Goal: Information Seeking & Learning: Check status

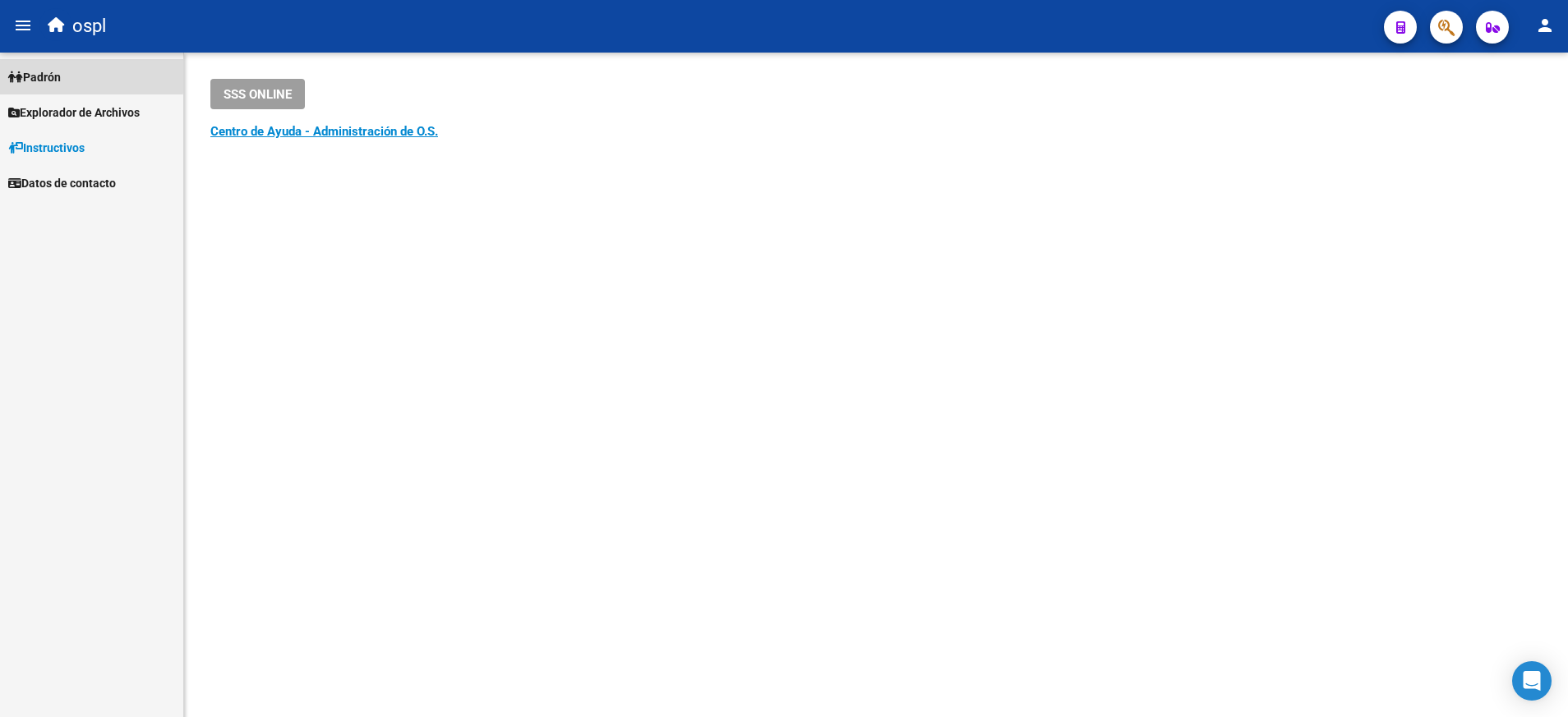
click at [51, 73] on span "Padrón" at bounding box center [35, 78] width 53 height 18
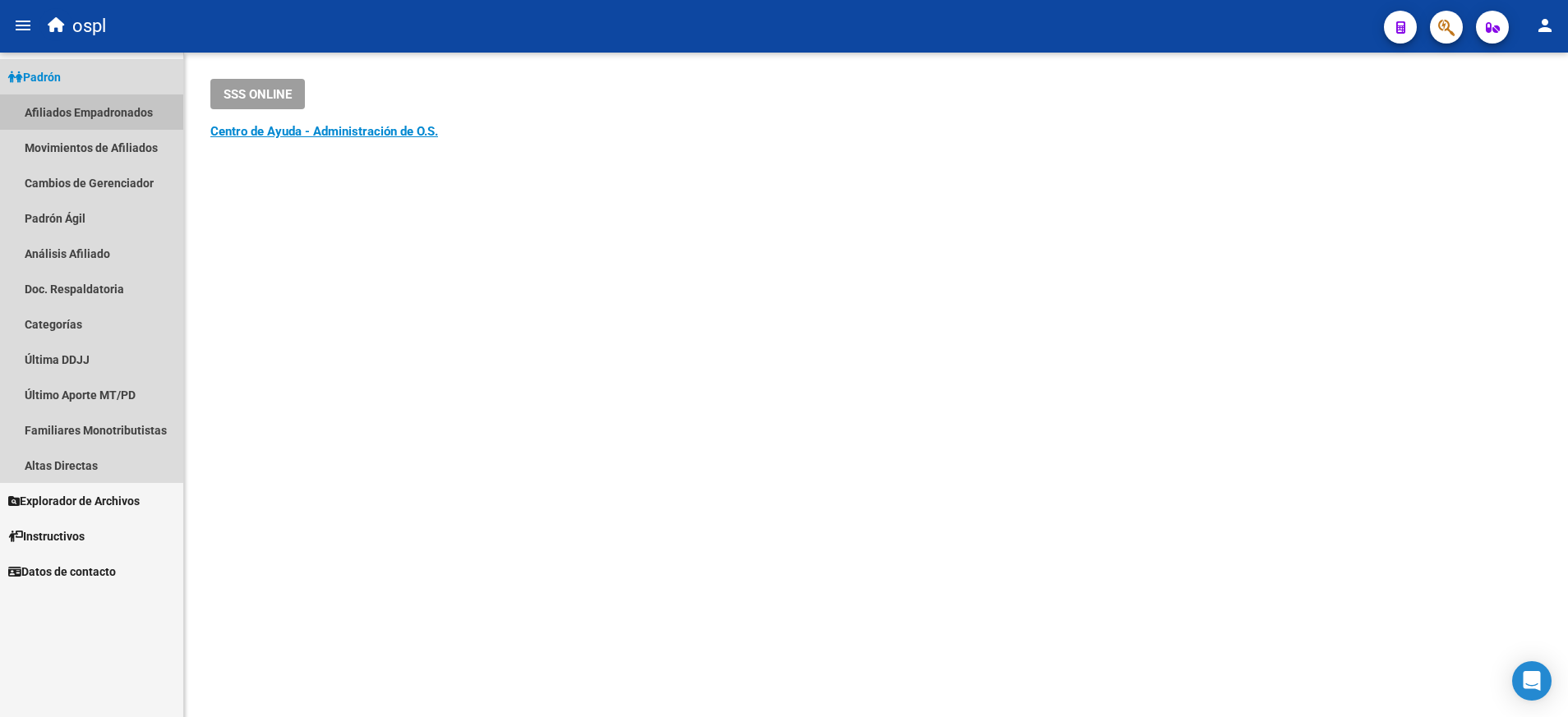
click at [111, 111] on link "Afiliados Empadronados" at bounding box center [91, 112] width 183 height 36
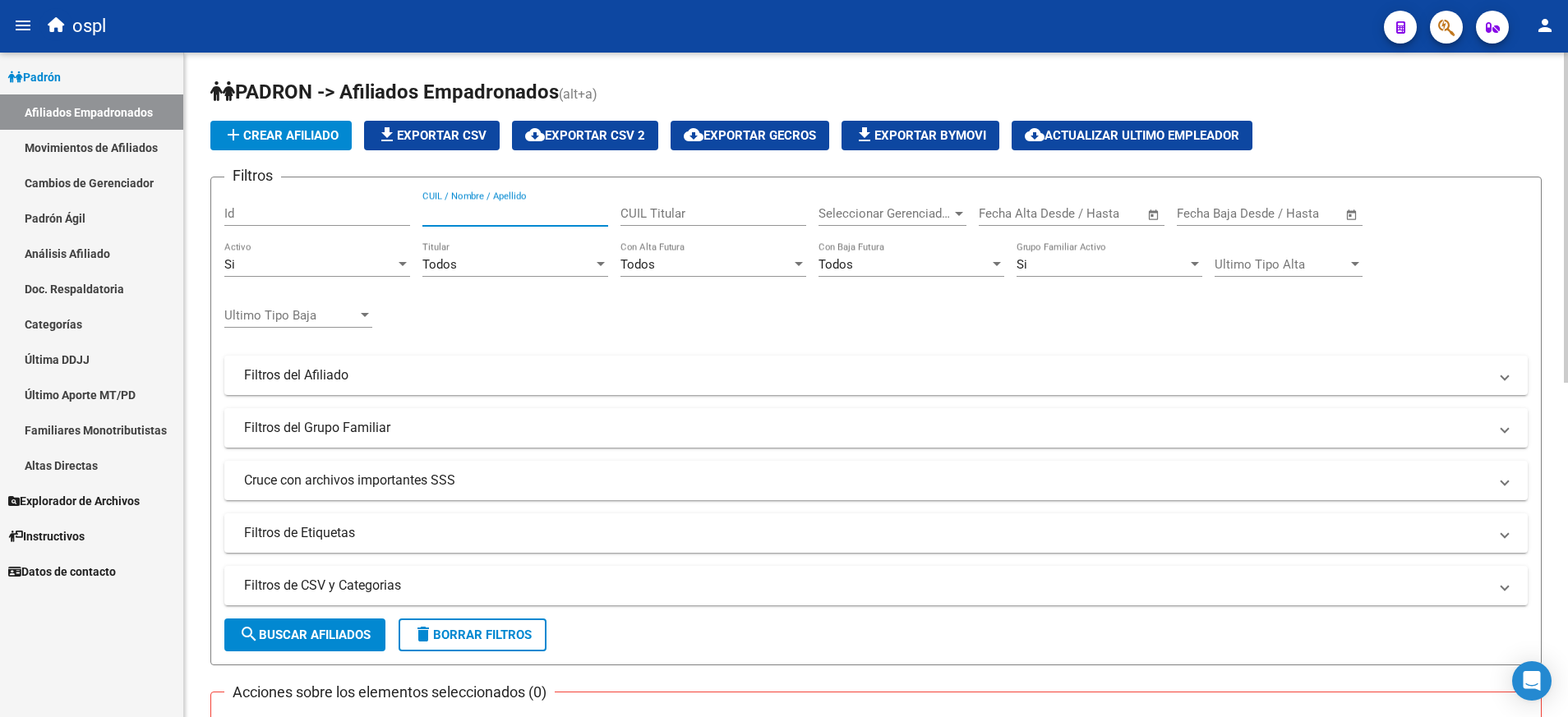
click at [514, 214] on input "CUIL / Nombre / Apellido" at bounding box center [515, 213] width 185 height 15
paste input "20932293332"
type input "20932293332"
click at [359, 619] on form "Filtros Id 20932293332 CUIL / Nombre / Apellido CUIL Titular Seleccionar Gerenc…" at bounding box center [875, 421] width 1331 height 489
click at [350, 634] on span "search Buscar Afiliados" at bounding box center [305, 635] width 131 height 15
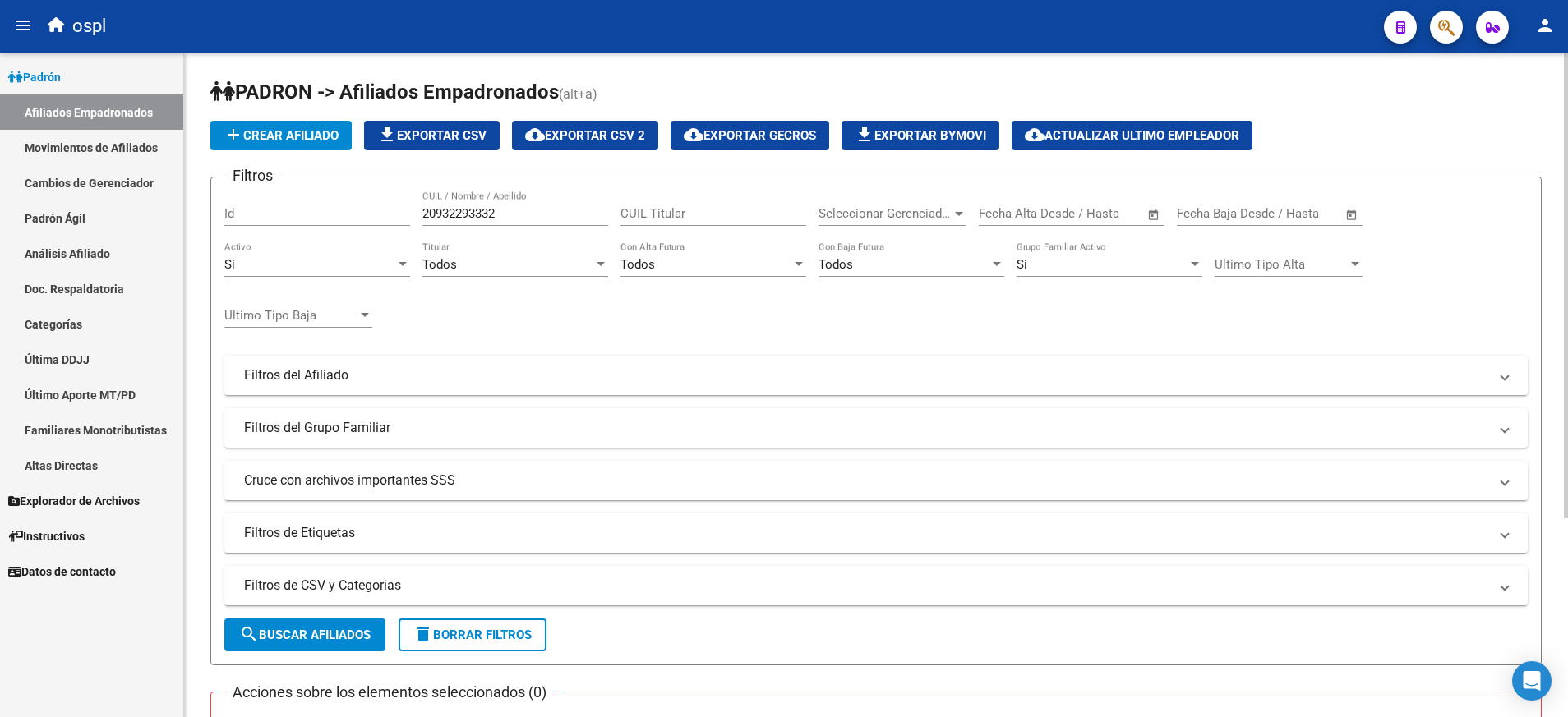
scroll to position [285, 0]
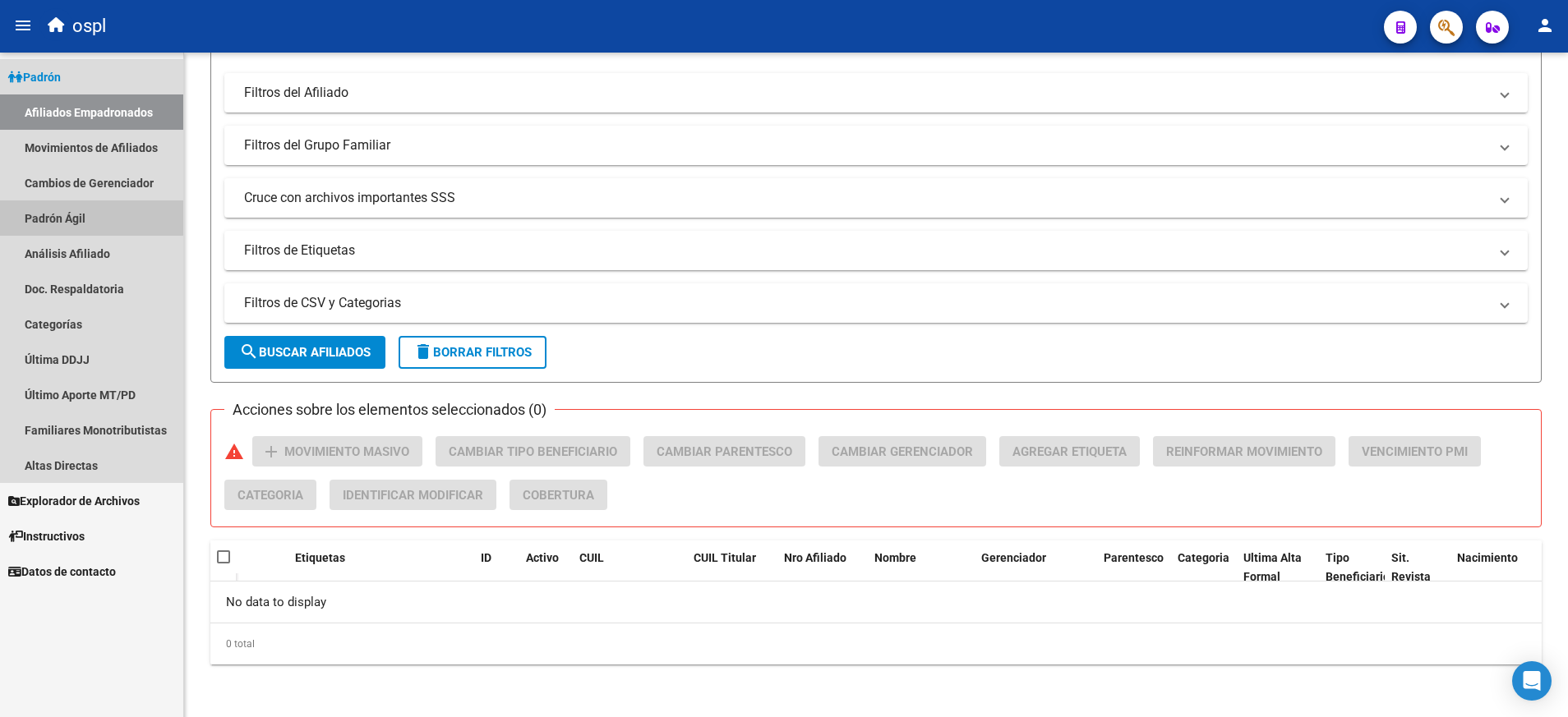
click at [79, 210] on link "Padrón Ágil" at bounding box center [91, 218] width 183 height 36
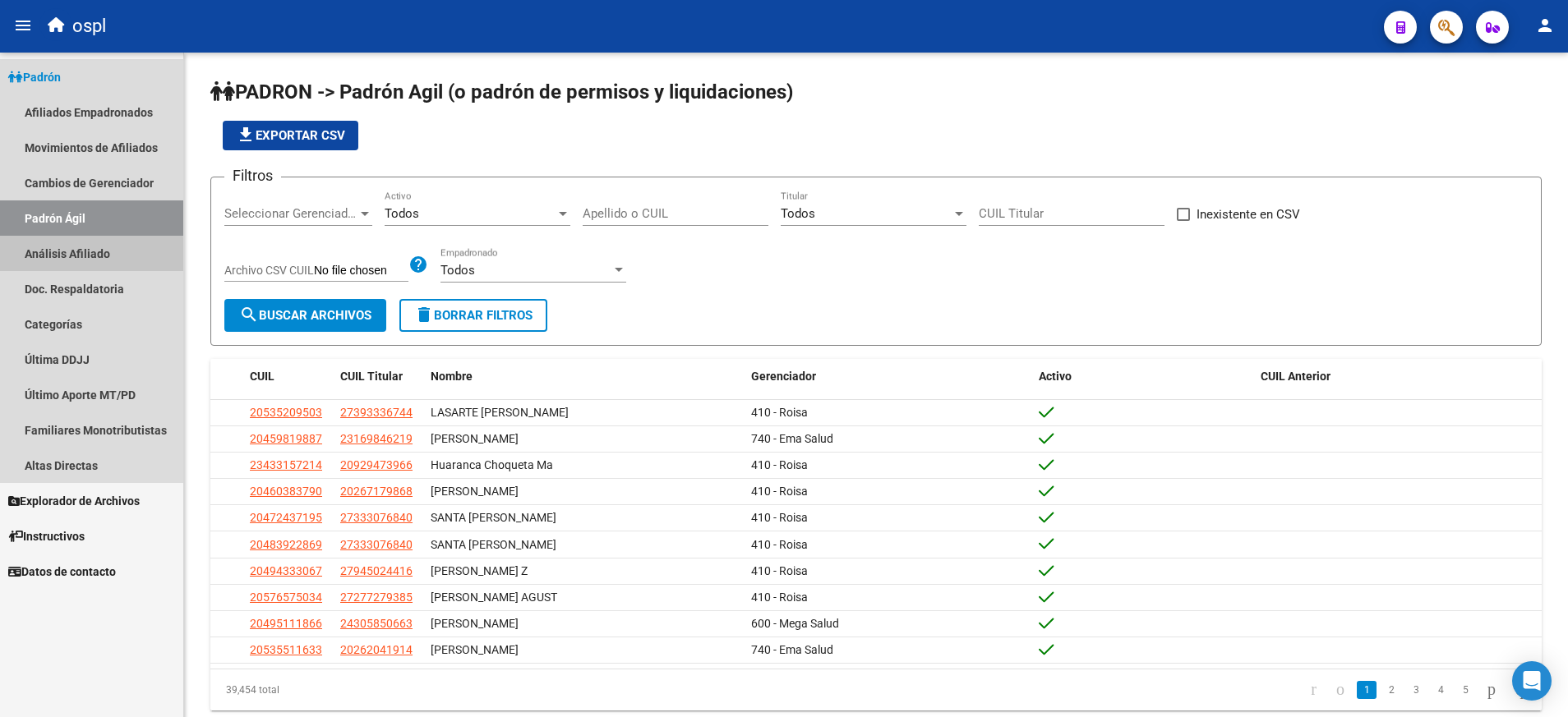
click at [87, 255] on link "Análisis Afiliado" at bounding box center [91, 253] width 183 height 36
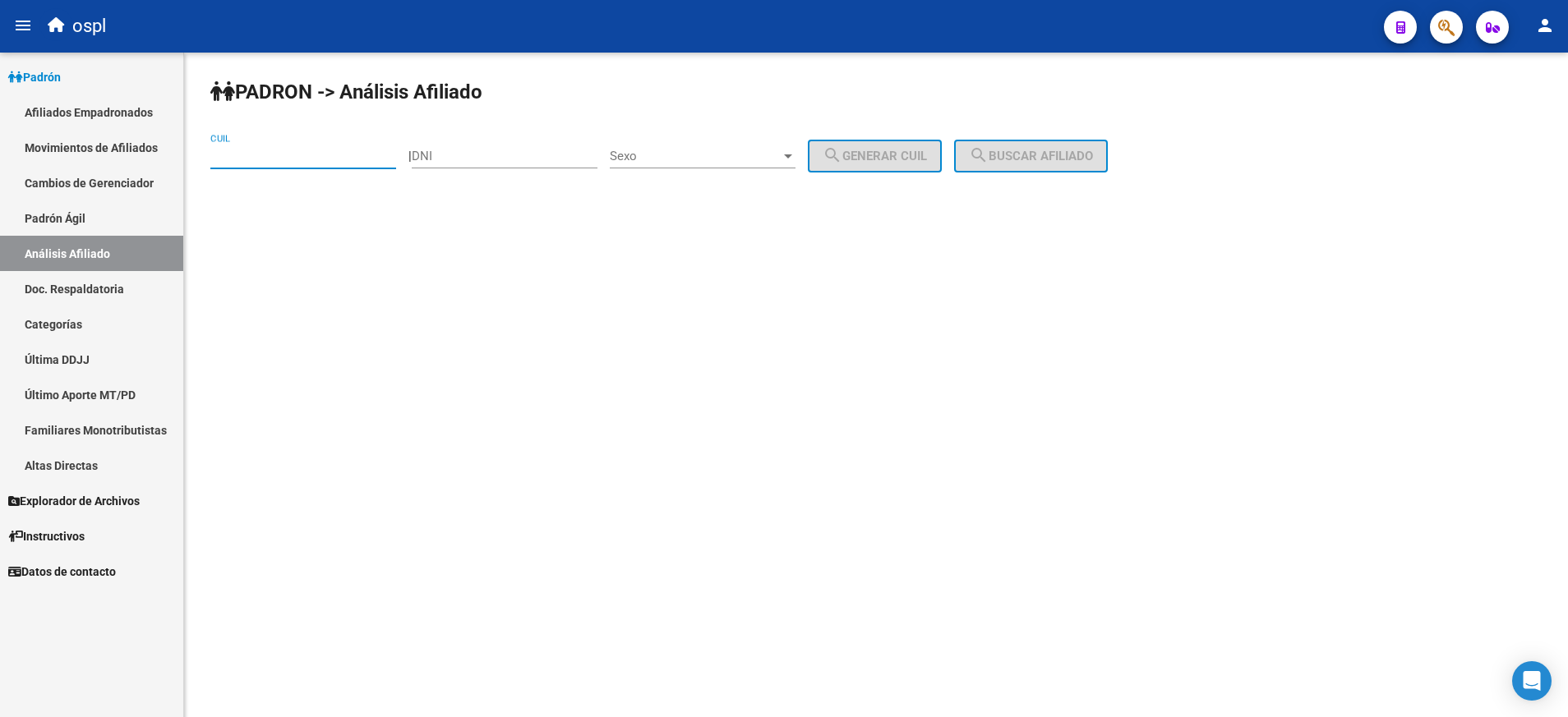
click at [289, 161] on input "CUIL" at bounding box center [302, 156] width 185 height 15
paste input "20-93229333-2"
type input "20-93229333-2"
click at [1032, 159] on span "search Buscar afiliado" at bounding box center [1030, 156] width 124 height 15
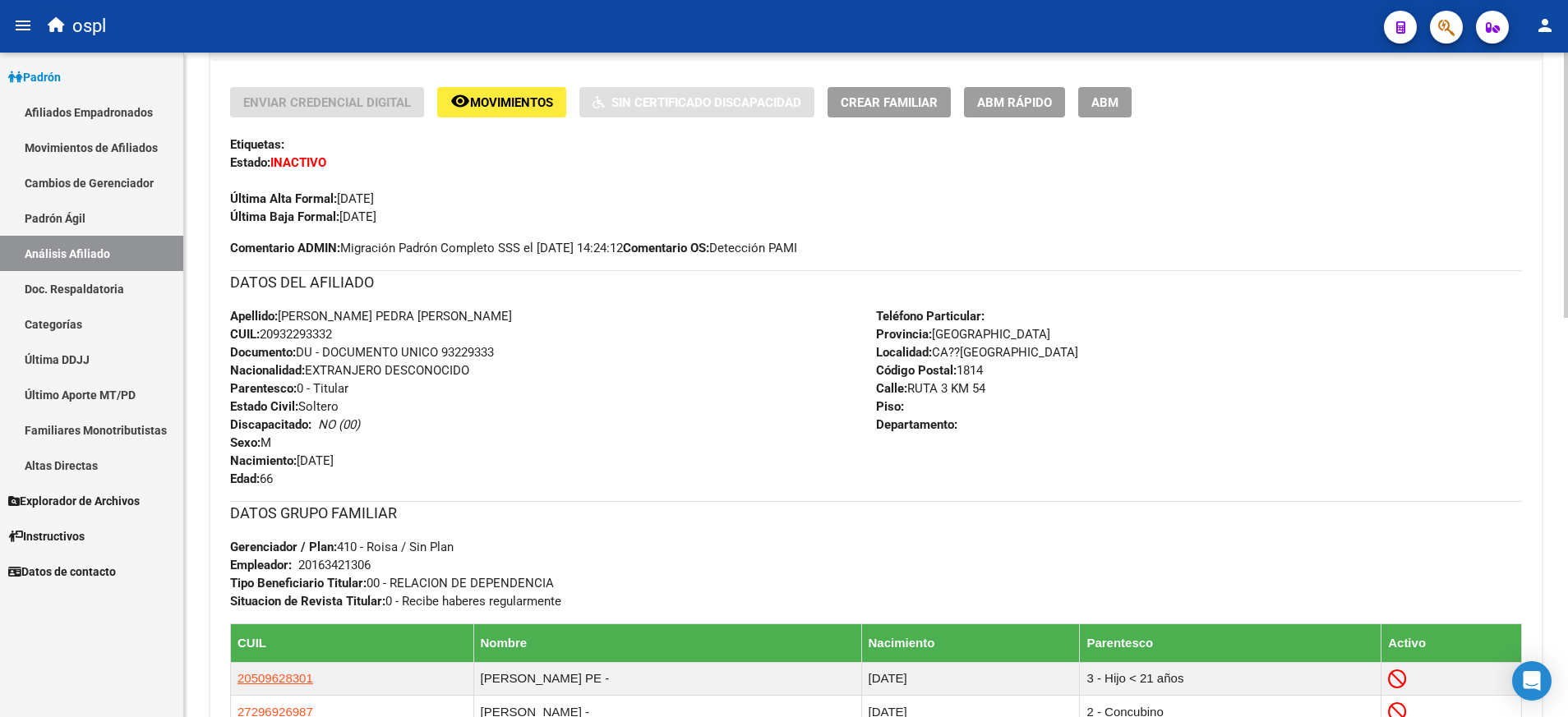
scroll to position [388, 0]
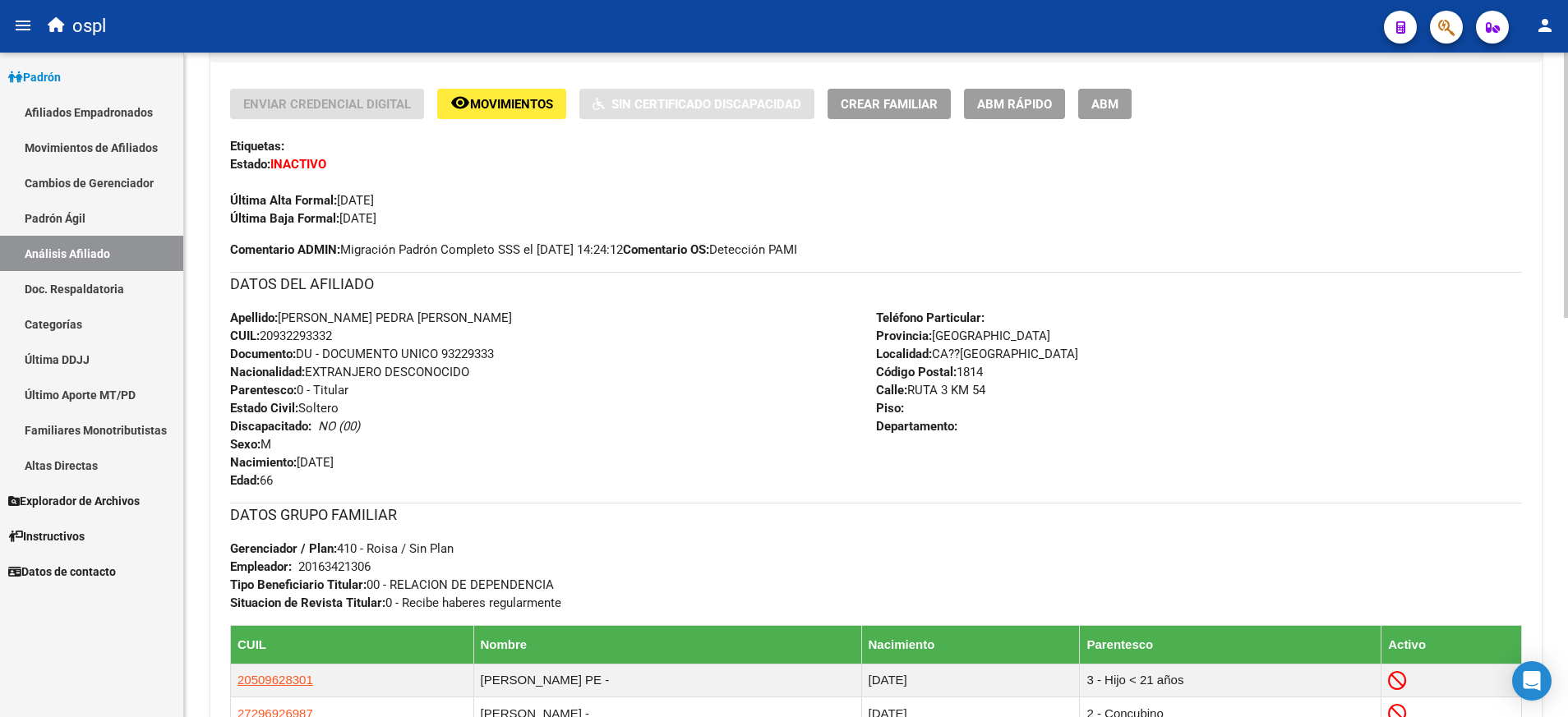
click at [500, 98] on span "Movimientos" at bounding box center [511, 104] width 83 height 15
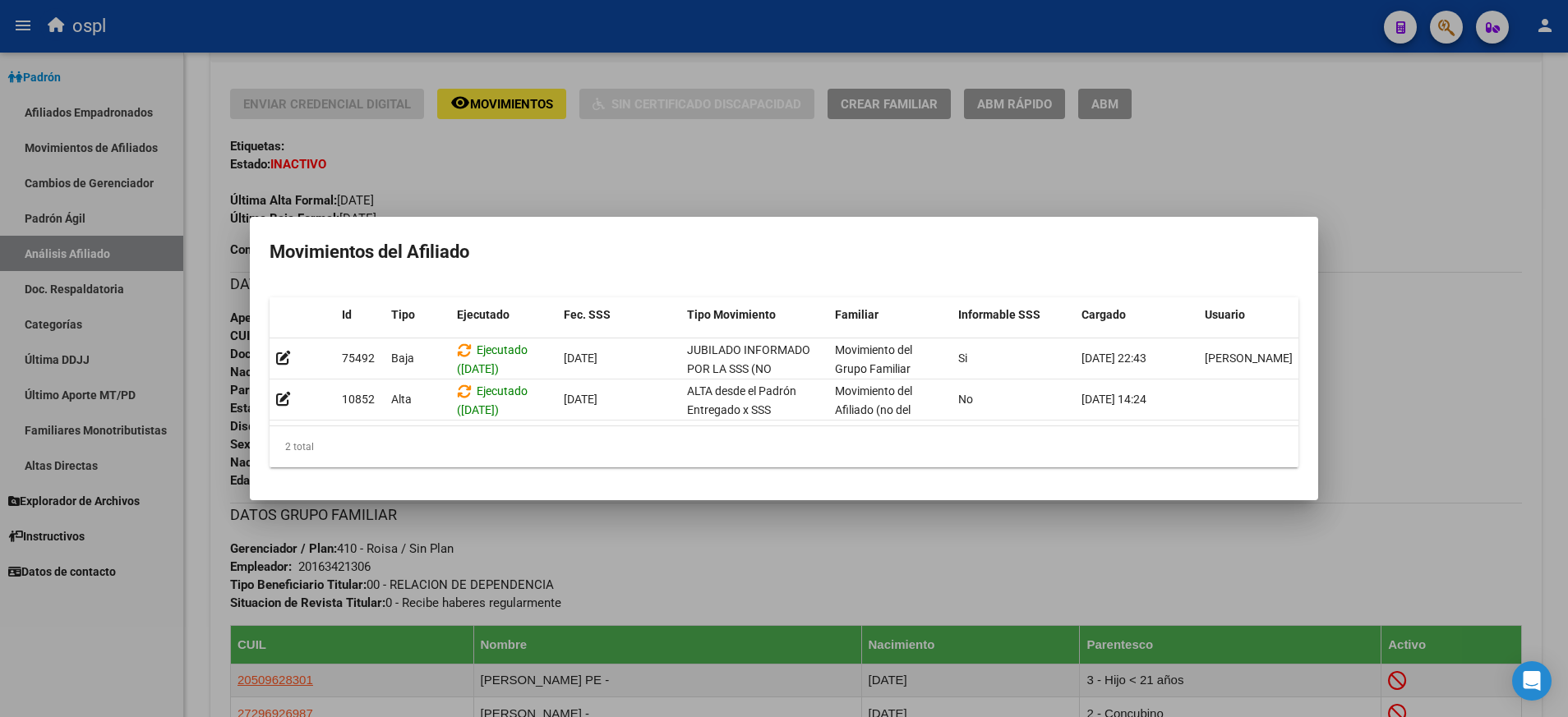
click at [911, 140] on div at bounding box center [784, 358] width 1568 height 717
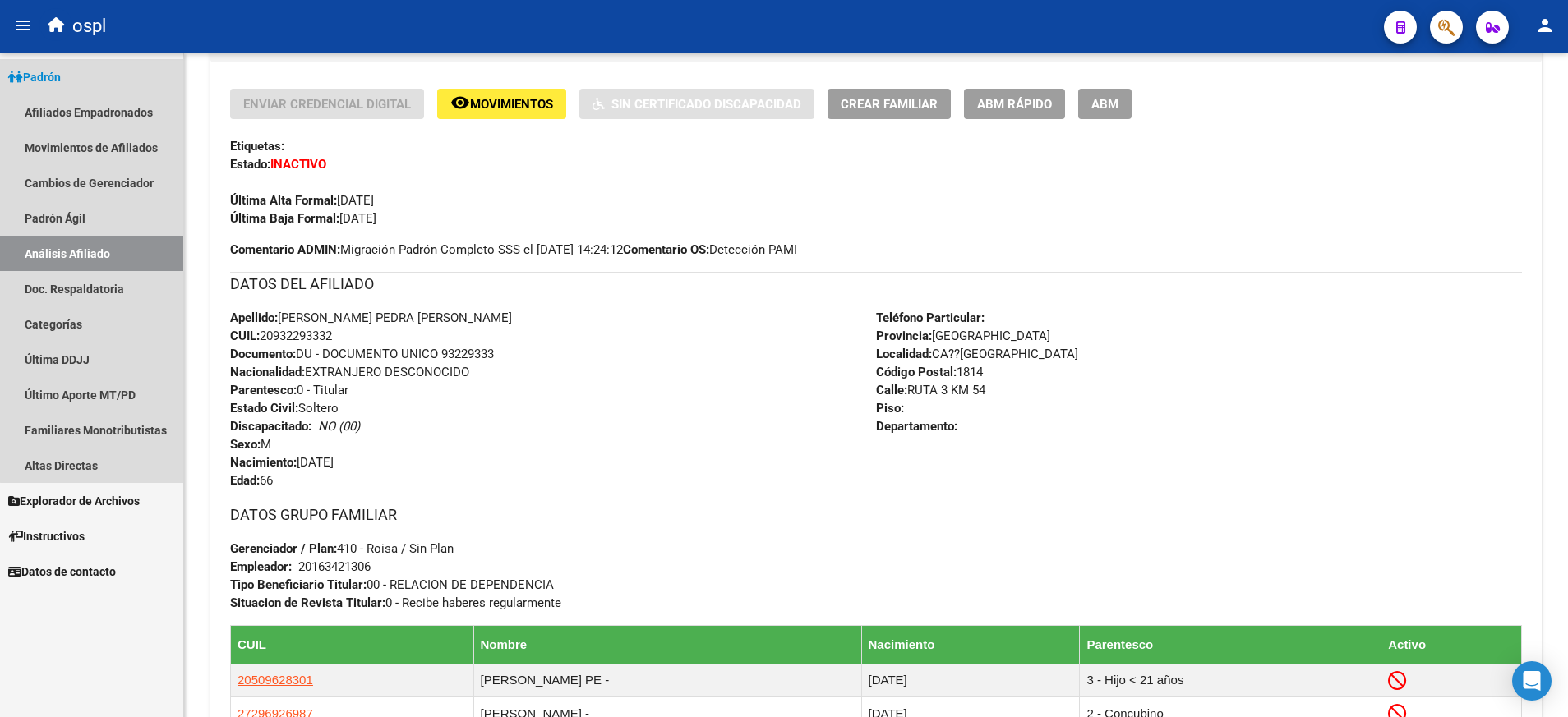
click at [105, 255] on link "Análisis Afiliado" at bounding box center [91, 253] width 183 height 36
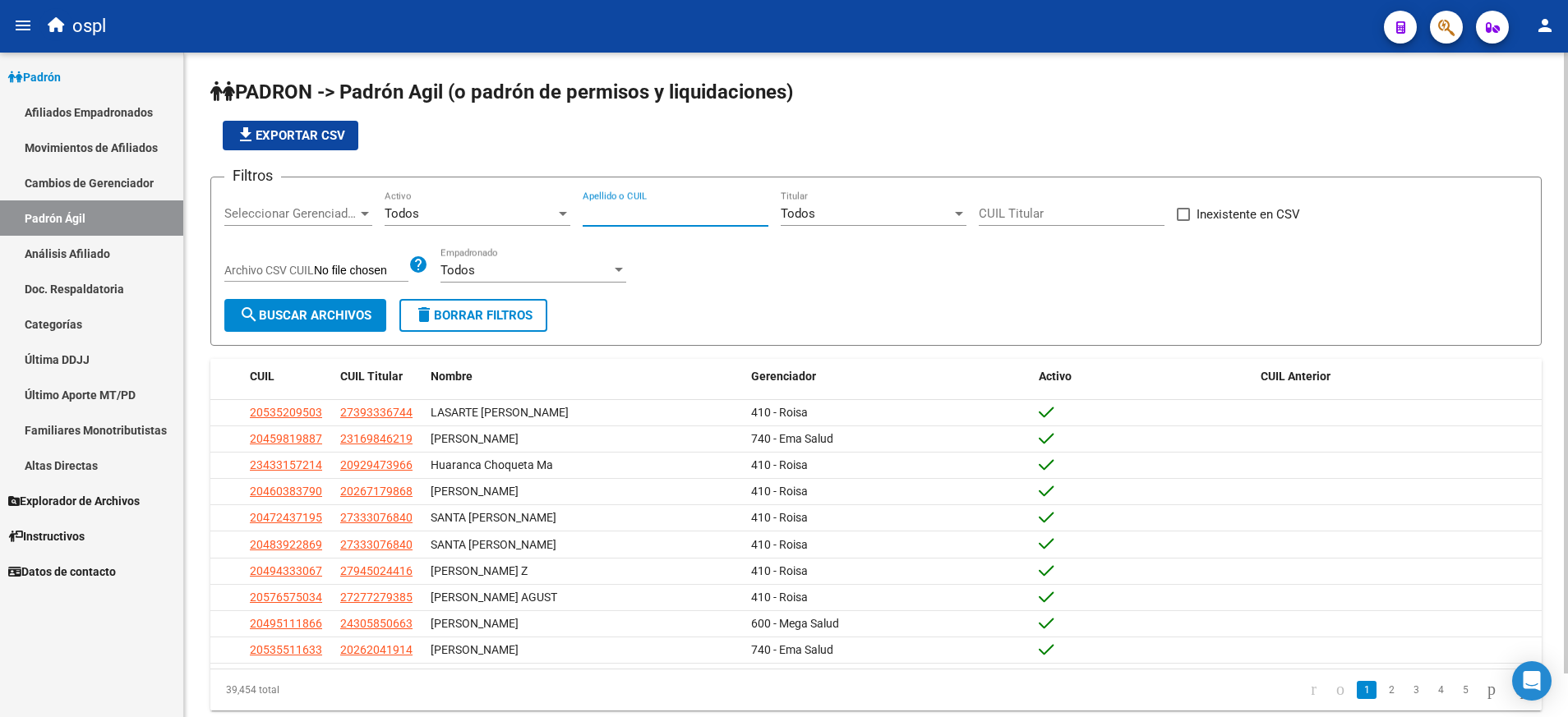
click at [654, 219] on input "Apellido o CUIL" at bounding box center [674, 213] width 185 height 15
paste input "20371054996"
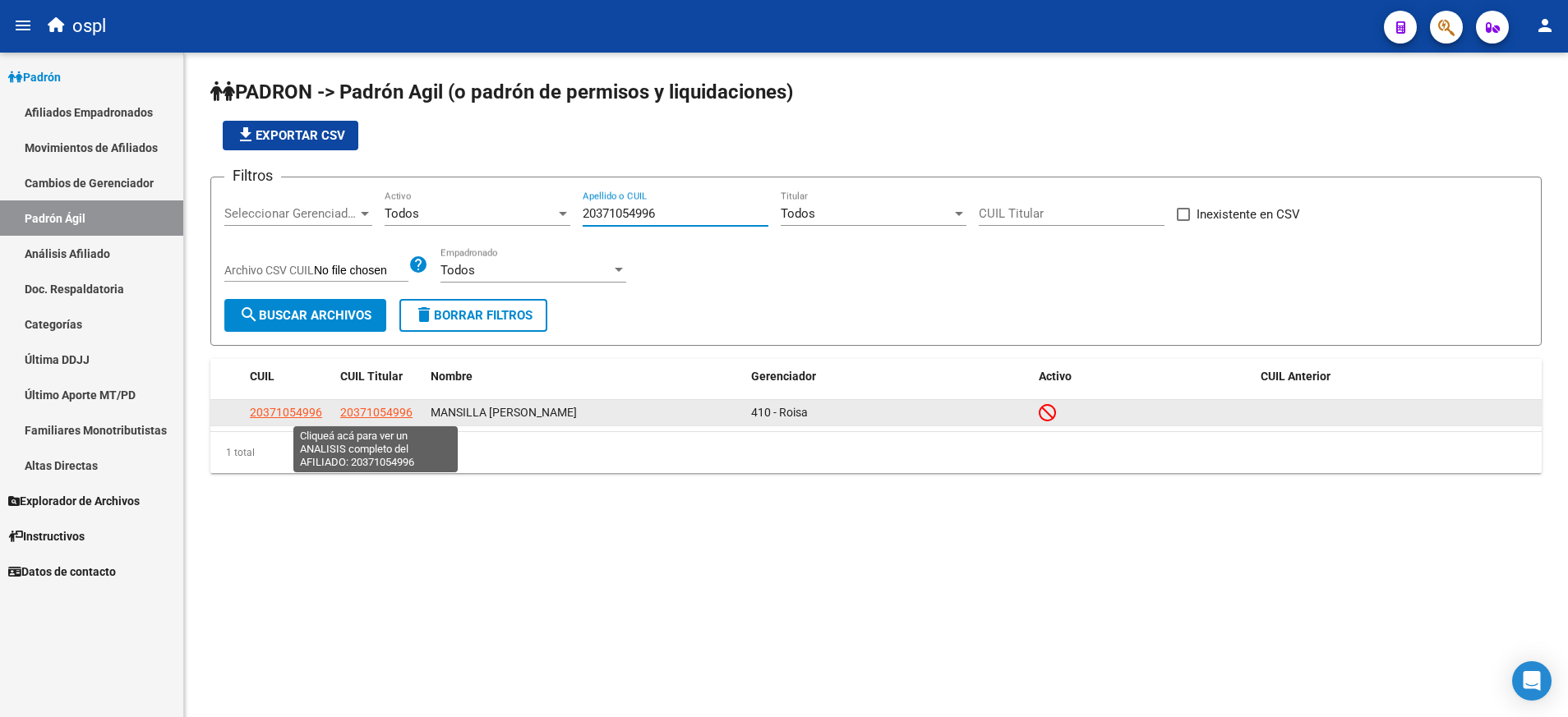
type input "20371054996"
click at [372, 408] on span "20371054996" at bounding box center [376, 412] width 72 height 13
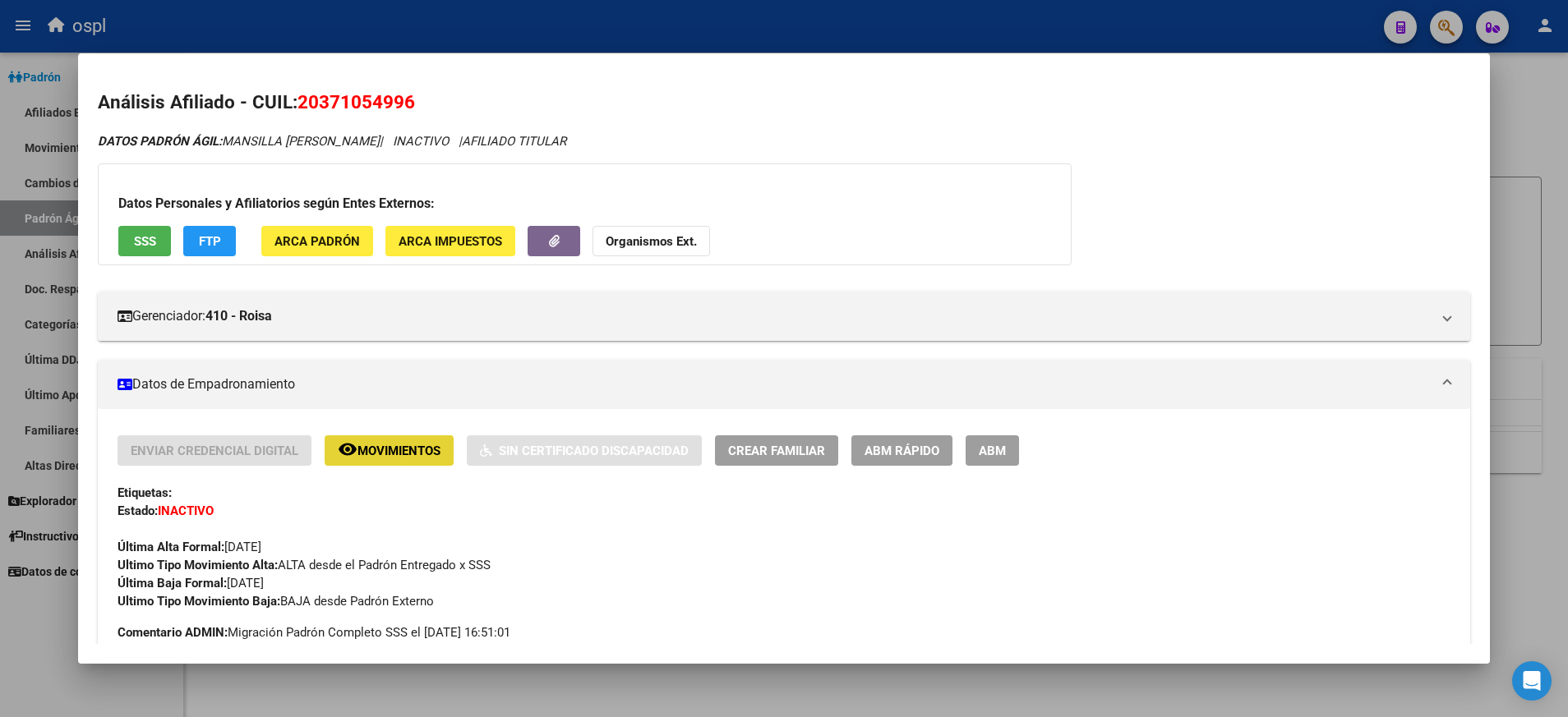
click at [413, 450] on span "Movimientos" at bounding box center [399, 451] width 83 height 15
click at [403, 457] on span "Movimientos" at bounding box center [399, 451] width 83 height 15
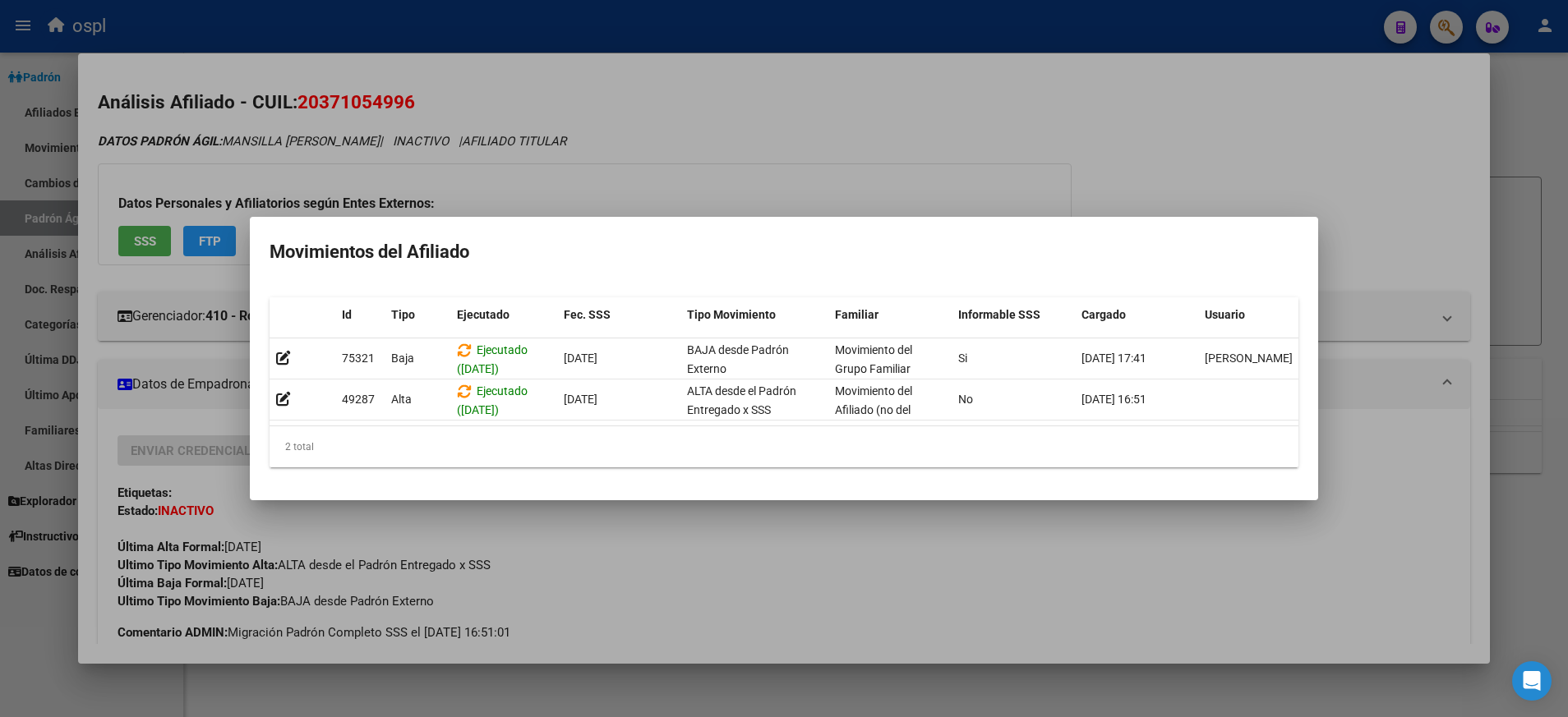
click at [672, 112] on div at bounding box center [784, 358] width 1568 height 717
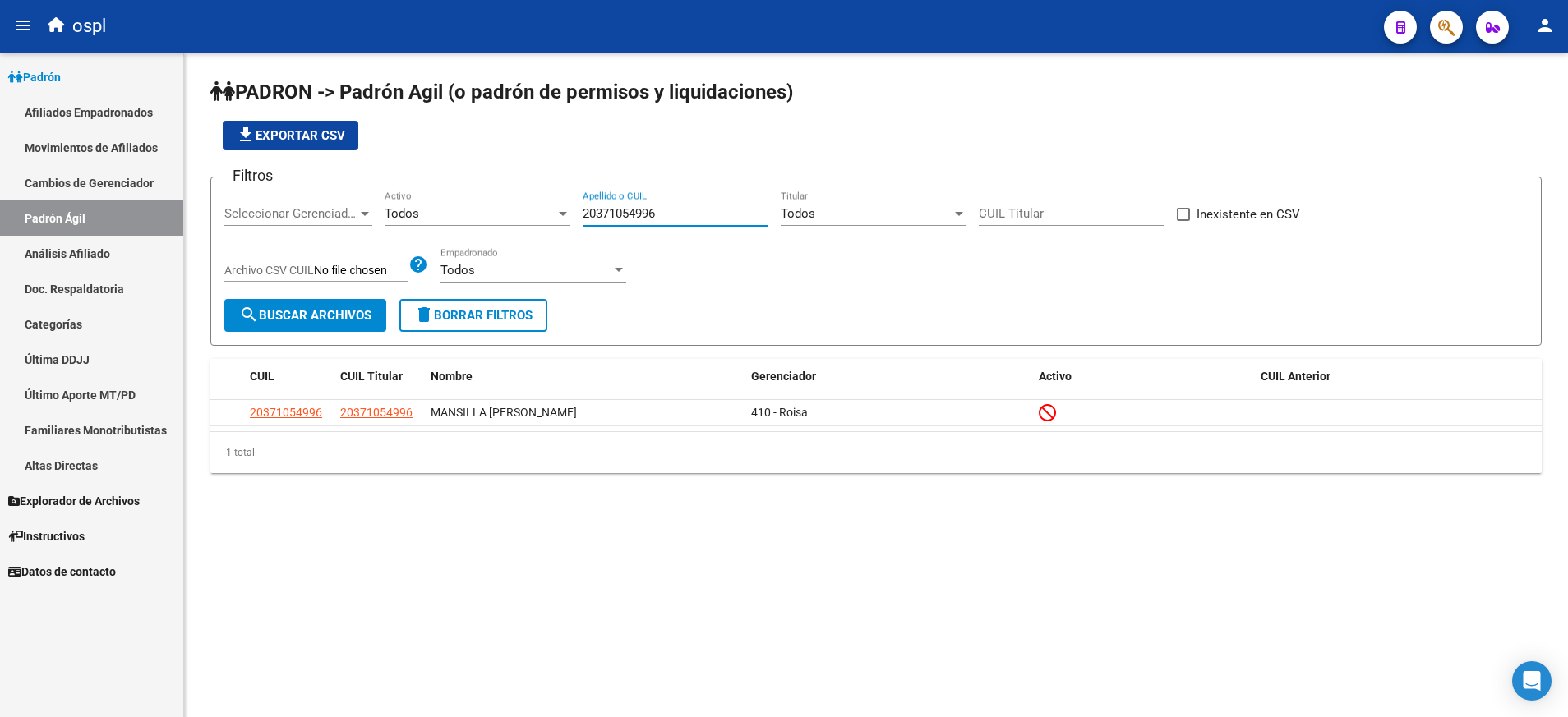
click at [631, 214] on input "20371054996" at bounding box center [674, 213] width 185 height 15
paste input "16428828"
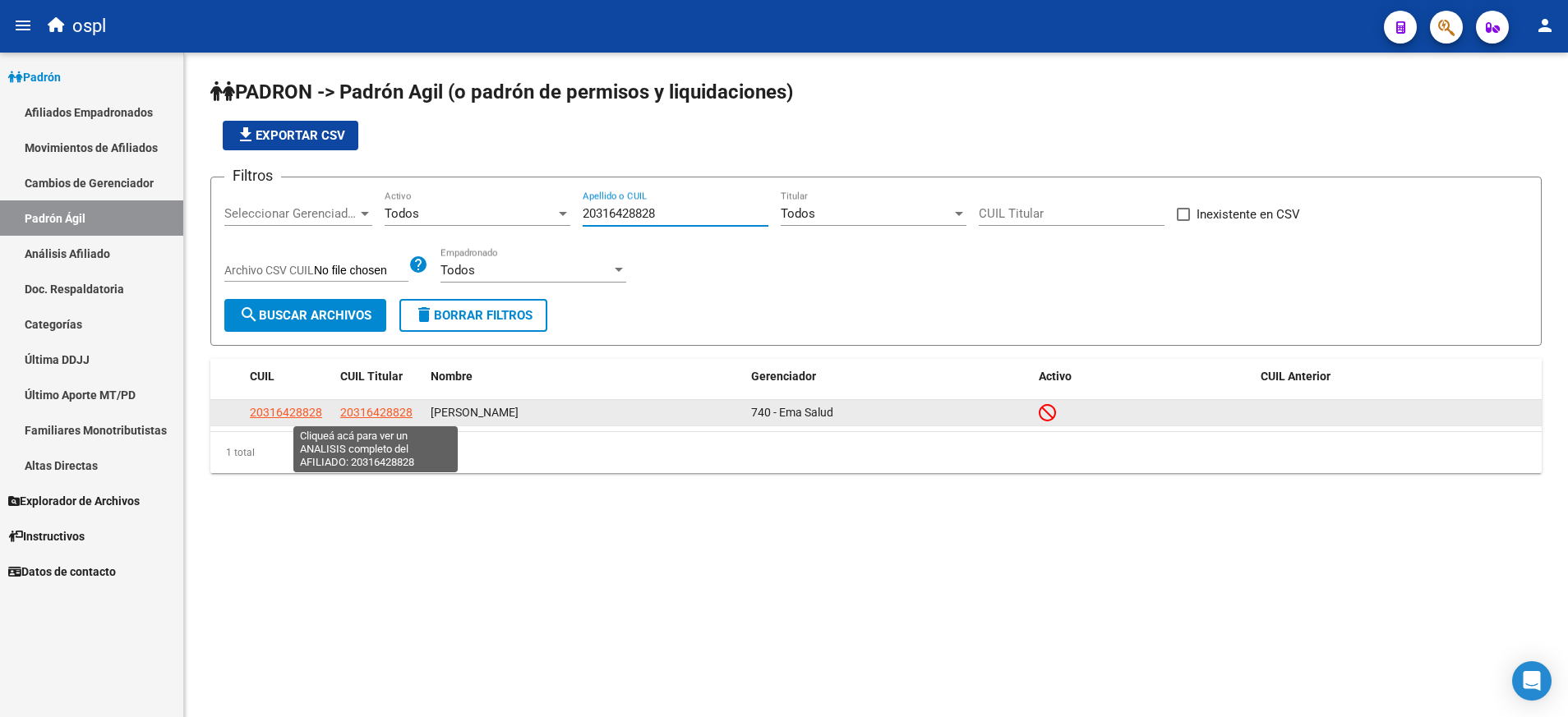
type input "20316428828"
click at [392, 409] on span "20316428828" at bounding box center [376, 412] width 72 height 13
type textarea "20316428828"
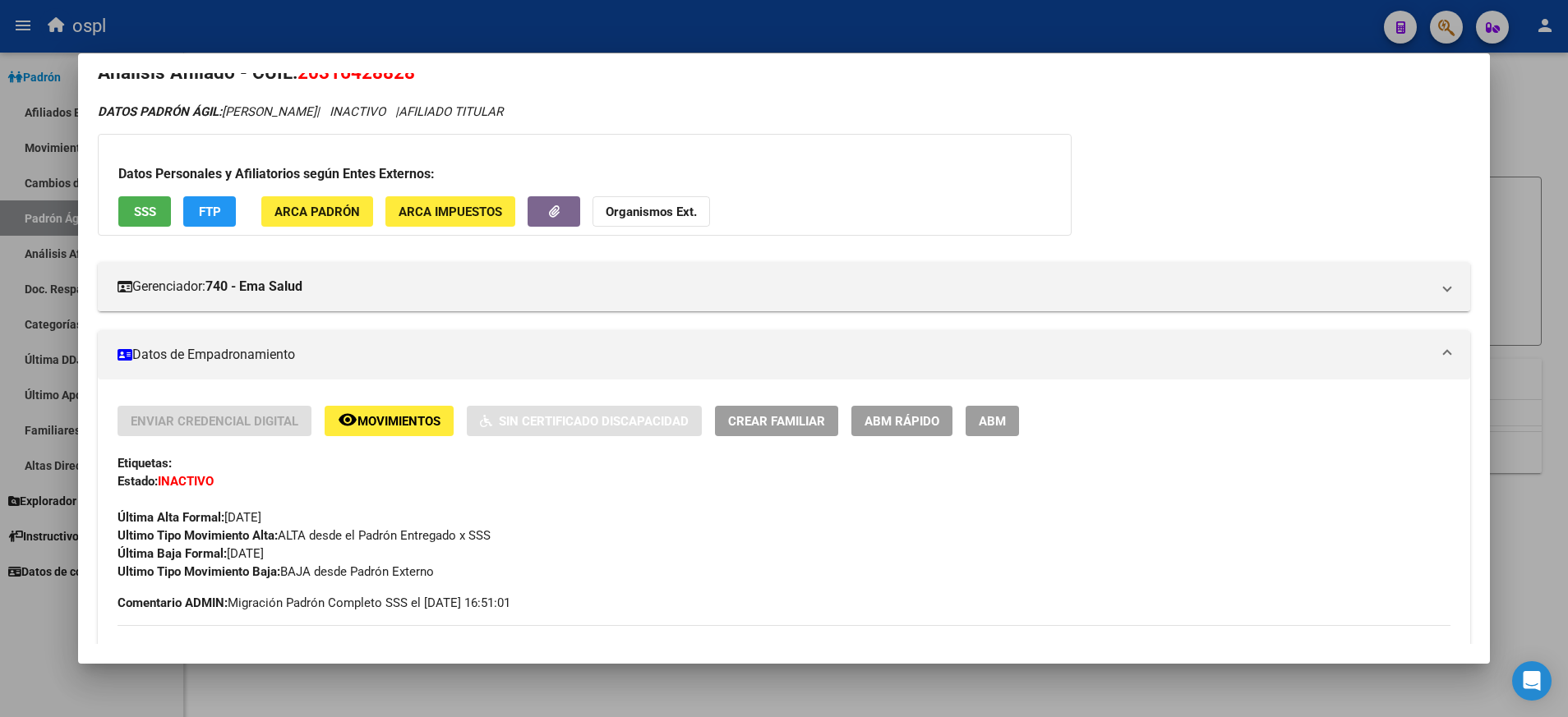
scroll to position [28, 0]
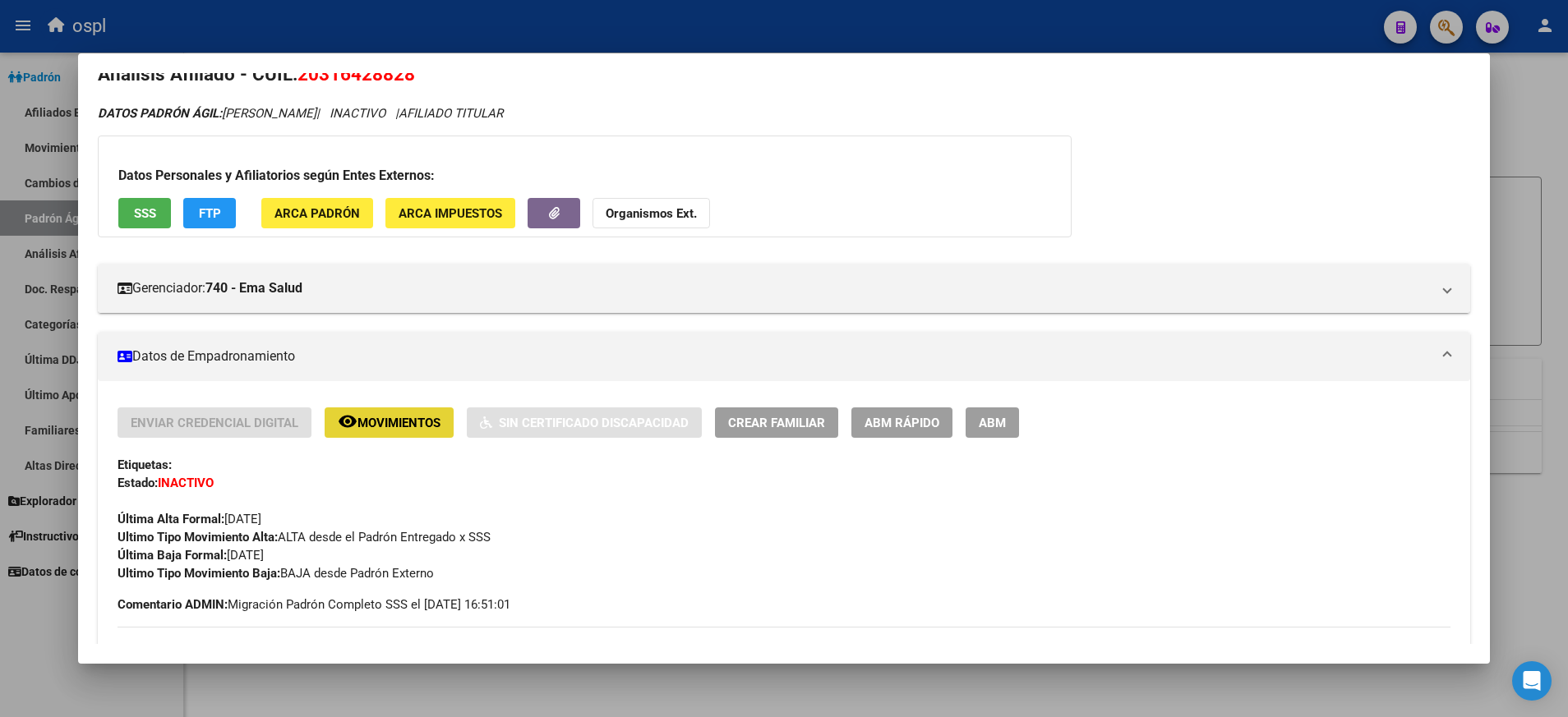
click at [436, 412] on button "remove_red_eye Movimientos" at bounding box center [389, 422] width 129 height 30
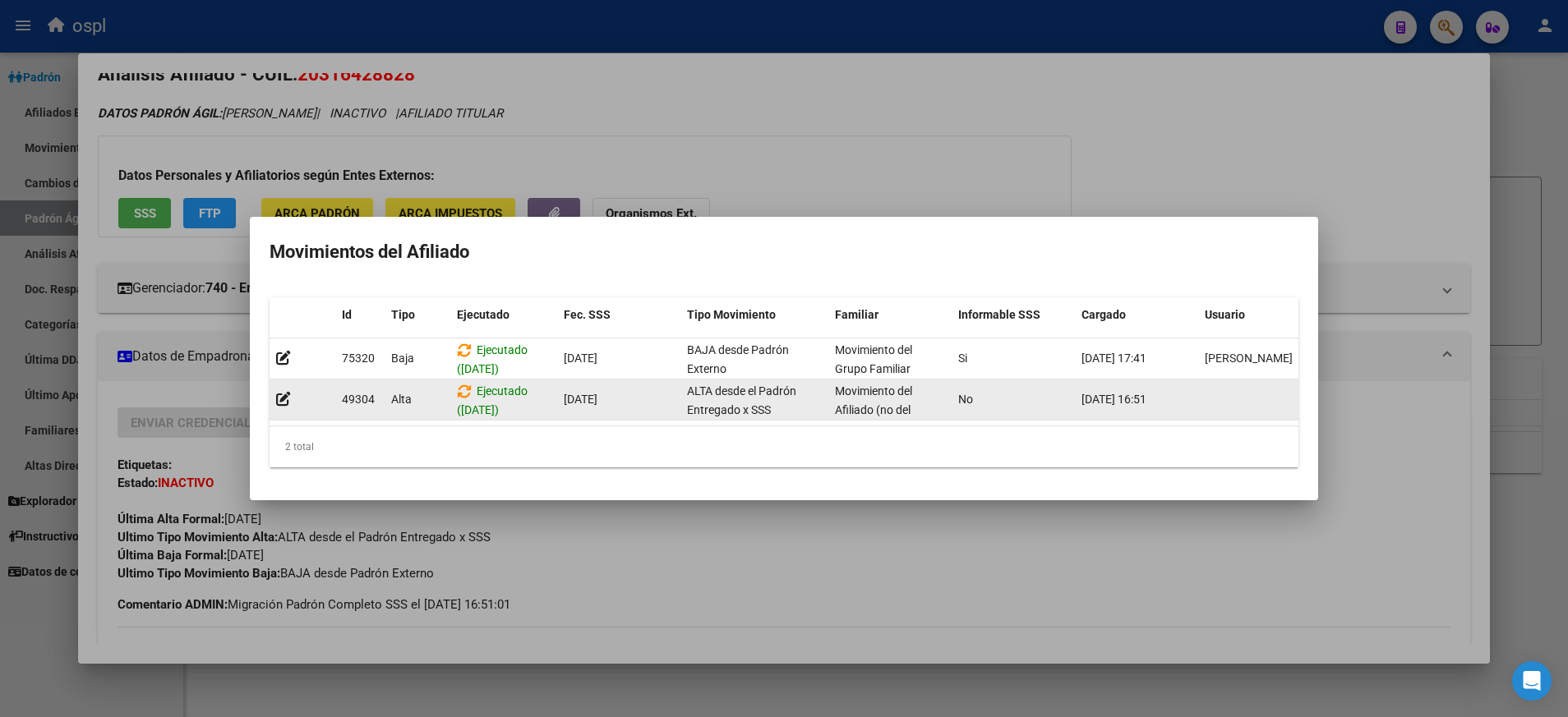
scroll to position [3, 0]
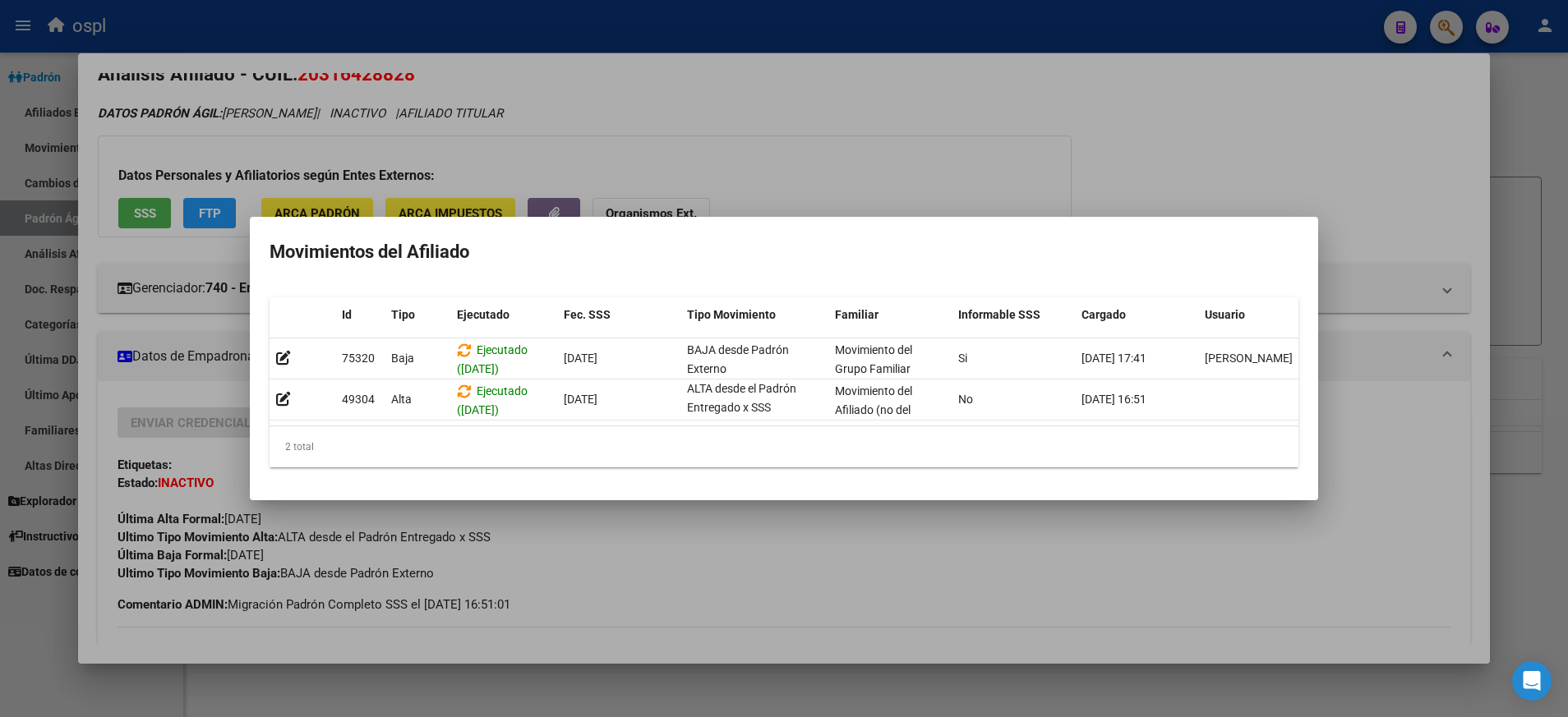
click at [217, 358] on div at bounding box center [784, 358] width 1568 height 717
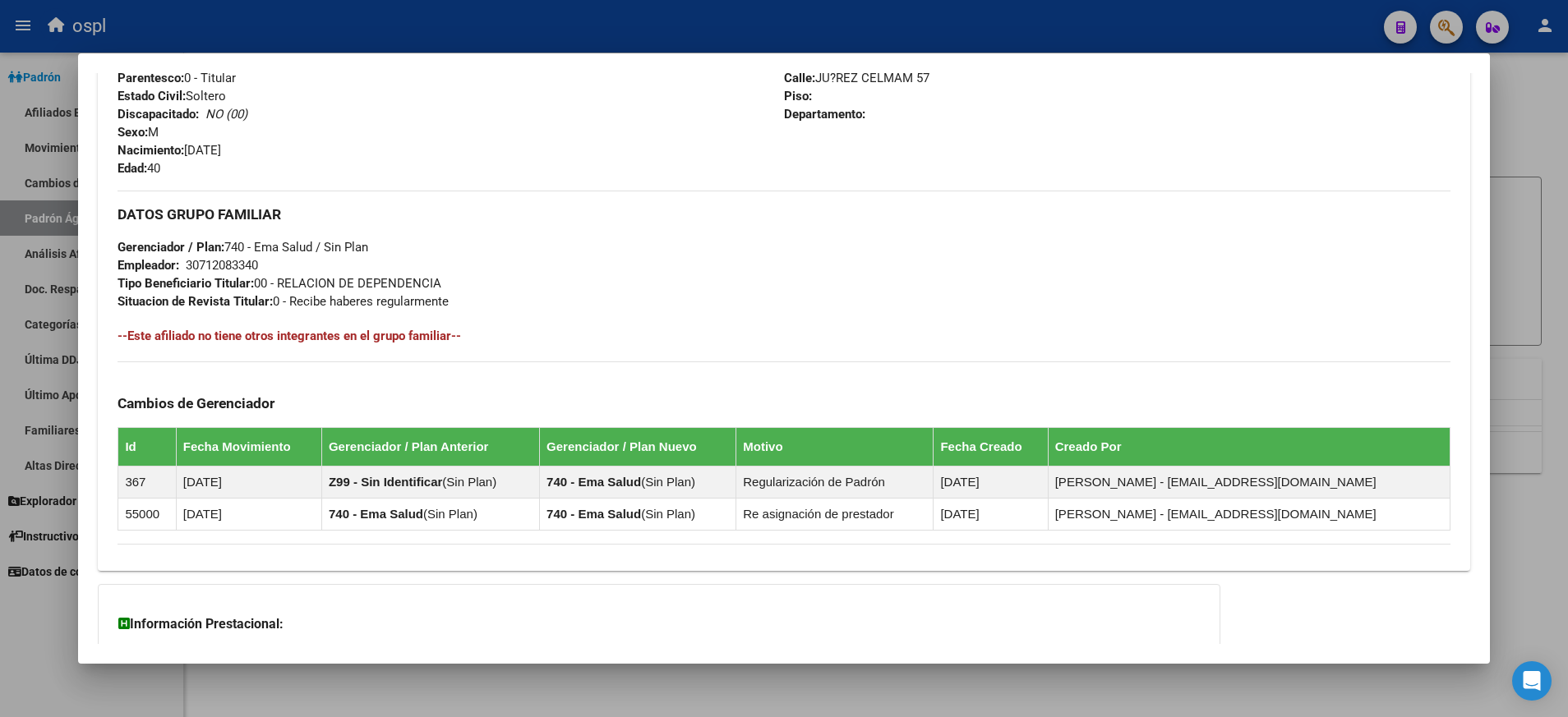
scroll to position [848, 0]
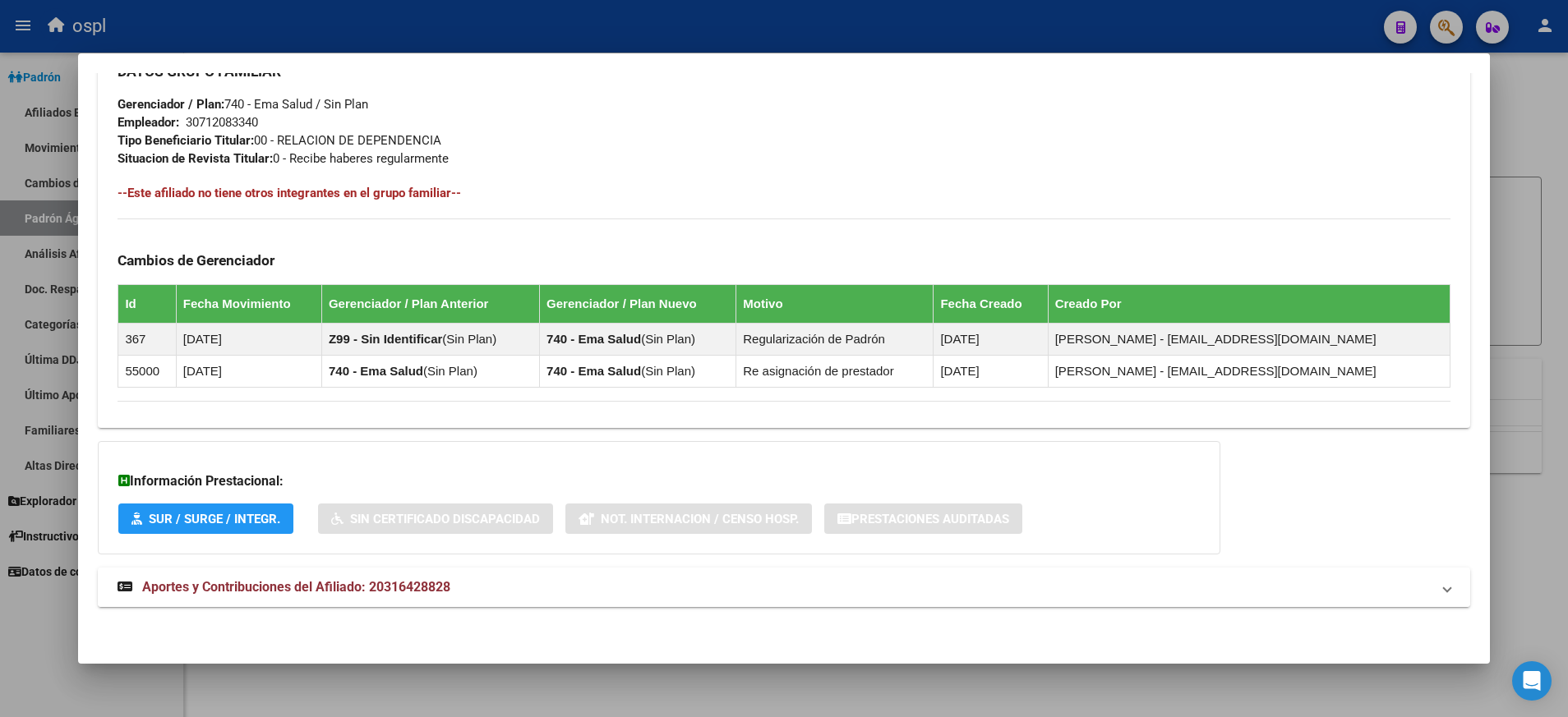
click at [269, 581] on span "Aportes y Contribuciones del Afiliado: 20316428828" at bounding box center [297, 587] width 308 height 16
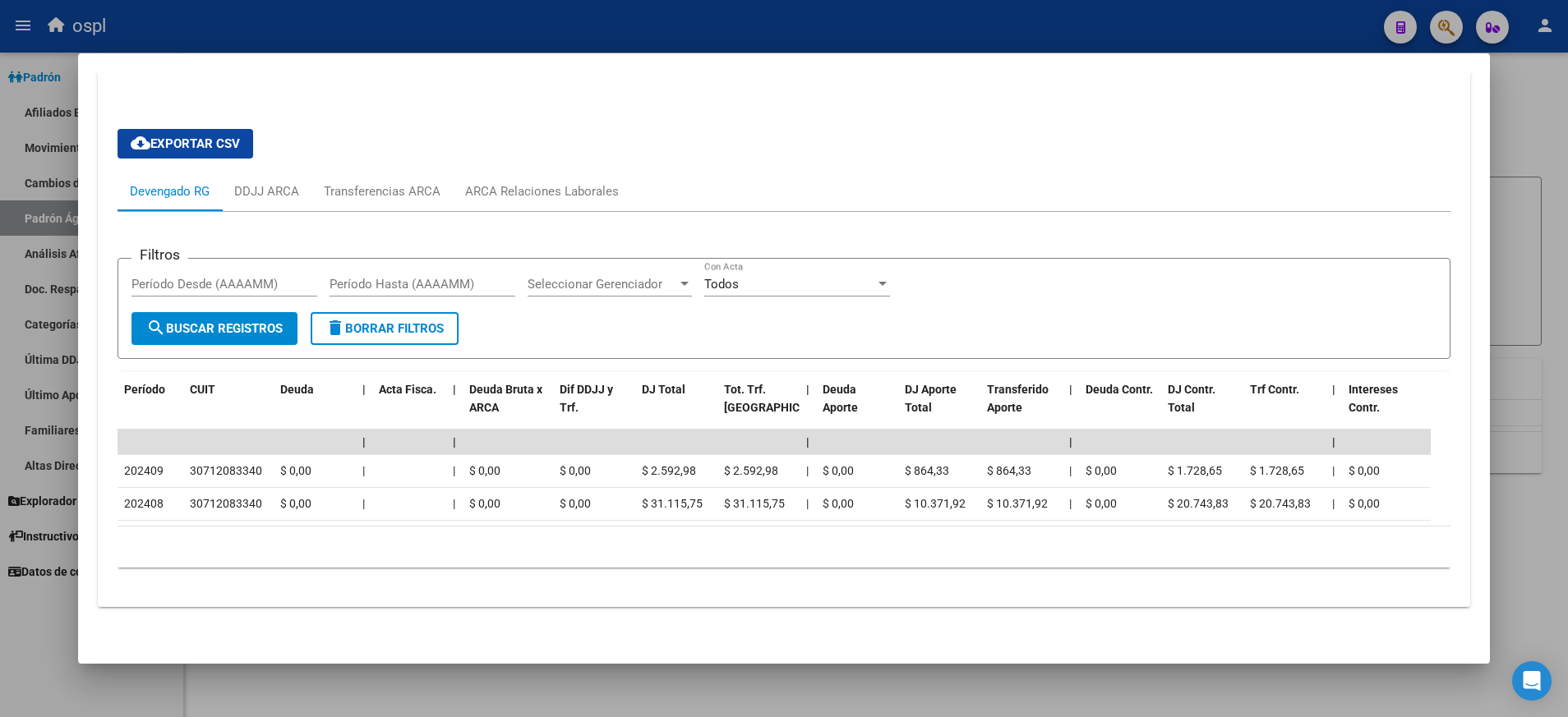
scroll to position [1398, 0]
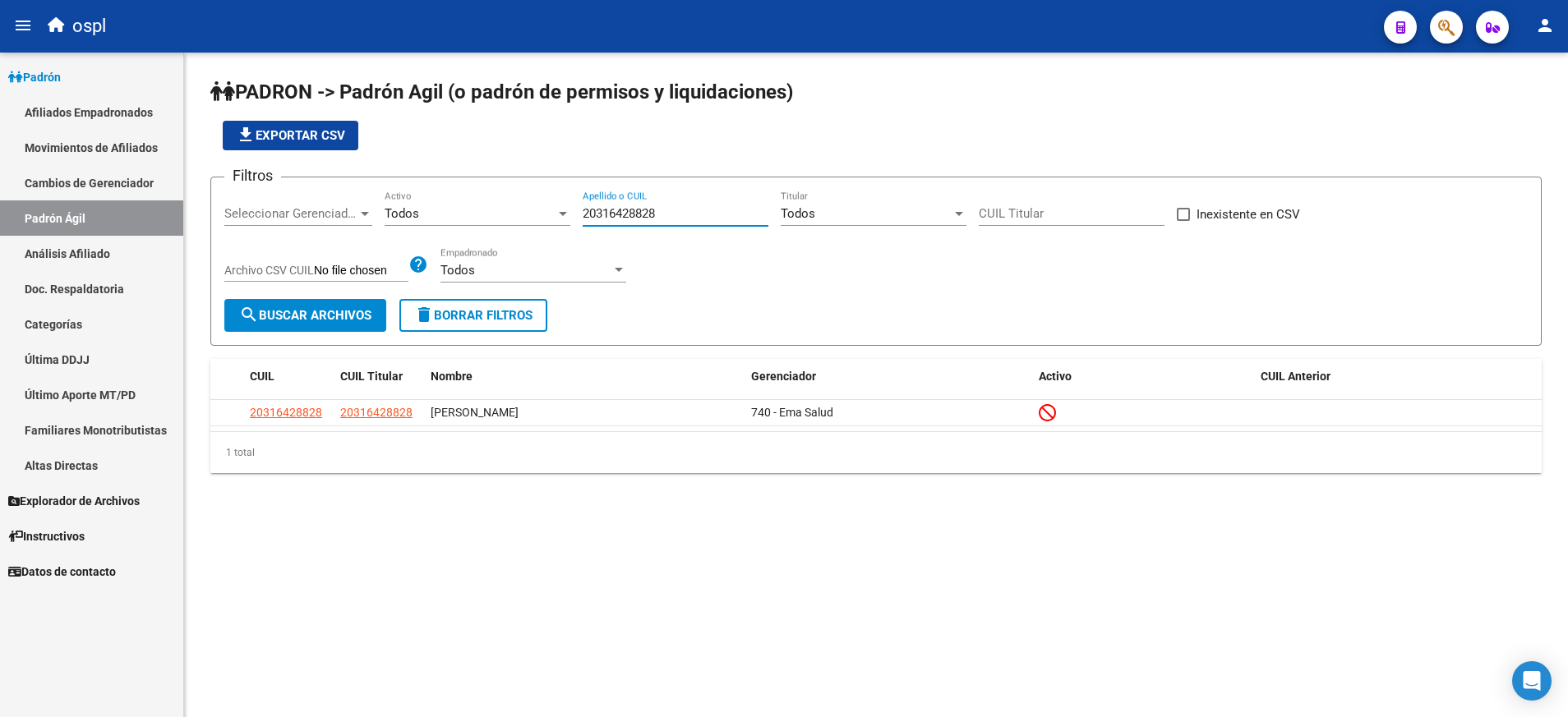
click at [642, 219] on input "20316428828" at bounding box center [674, 213] width 185 height 15
paste input "7439280323"
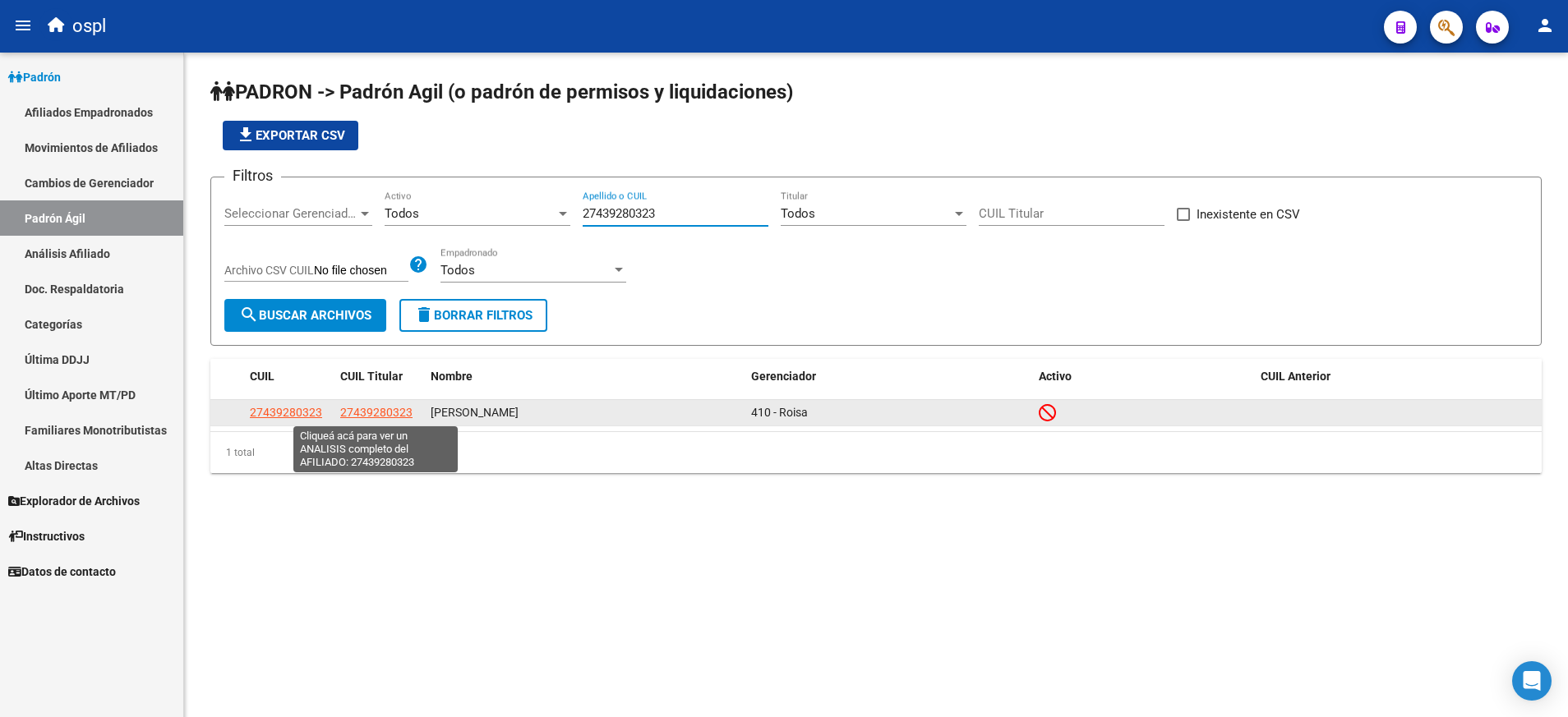
type input "27439280323"
click at [386, 409] on span "27439280323" at bounding box center [376, 412] width 72 height 13
type textarea "27439280323"
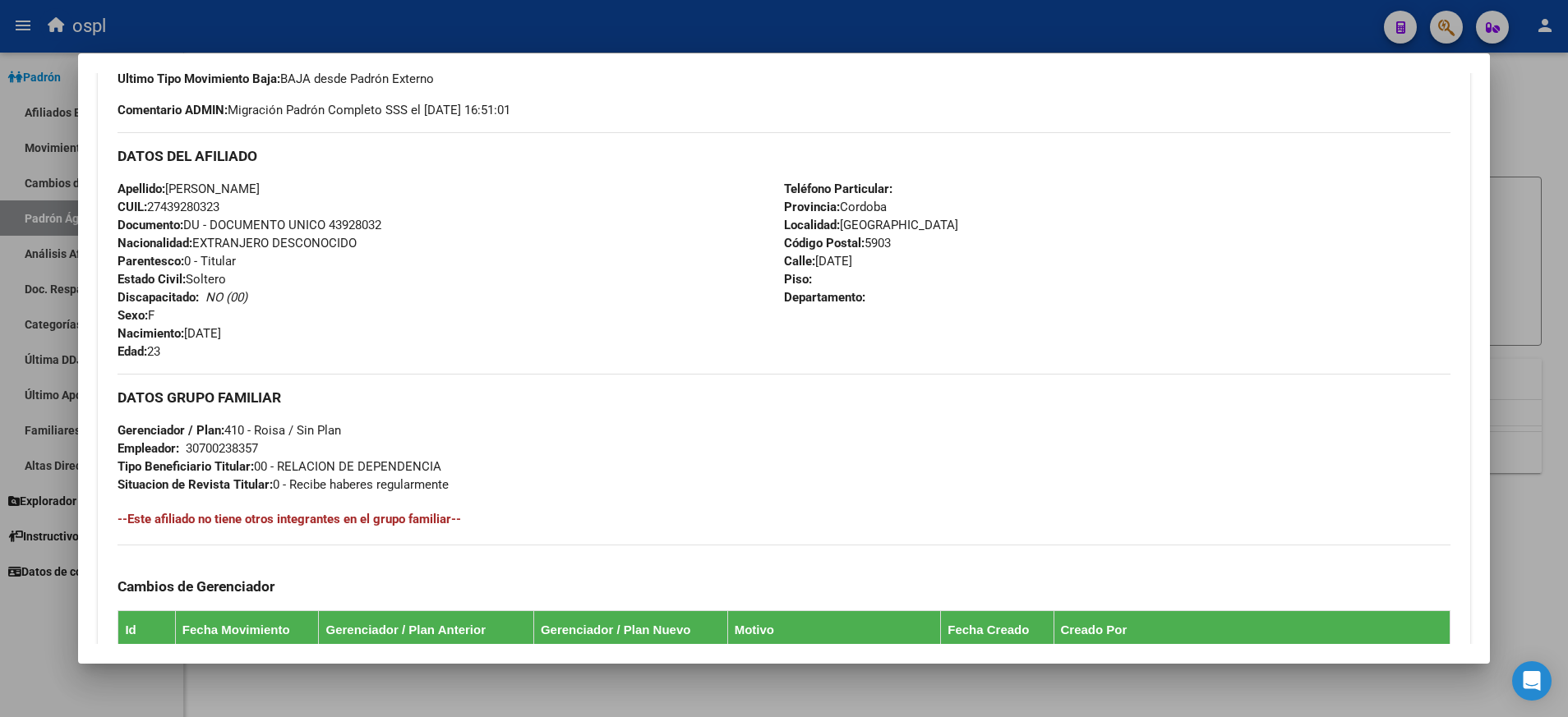
scroll to position [848, 0]
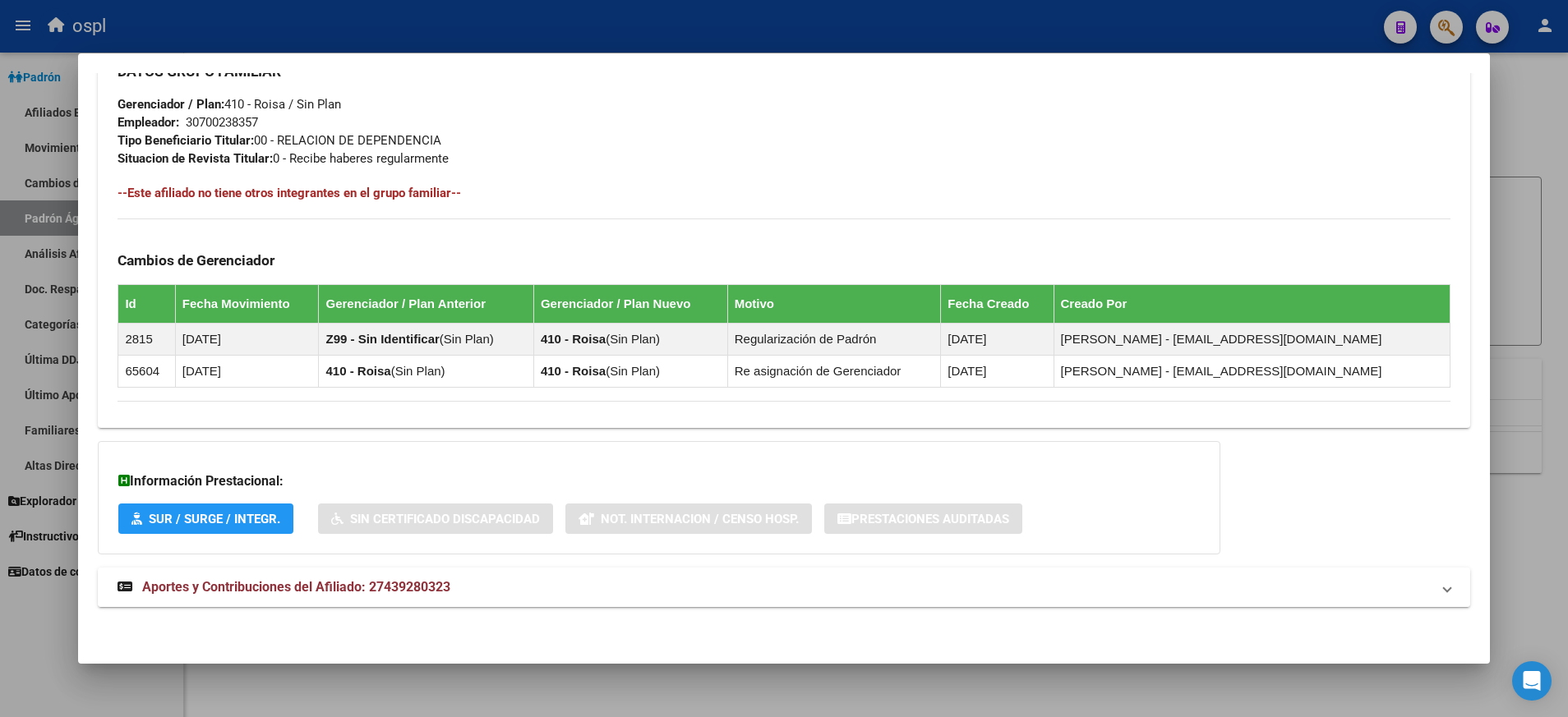
click at [353, 589] on span "Aportes y Contribuciones del Afiliado: 27439280323" at bounding box center [297, 587] width 308 height 16
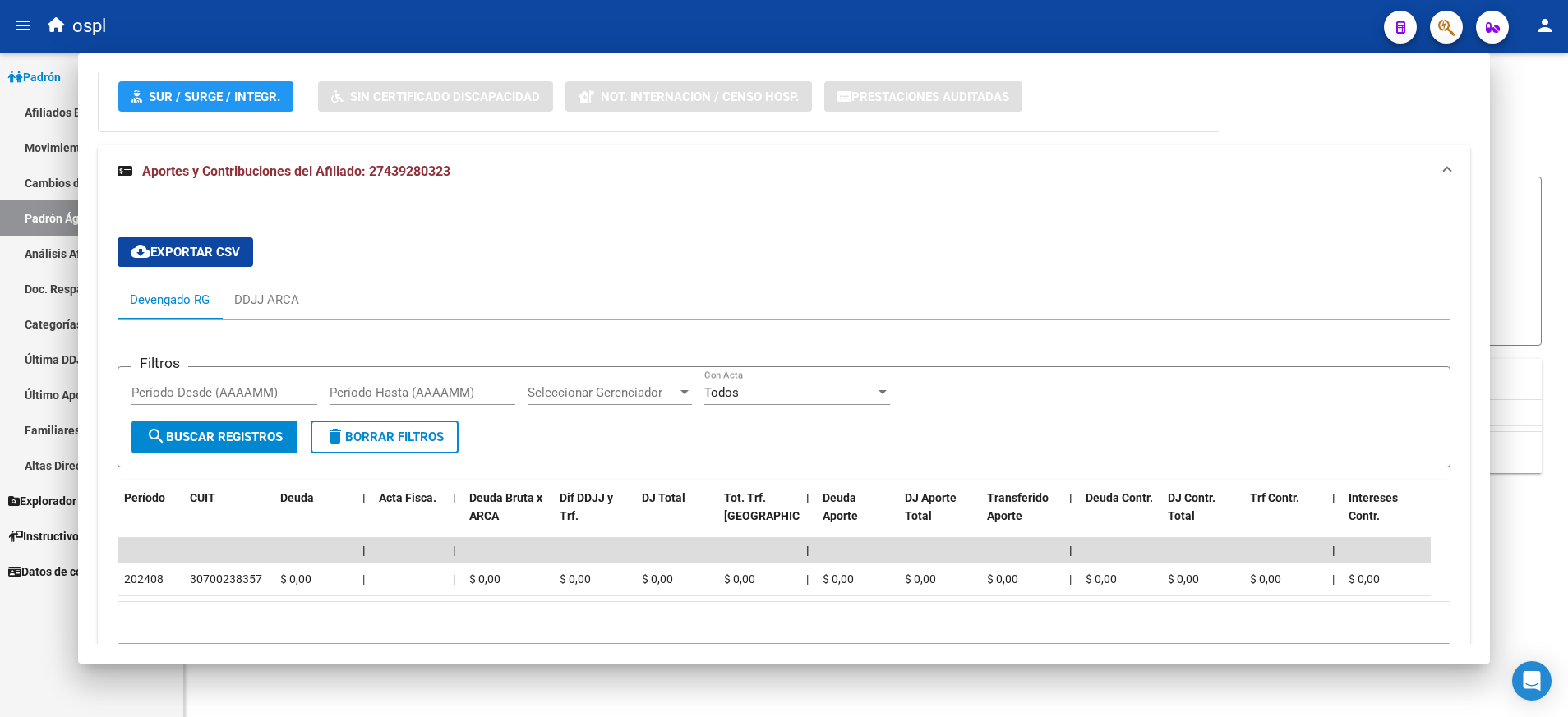
scroll to position [1251, 0]
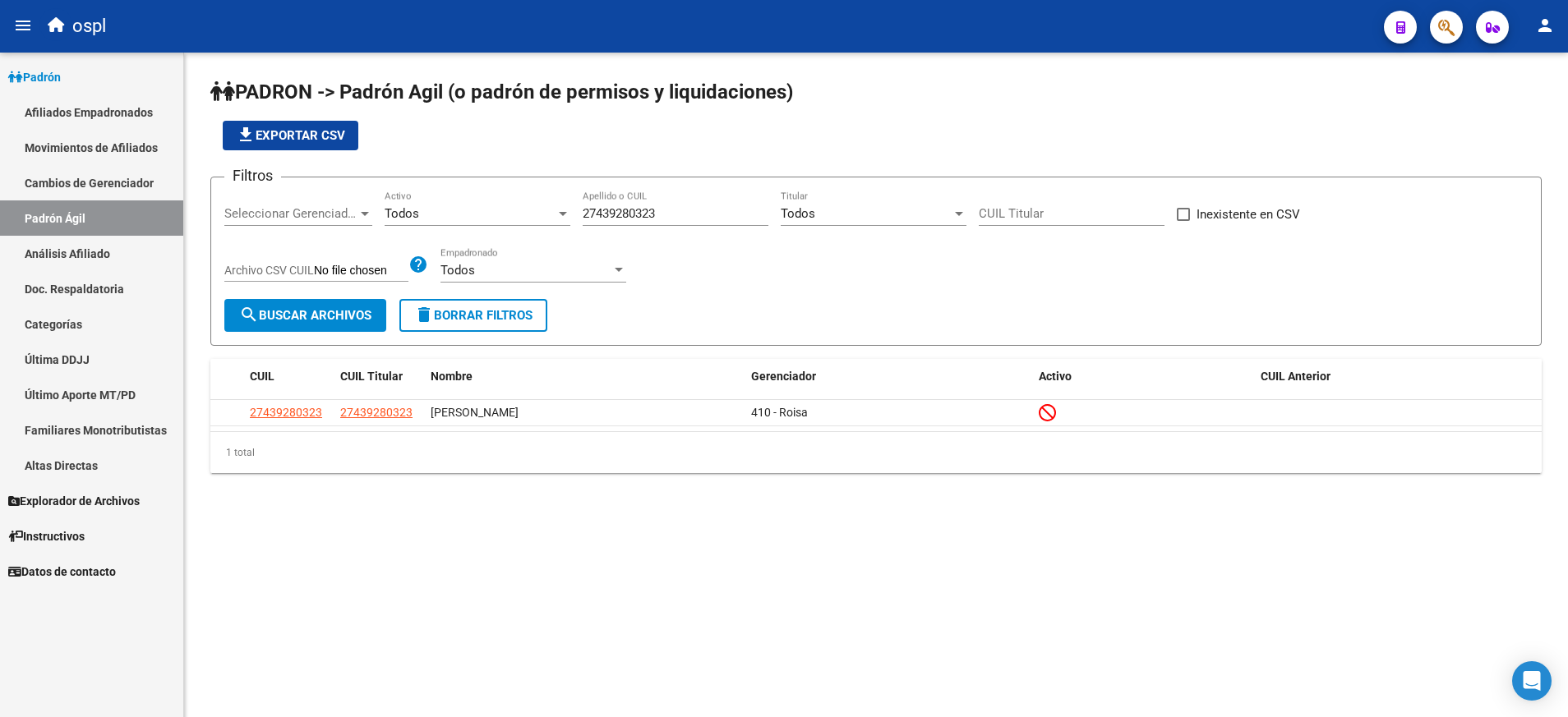
click at [630, 207] on input "27439280323" at bounding box center [674, 213] width 185 height 15
paste input "288958780"
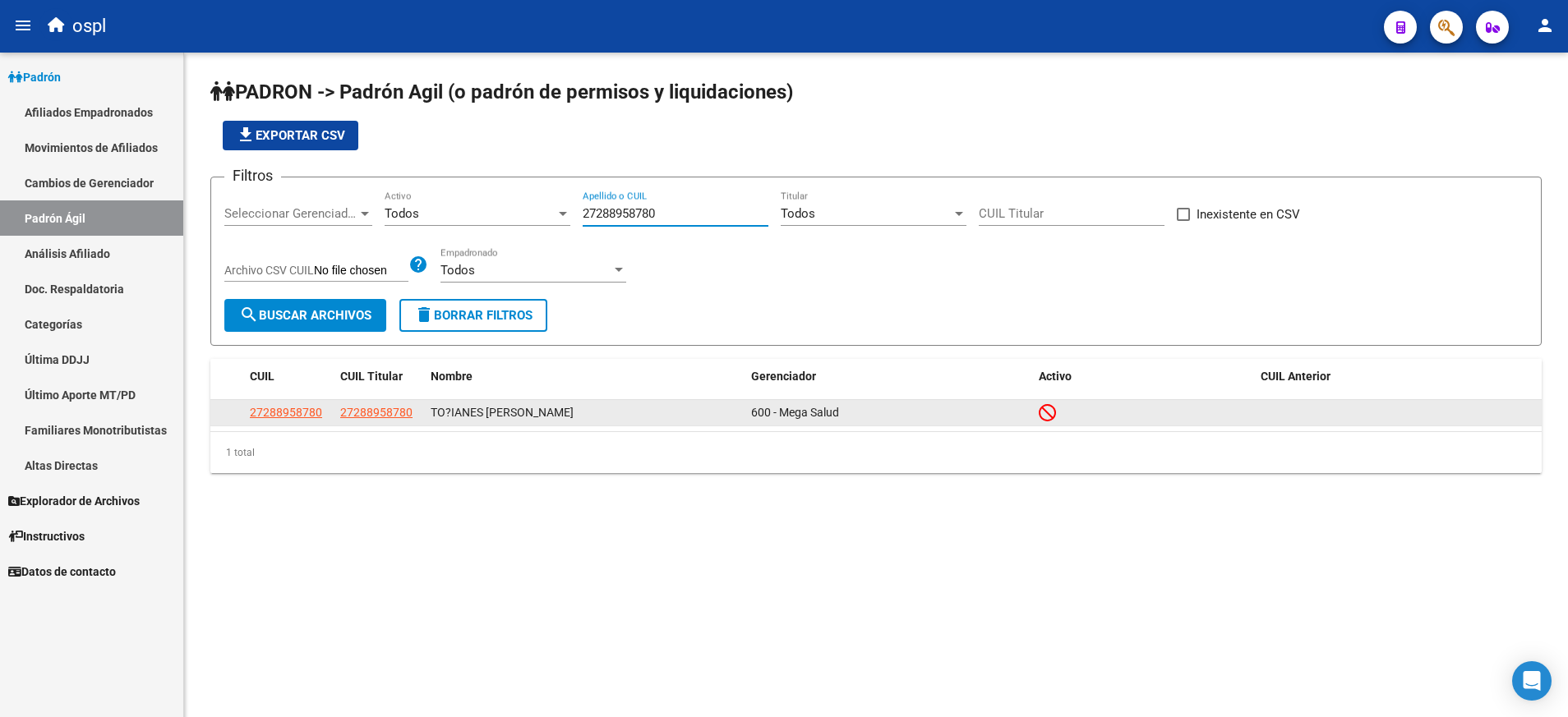
type input "27288958780"
click at [387, 401] on datatable-body-cell "27288958780" at bounding box center [379, 412] width 90 height 26
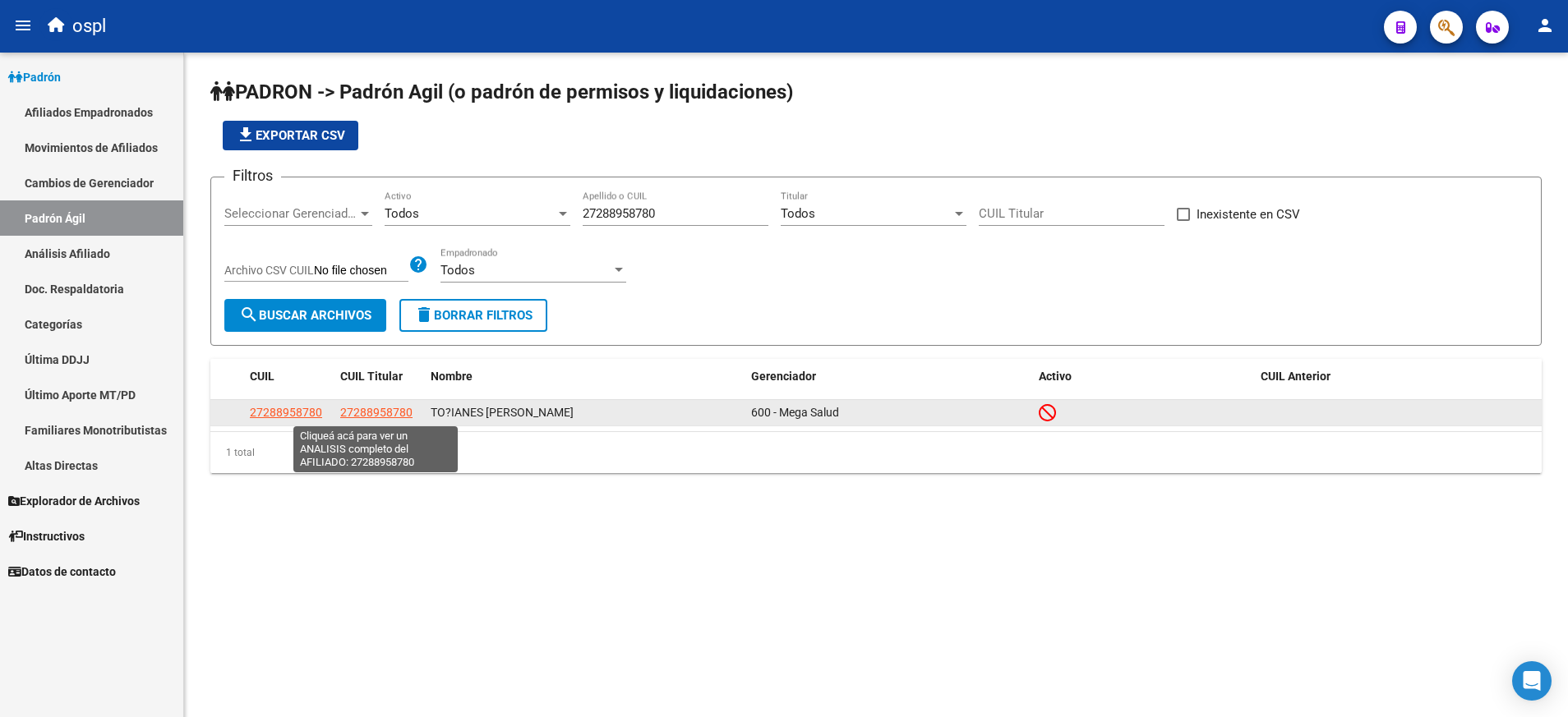
click at [390, 416] on span "27288958780" at bounding box center [376, 412] width 72 height 13
type textarea "27288958780"
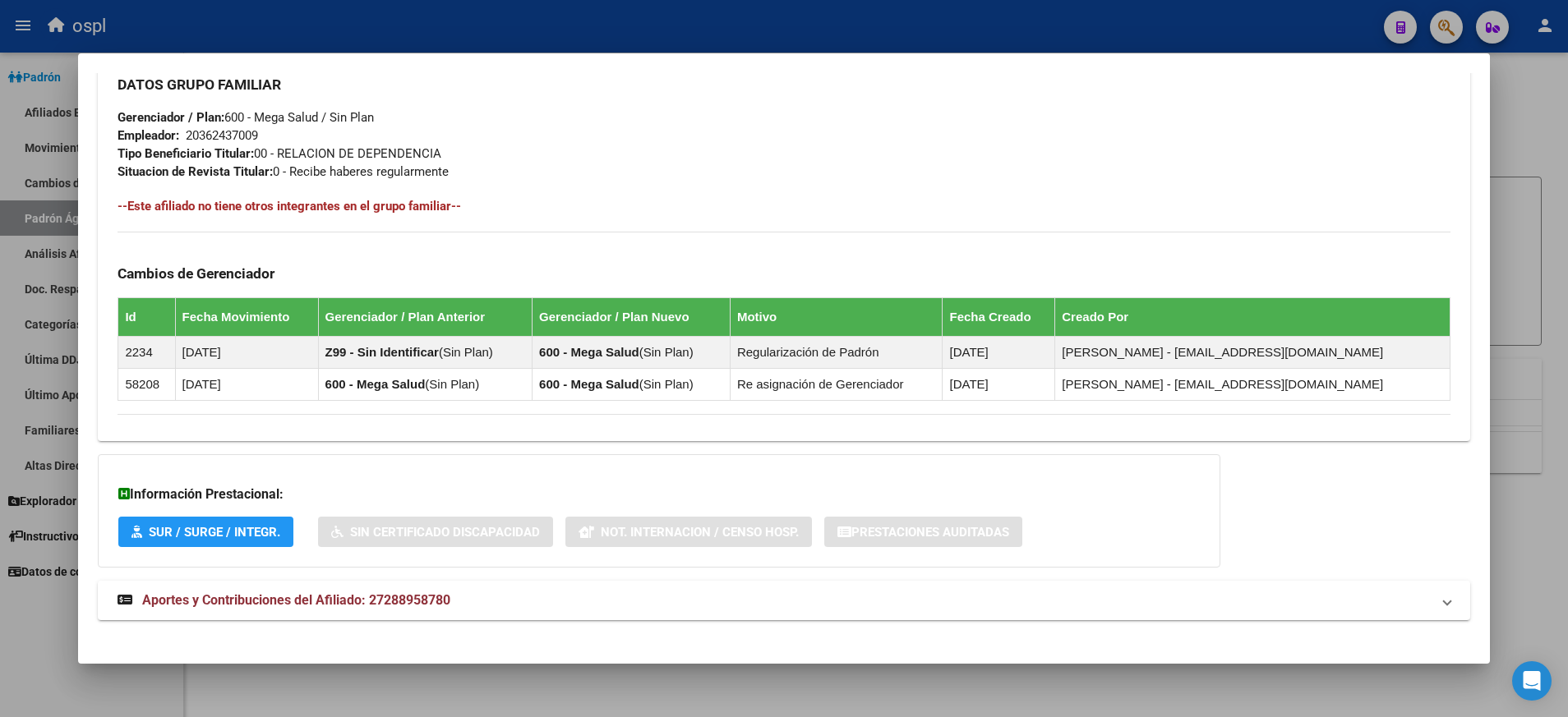
scroll to position [848, 0]
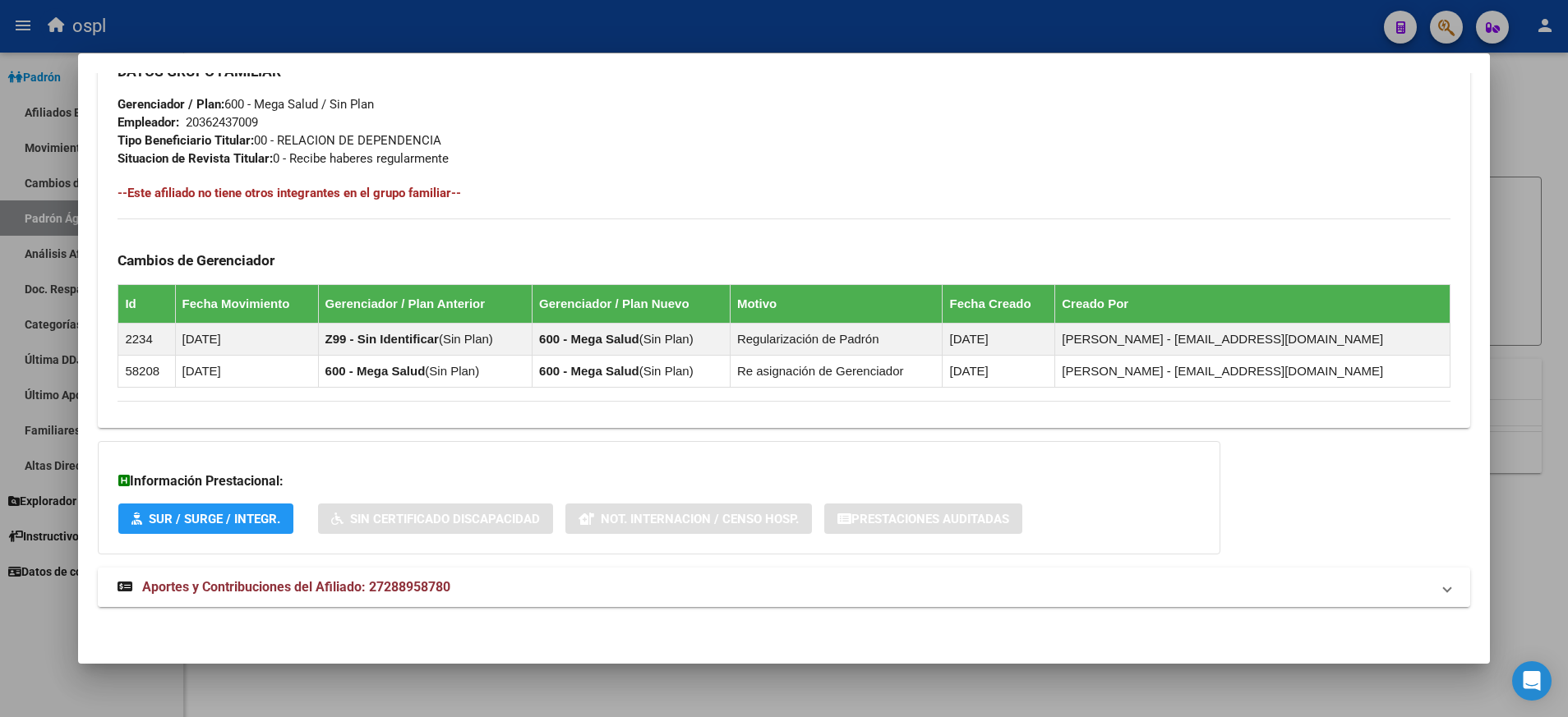
click at [270, 588] on span "Aportes y Contribuciones del Afiliado: 27288958780" at bounding box center [297, 587] width 308 height 16
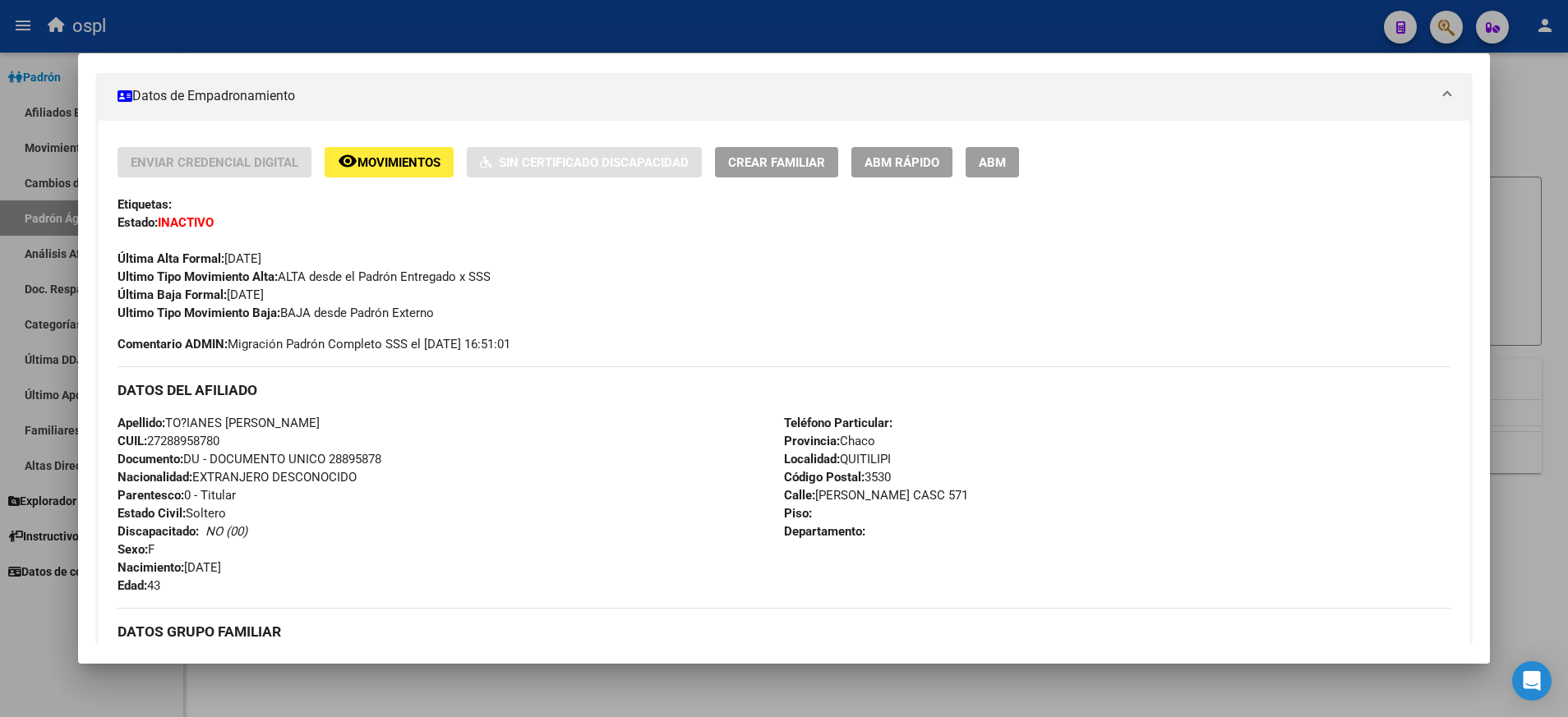
scroll to position [245, 0]
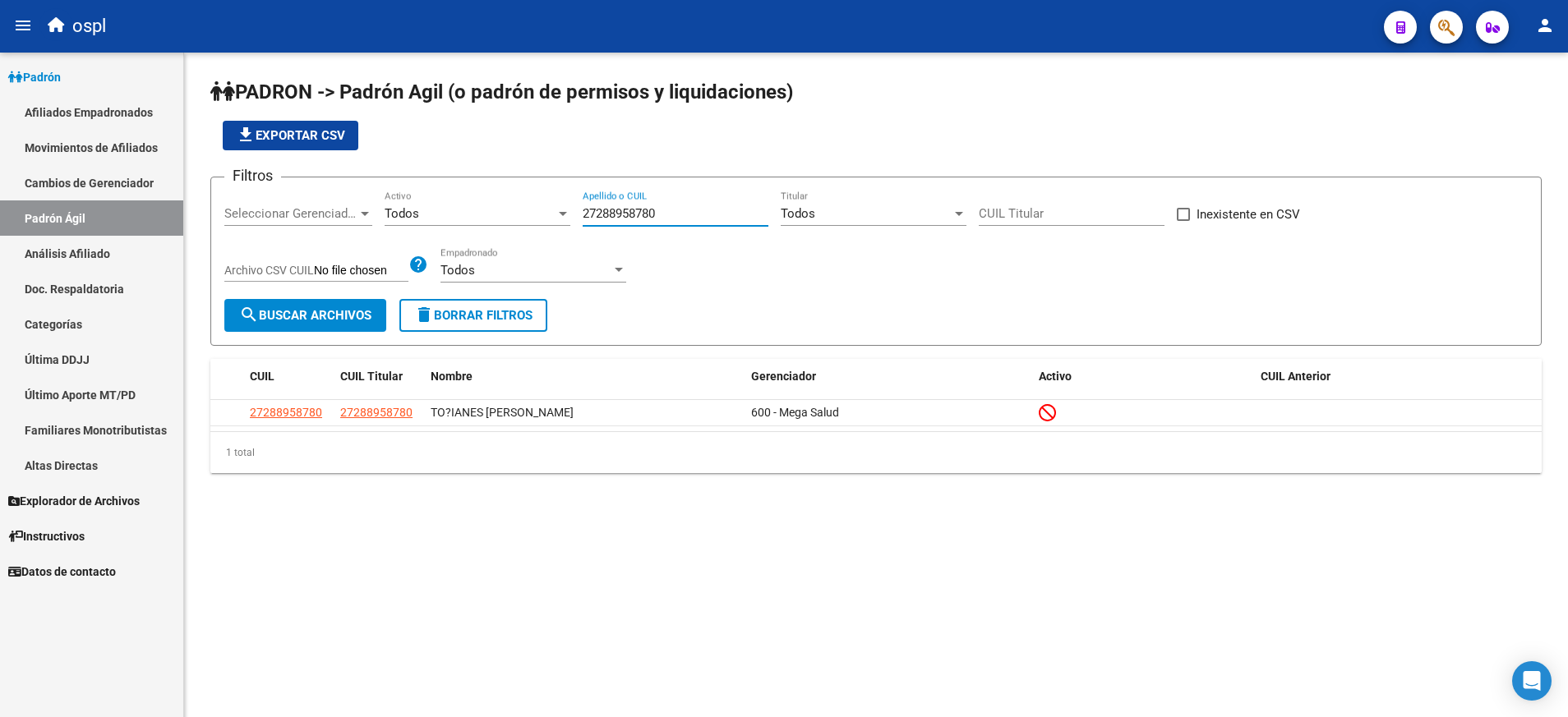
click at [637, 217] on input "27288958780" at bounding box center [674, 213] width 185 height 15
paste input "0356969546"
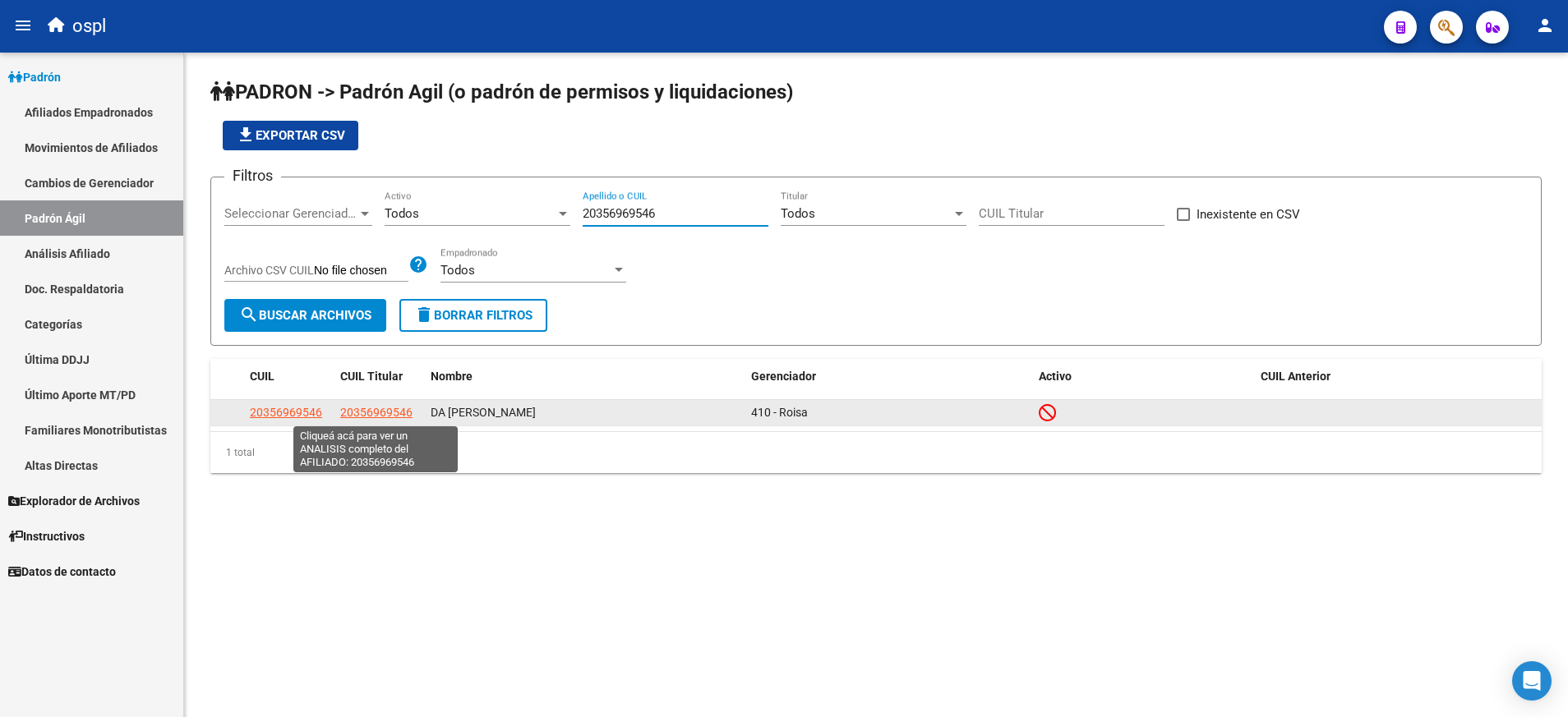
type input "20356969546"
click at [383, 407] on span "20356969546" at bounding box center [376, 412] width 72 height 13
type textarea "20356969546"
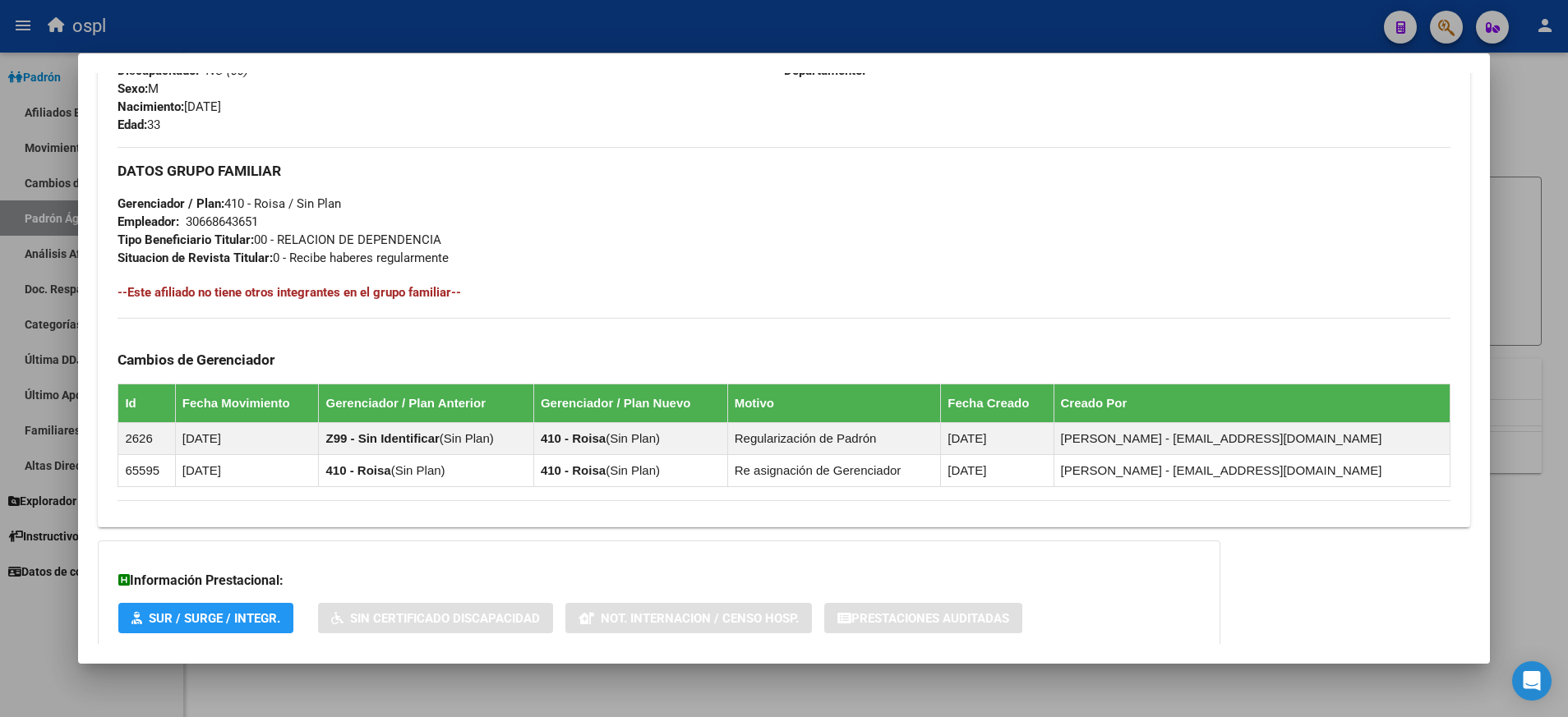
scroll to position [848, 0]
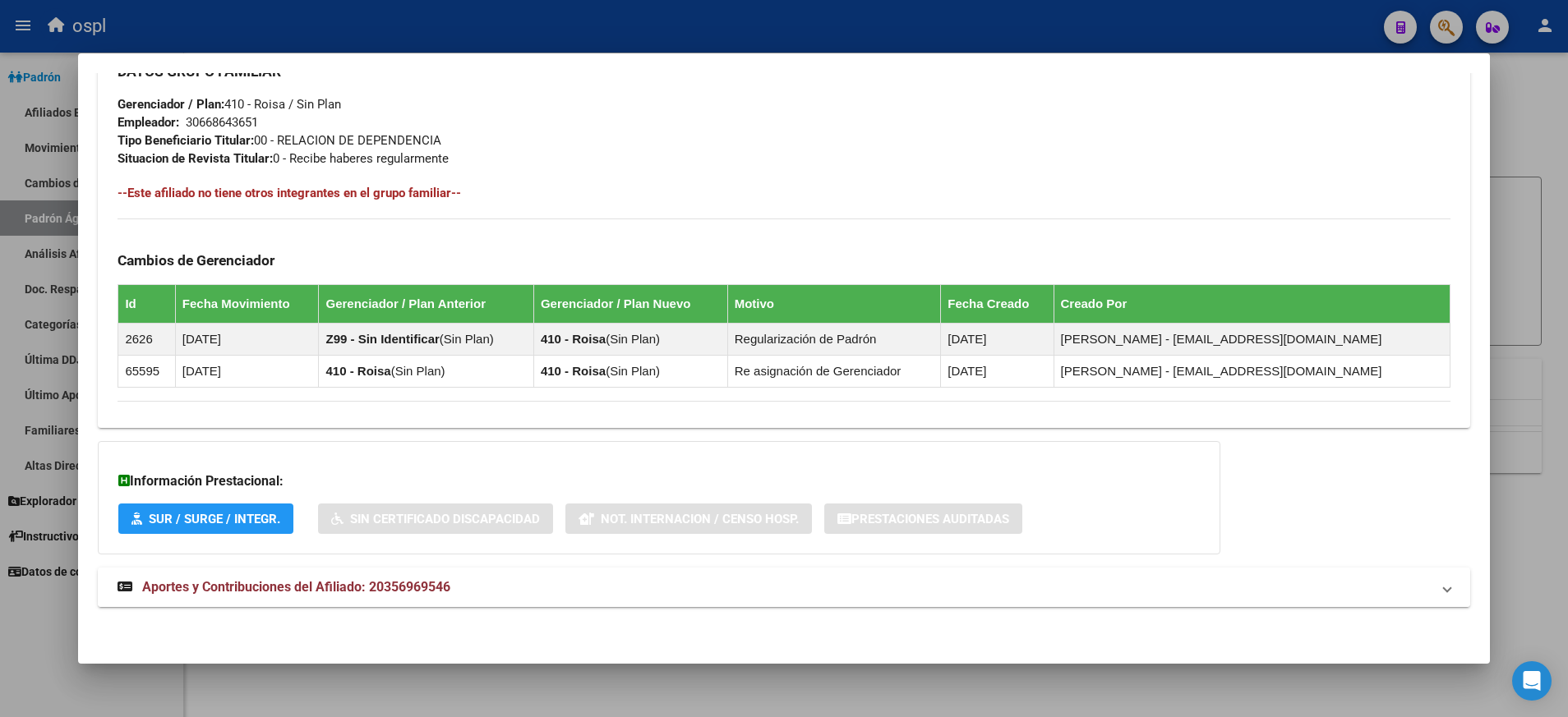
click at [317, 589] on span "Aportes y Contribuciones del Afiliado: 20356969546" at bounding box center [297, 587] width 308 height 16
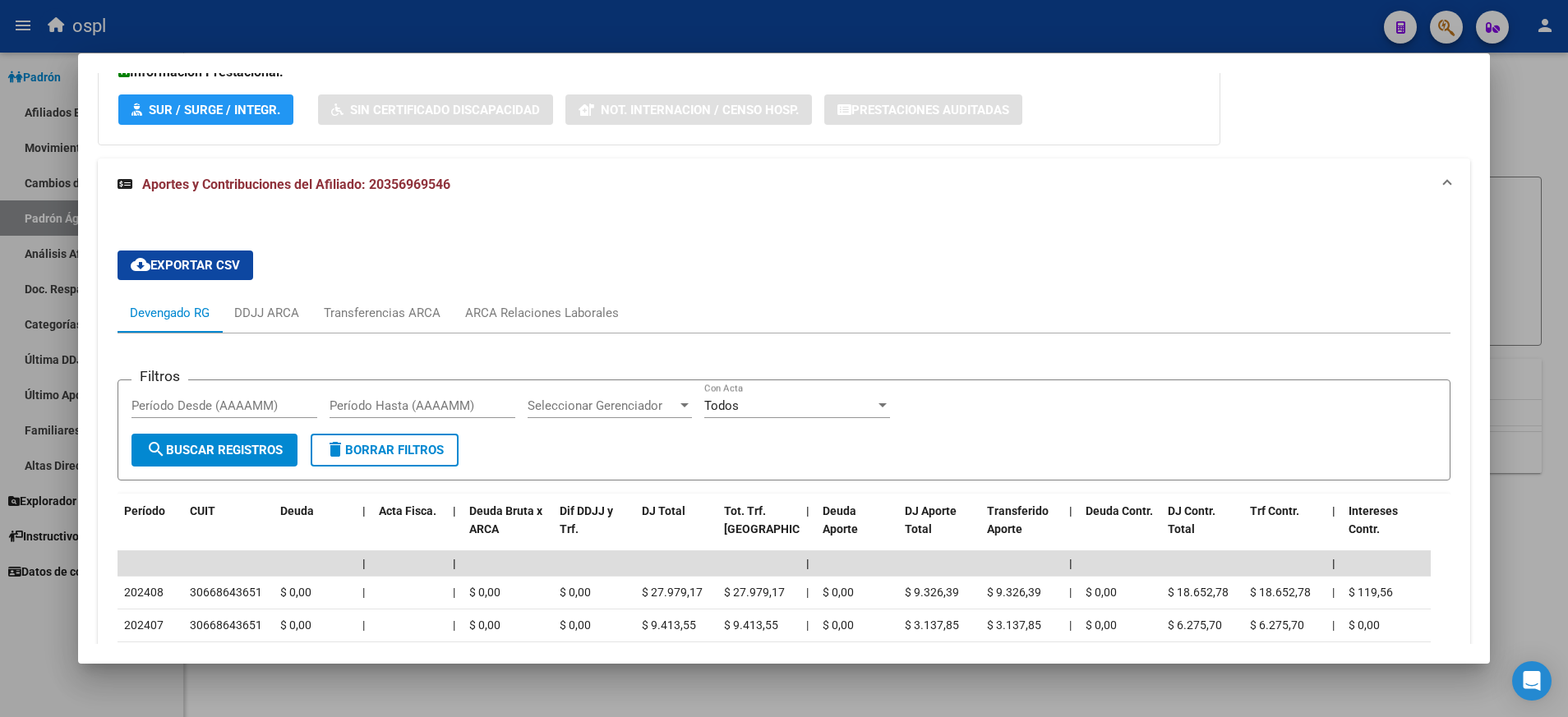
scroll to position [1398, 0]
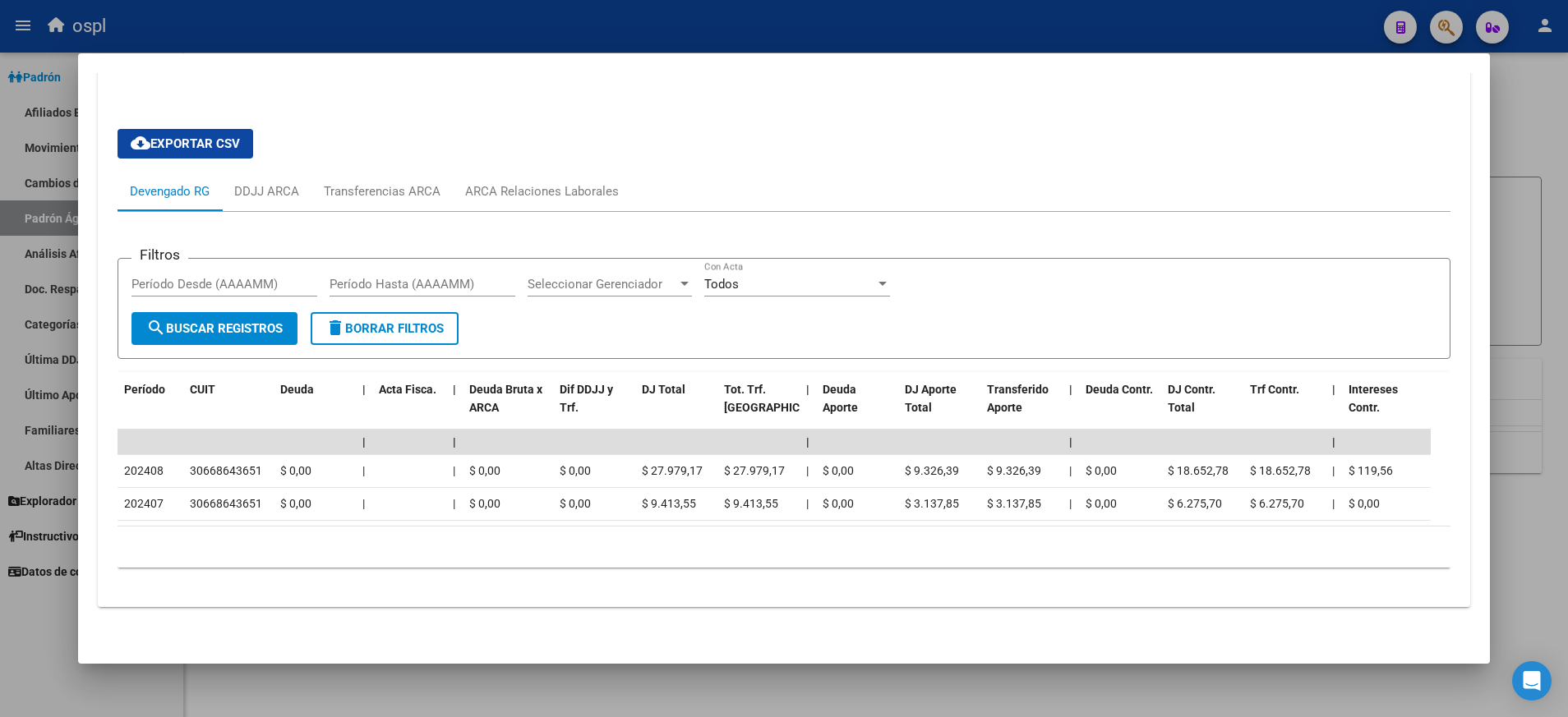
click at [528, 716] on html "menu ospl person Firma Express Padrón Afiliados Empadronados Movimientos de Afi…" at bounding box center [784, 358] width 1568 height 717
drag, startPoint x: 603, startPoint y: 292, endPoint x: 500, endPoint y: 195, distance: 141.5
click at [500, 212] on div "Filtros Período Desde (AAAAMM) Período Hasta (AAAAMM) Seleccionar Gerenciador S…" at bounding box center [783, 396] width 1332 height 369
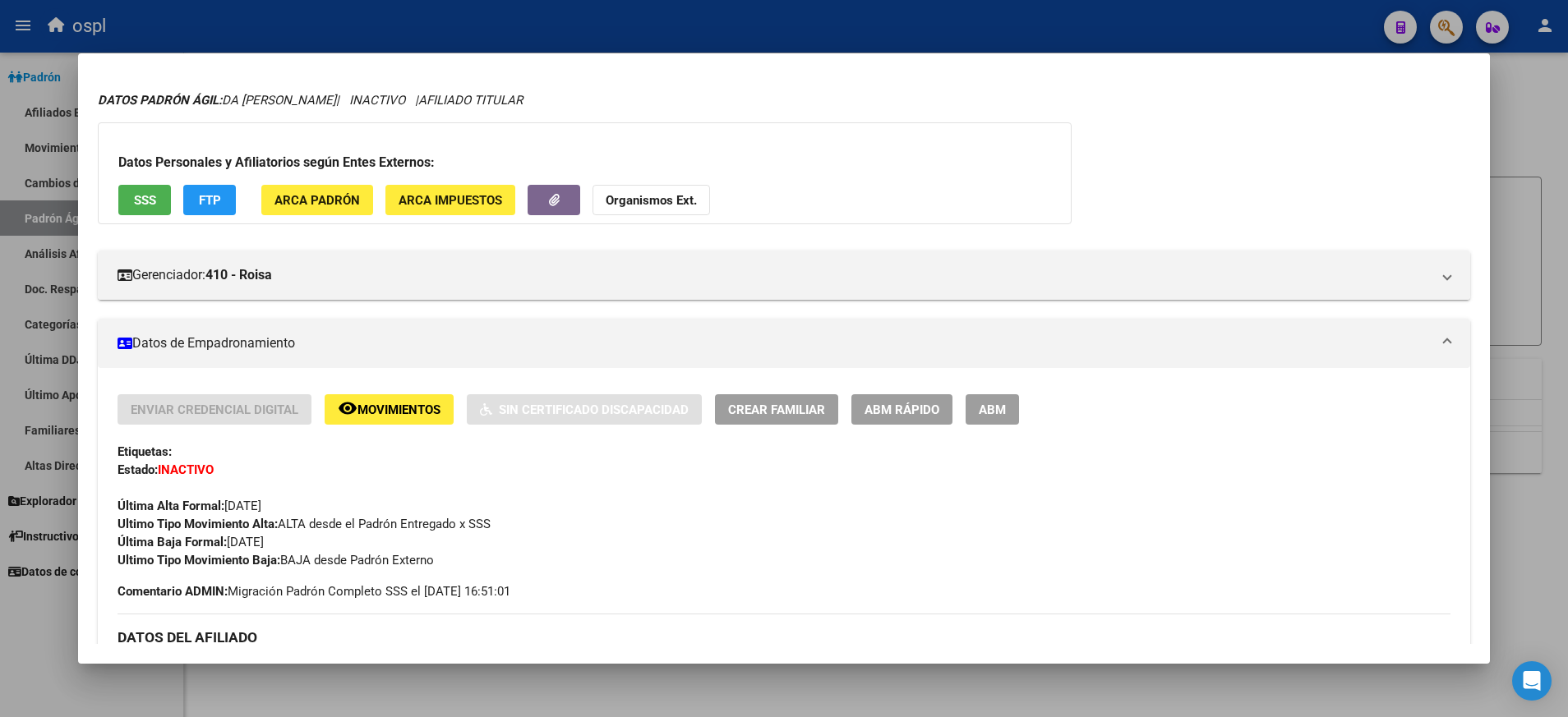
scroll to position [0, 0]
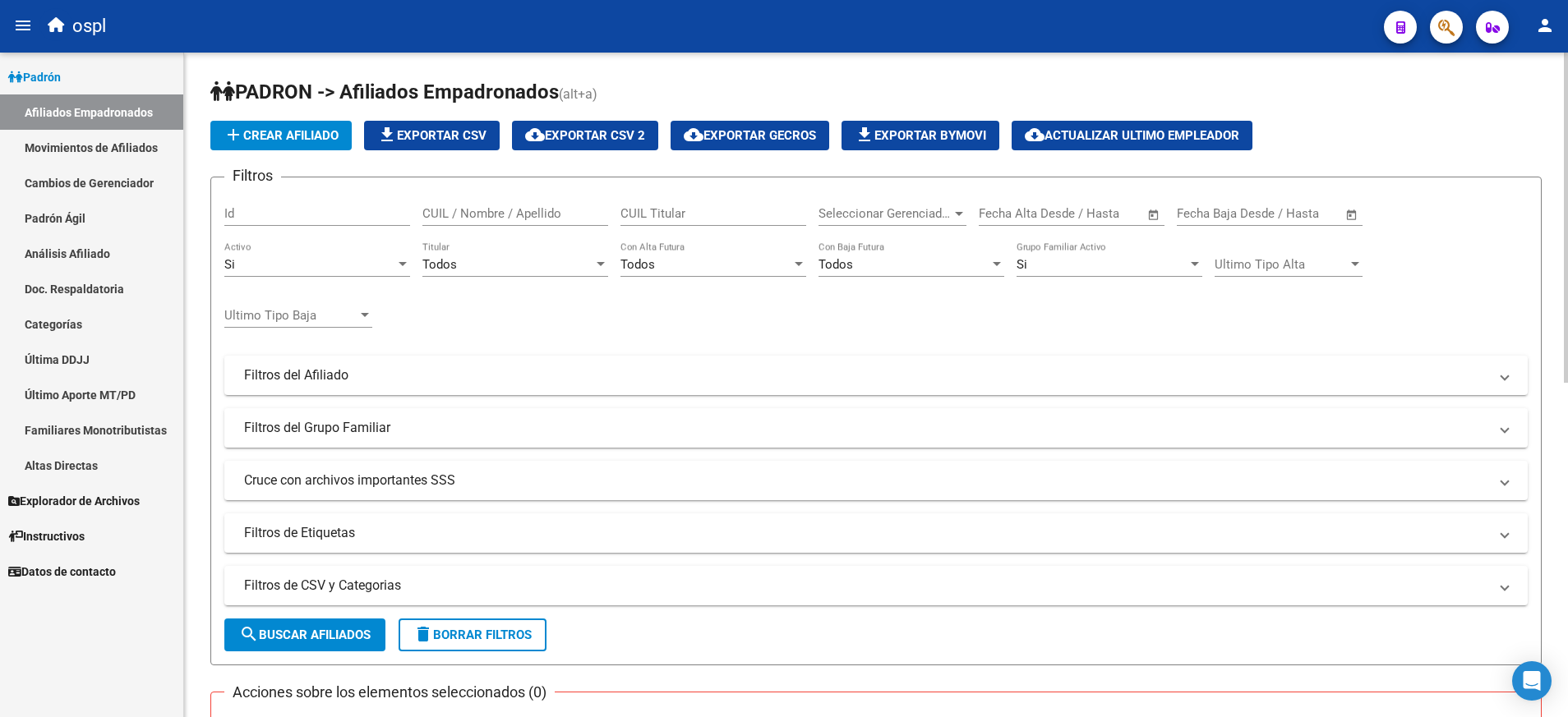
click at [682, 208] on input "CUIL Titular" at bounding box center [713, 213] width 185 height 15
paste input "20254217841"
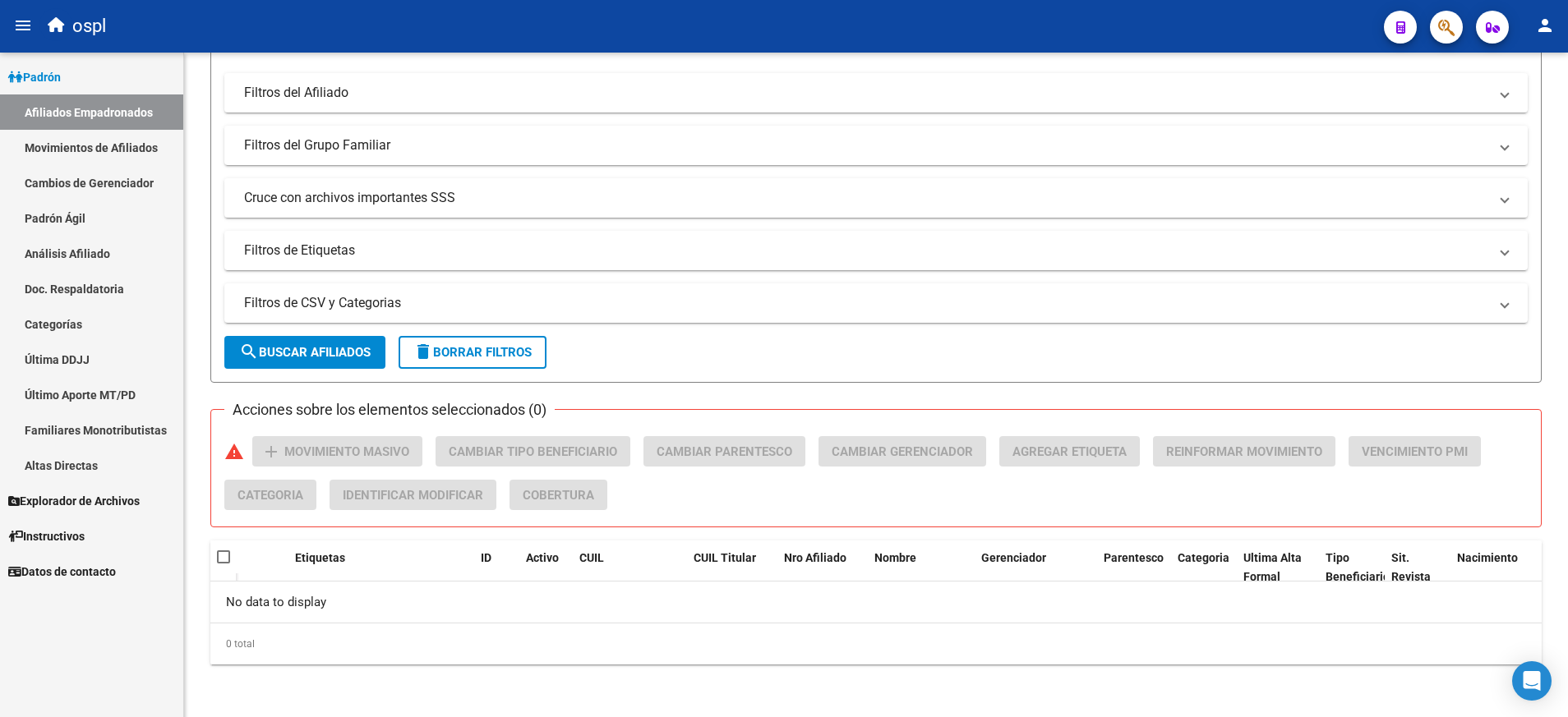
type input "20254217841"
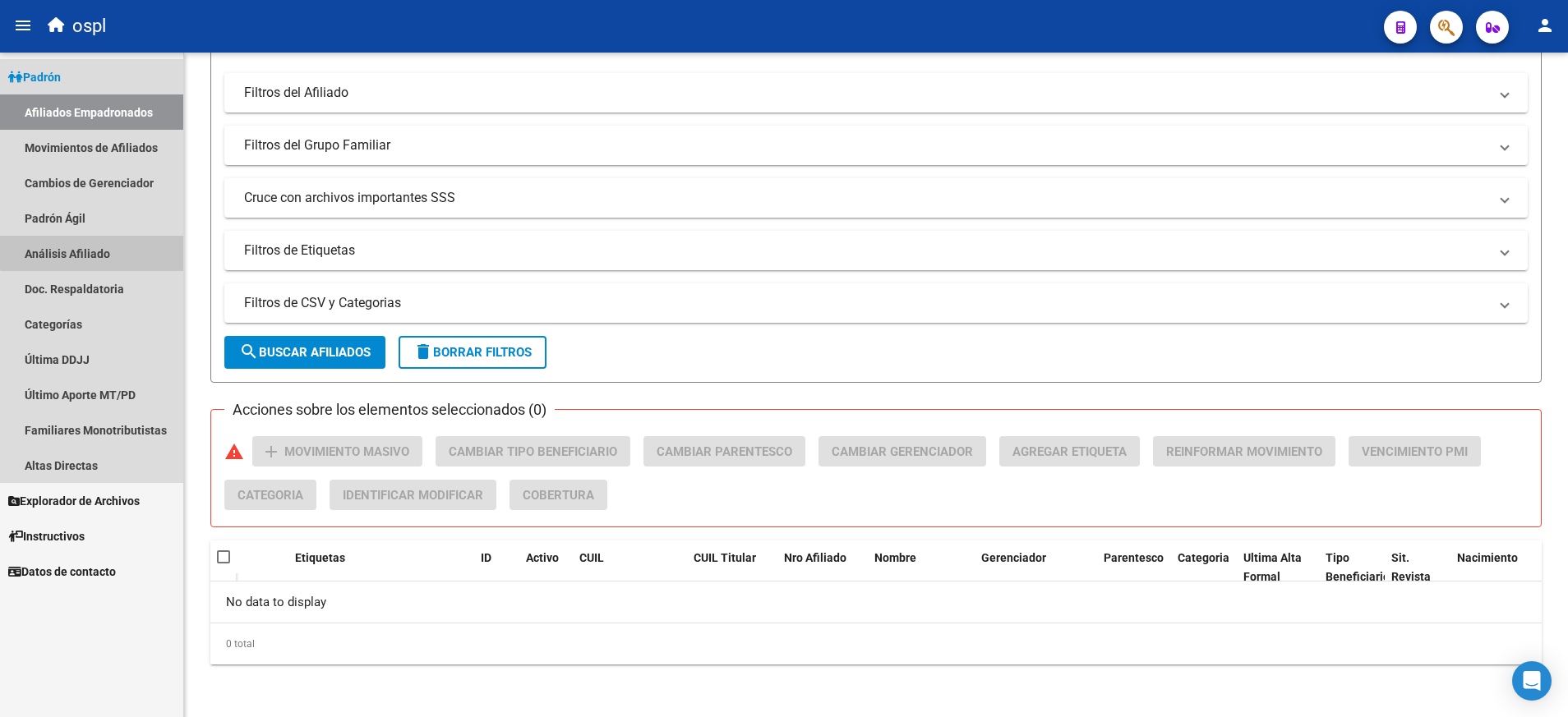
click at [128, 249] on link "Análisis Afiliado" at bounding box center [91, 253] width 183 height 36
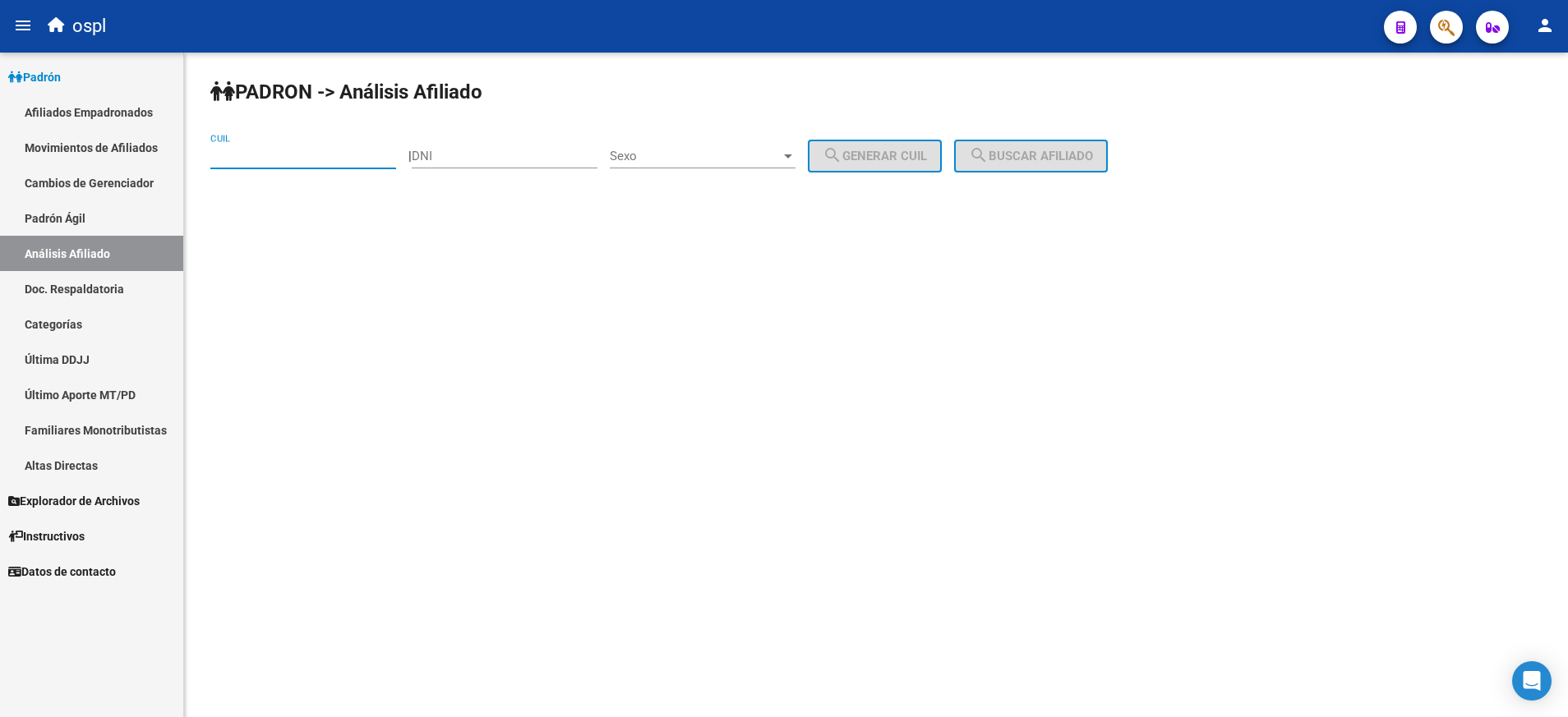
click at [301, 156] on input "CUIL" at bounding box center [302, 156] width 185 height 15
paste input "20-25421784-1"
type input "20-25421784-1"
click at [1072, 151] on span "search Buscar afiliado" at bounding box center [1030, 156] width 124 height 15
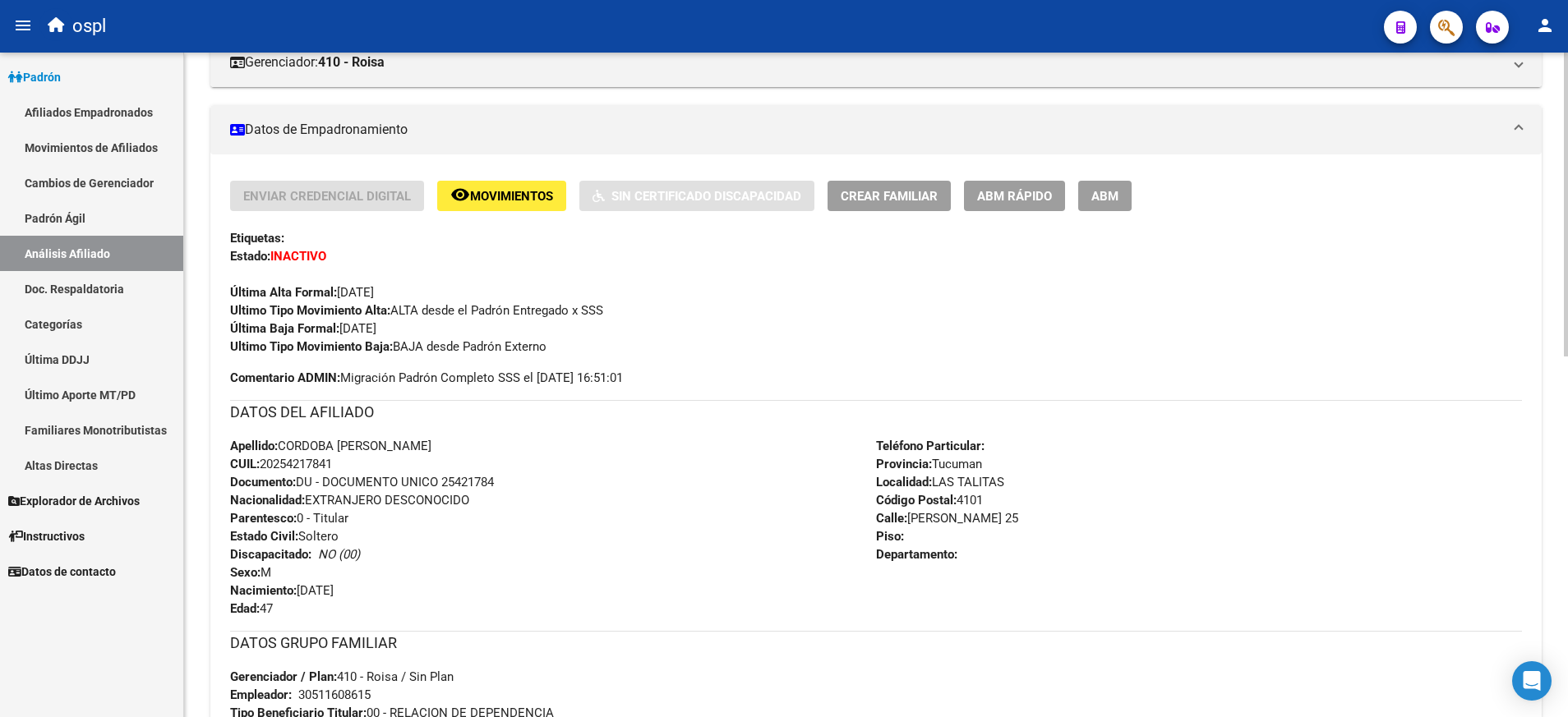
scroll to position [788, 0]
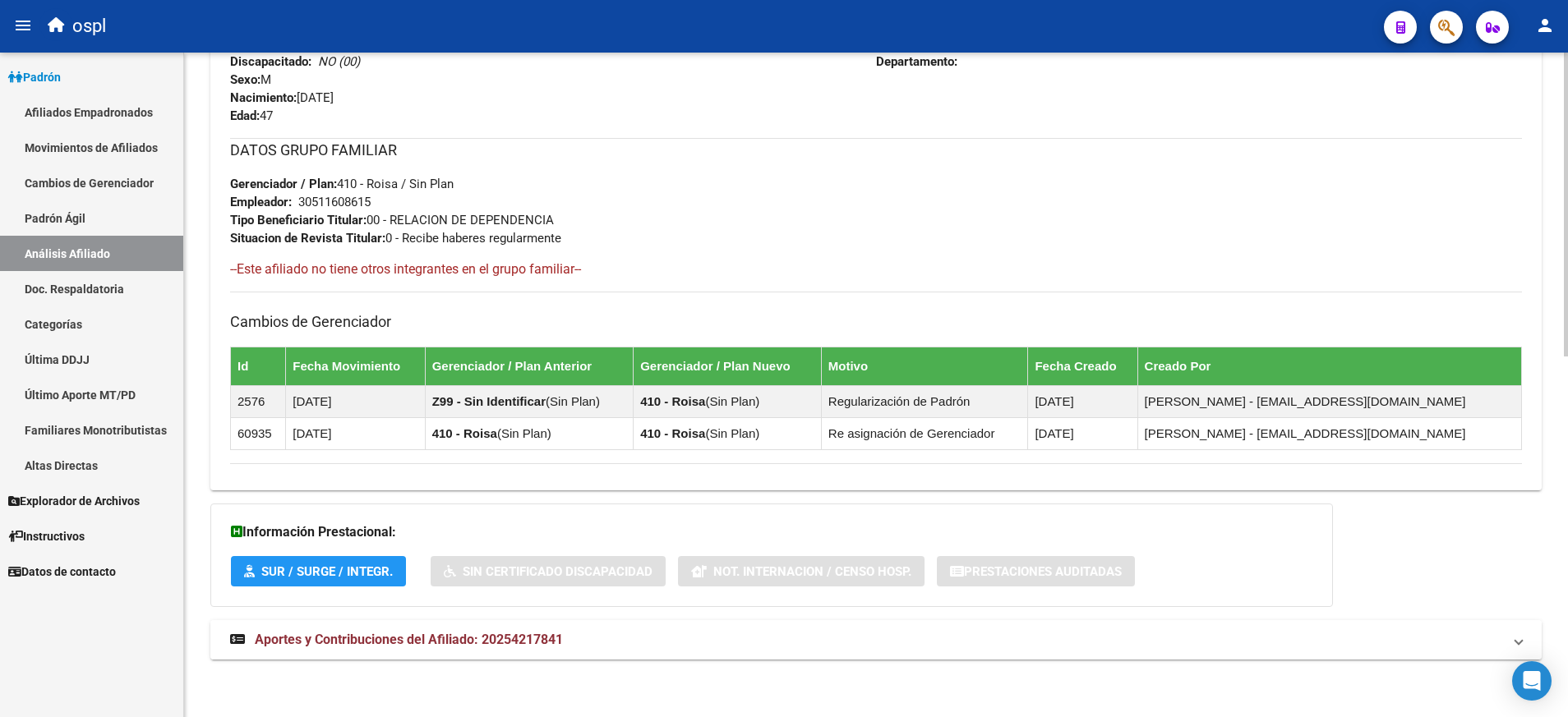
click at [418, 642] on span "Aportes y Contribuciones del Afiliado: 20254217841" at bounding box center [409, 639] width 308 height 16
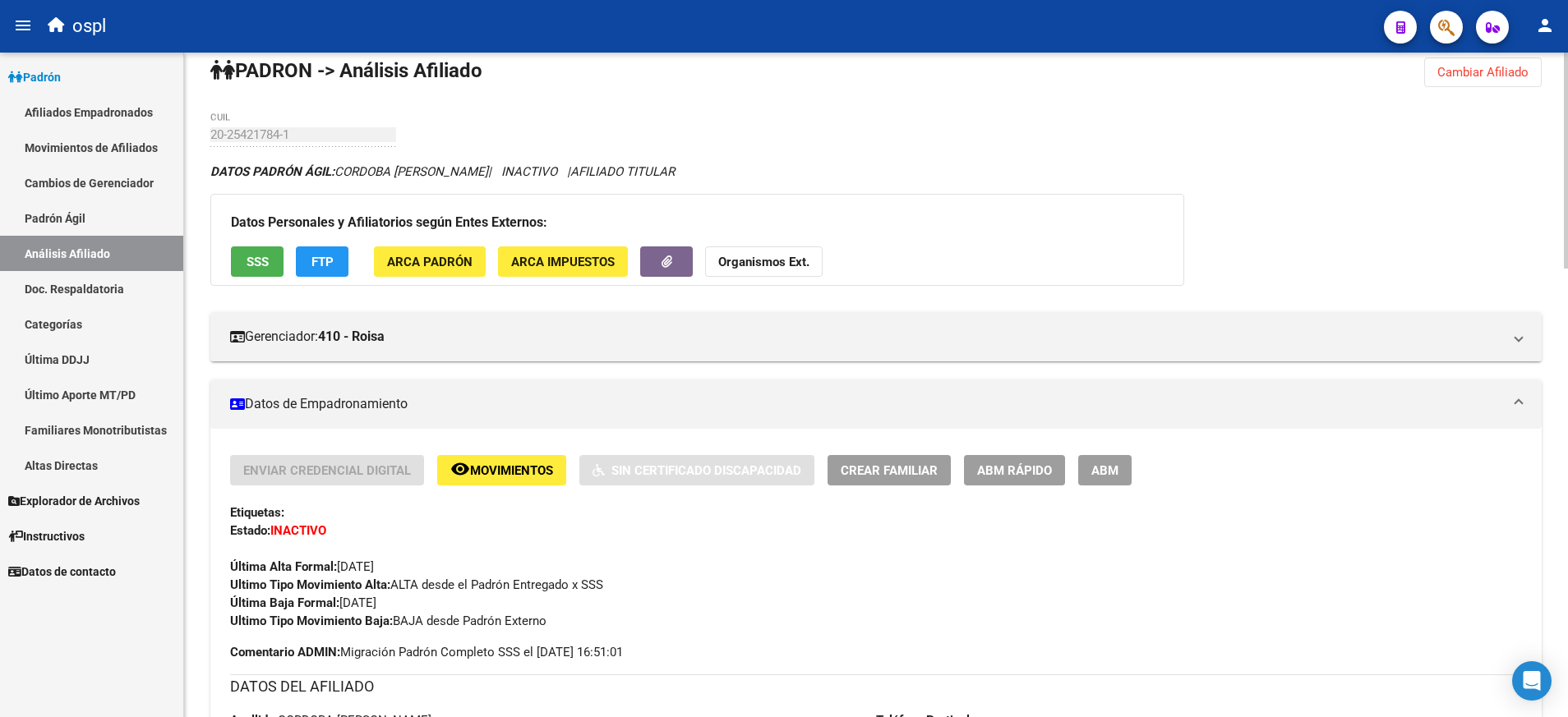
scroll to position [0, 0]
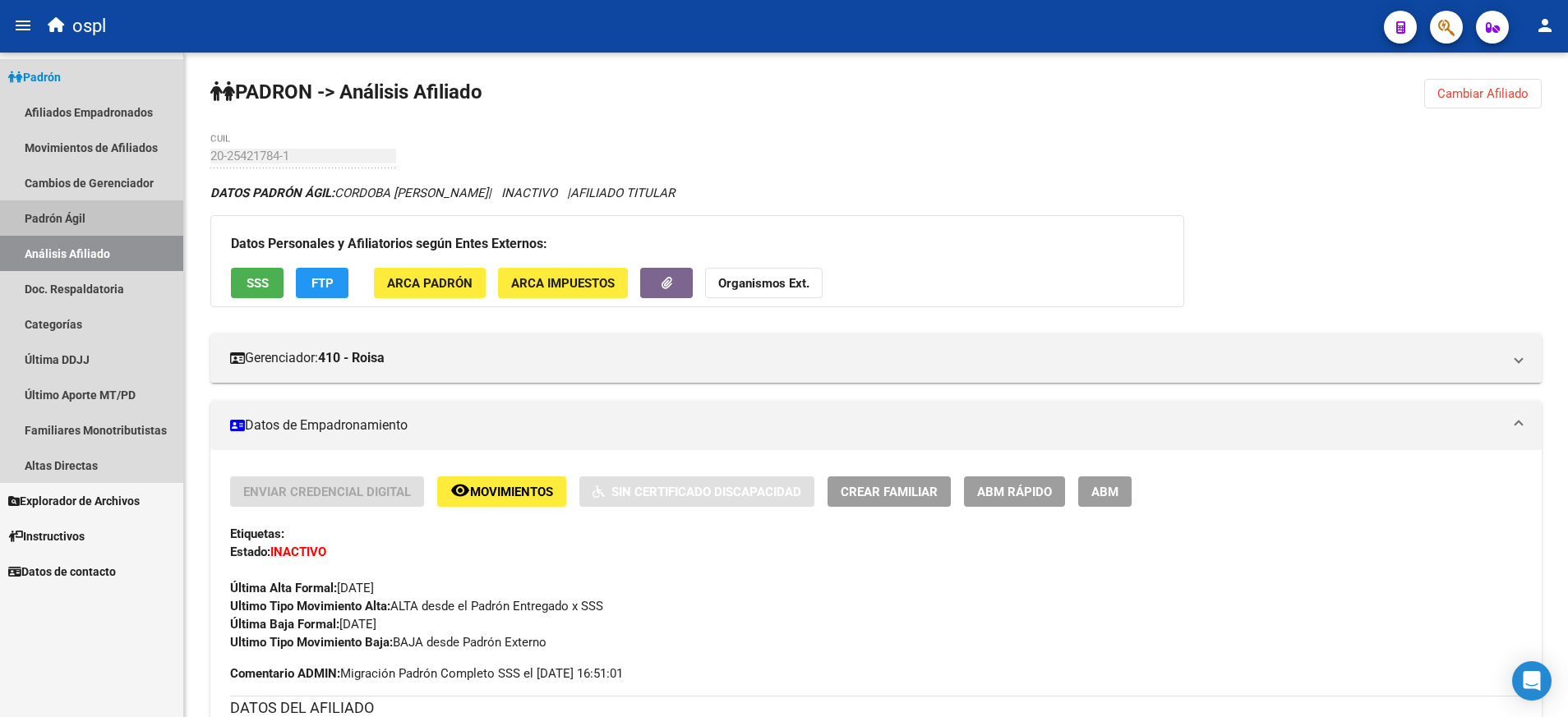
click at [119, 205] on link "Padrón Ágil" at bounding box center [91, 218] width 183 height 36
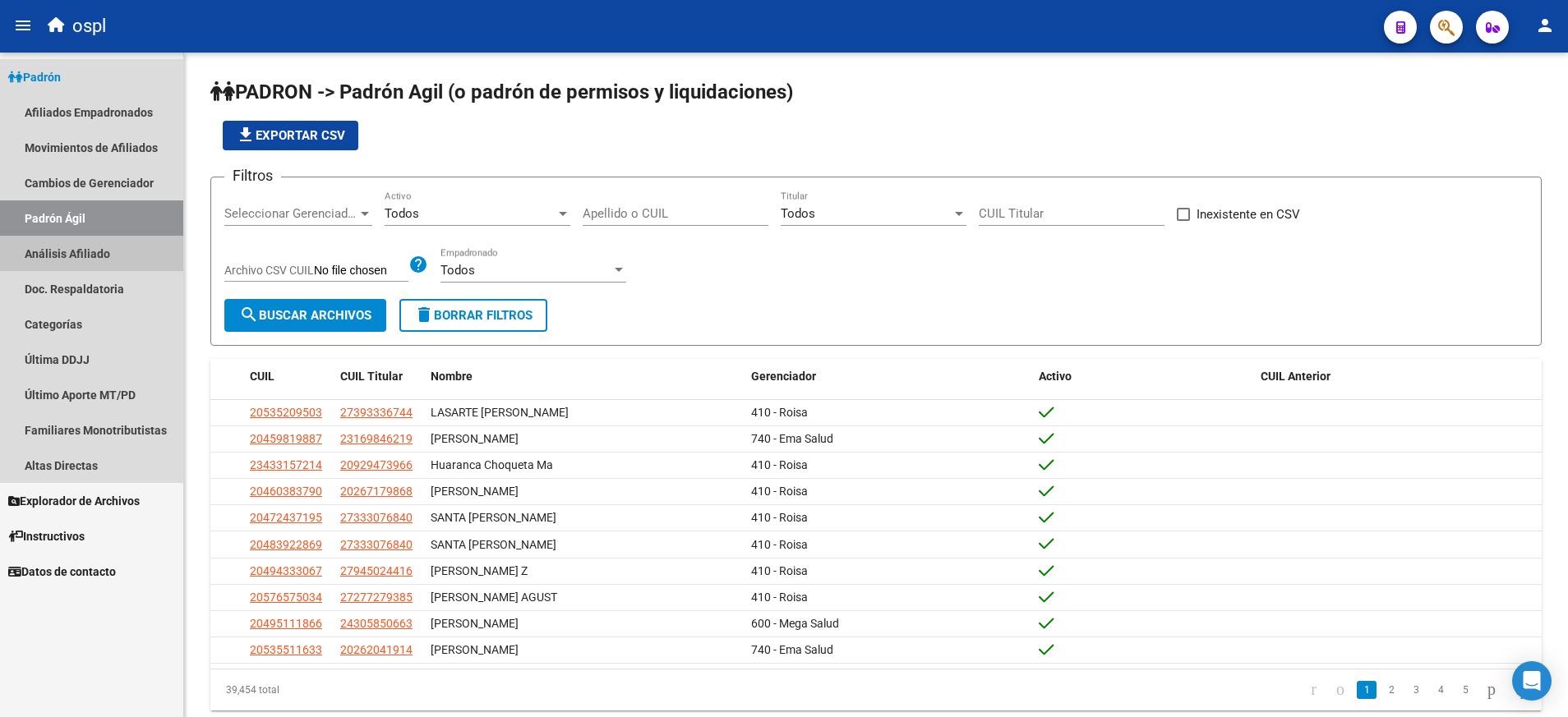
click at [124, 264] on link "Análisis Afiliado" at bounding box center [91, 253] width 183 height 36
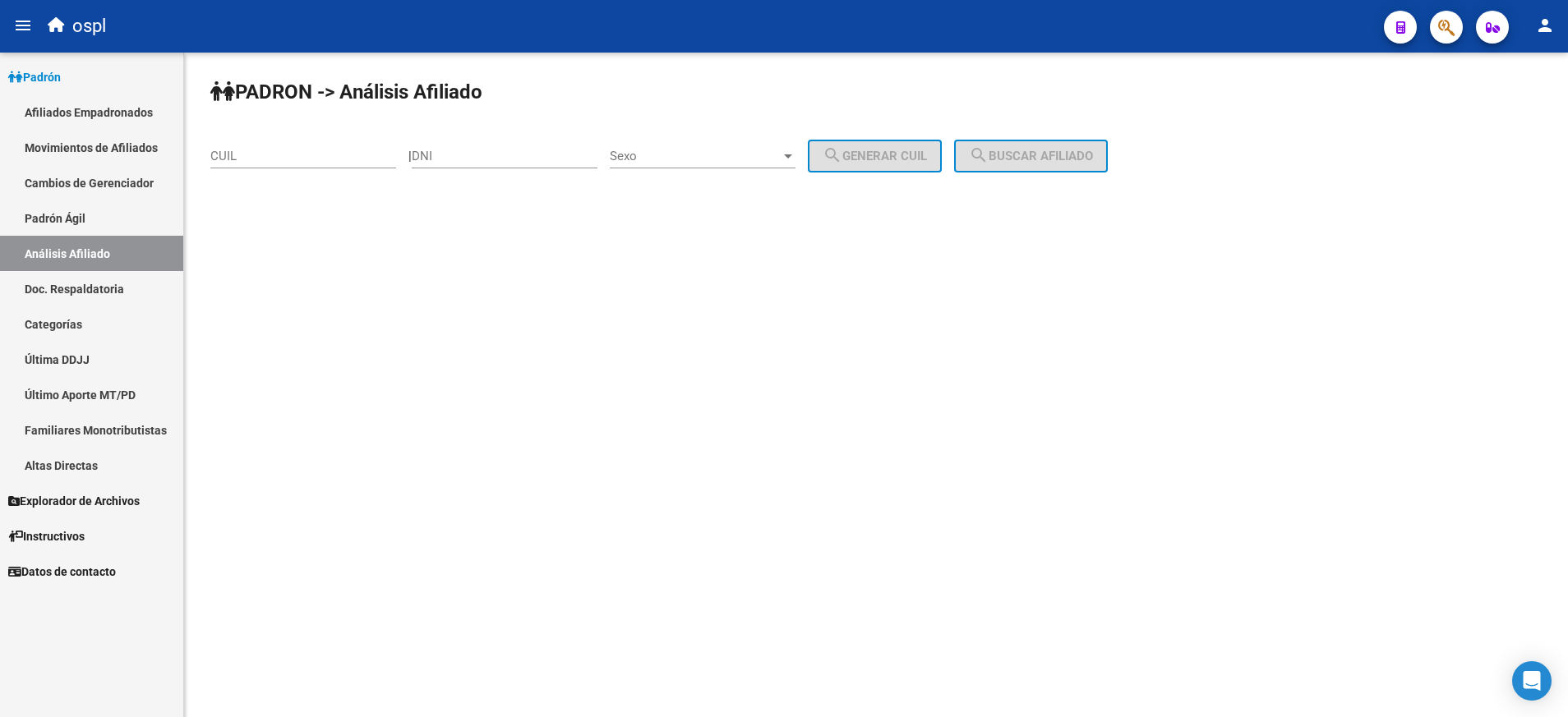
click at [373, 140] on div "CUIL" at bounding box center [302, 151] width 185 height 36
paste input "20-45285036-3"
type input "20-45285036-3"
click at [1051, 167] on button "search Buscar afiliado" at bounding box center [1030, 156] width 153 height 33
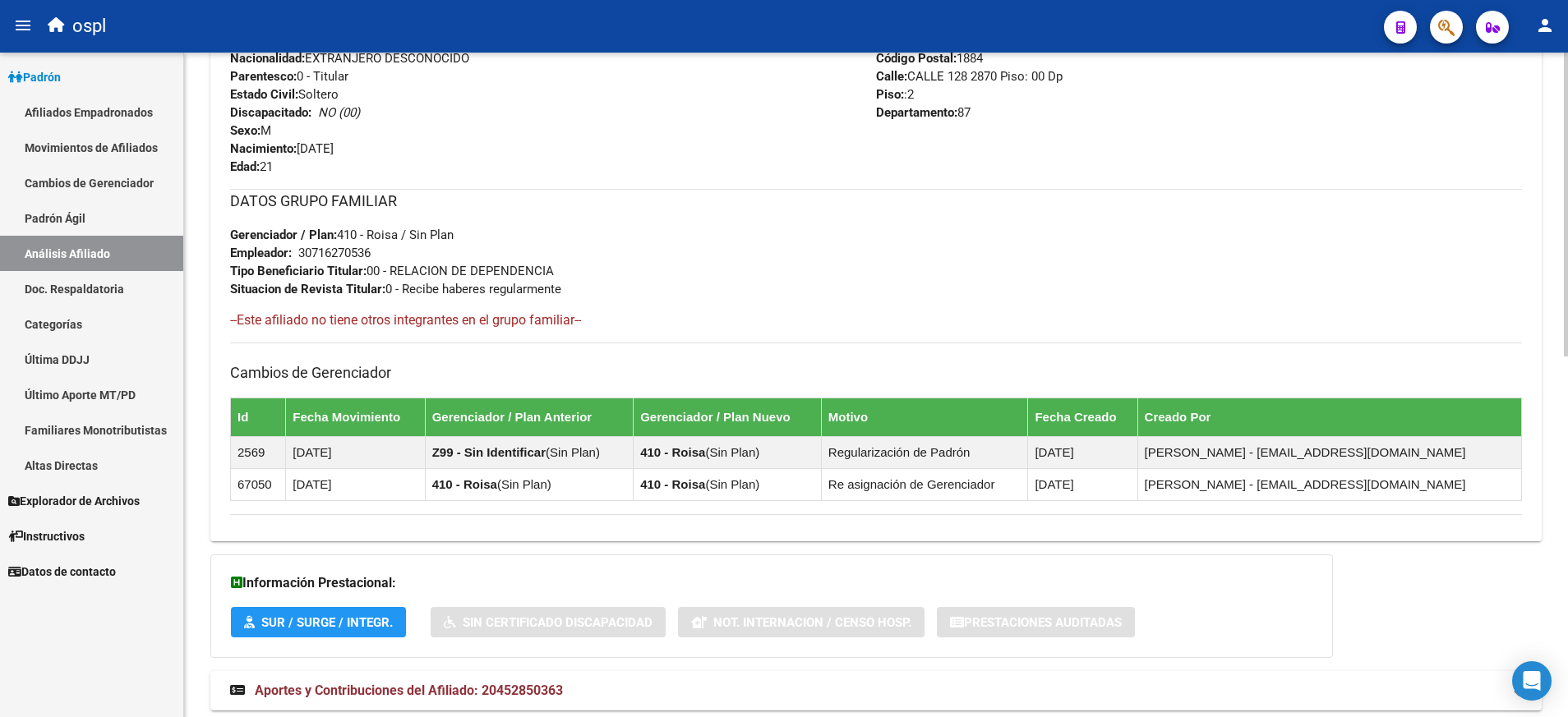
scroll to position [788, 0]
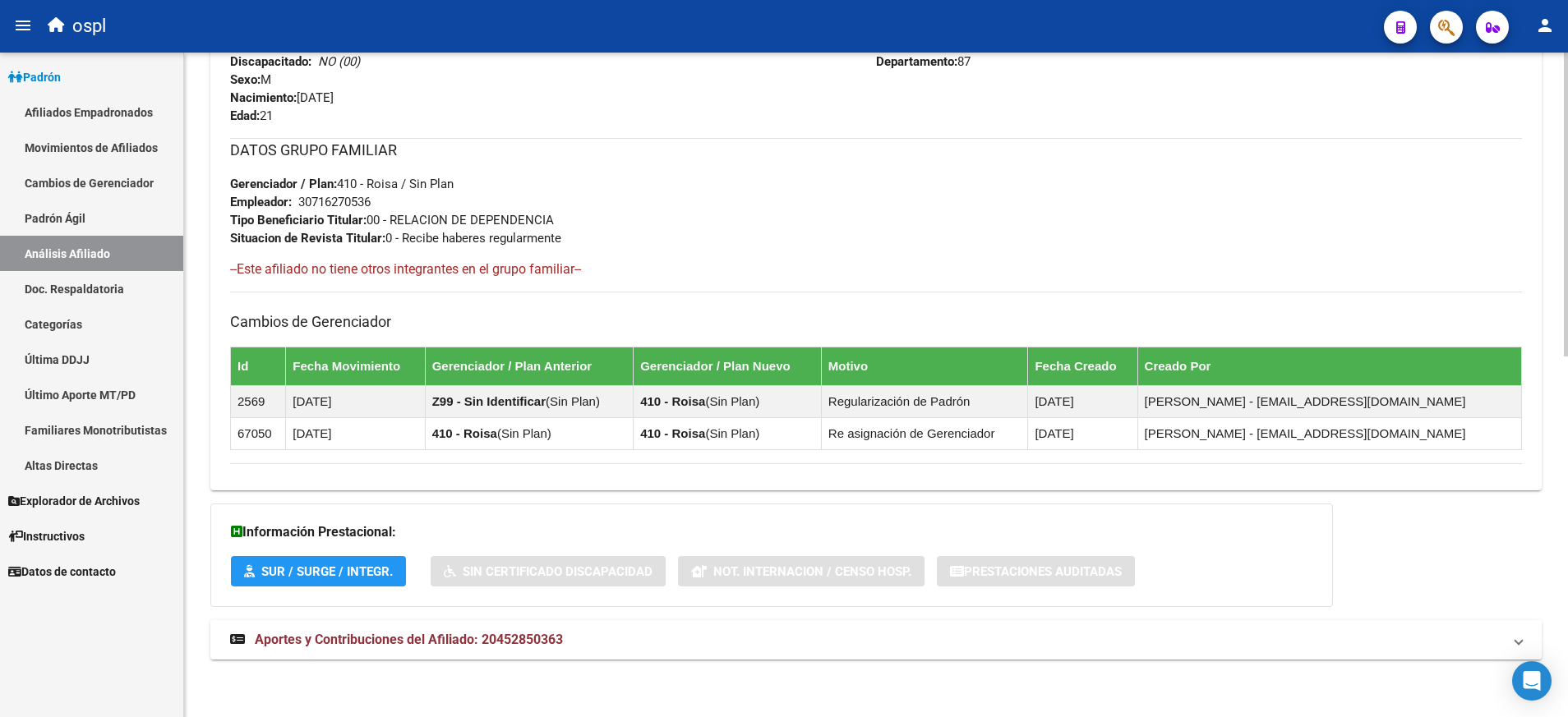
click at [444, 639] on span "Aportes y Contribuciones del Afiliado: 20452850363" at bounding box center [409, 639] width 308 height 16
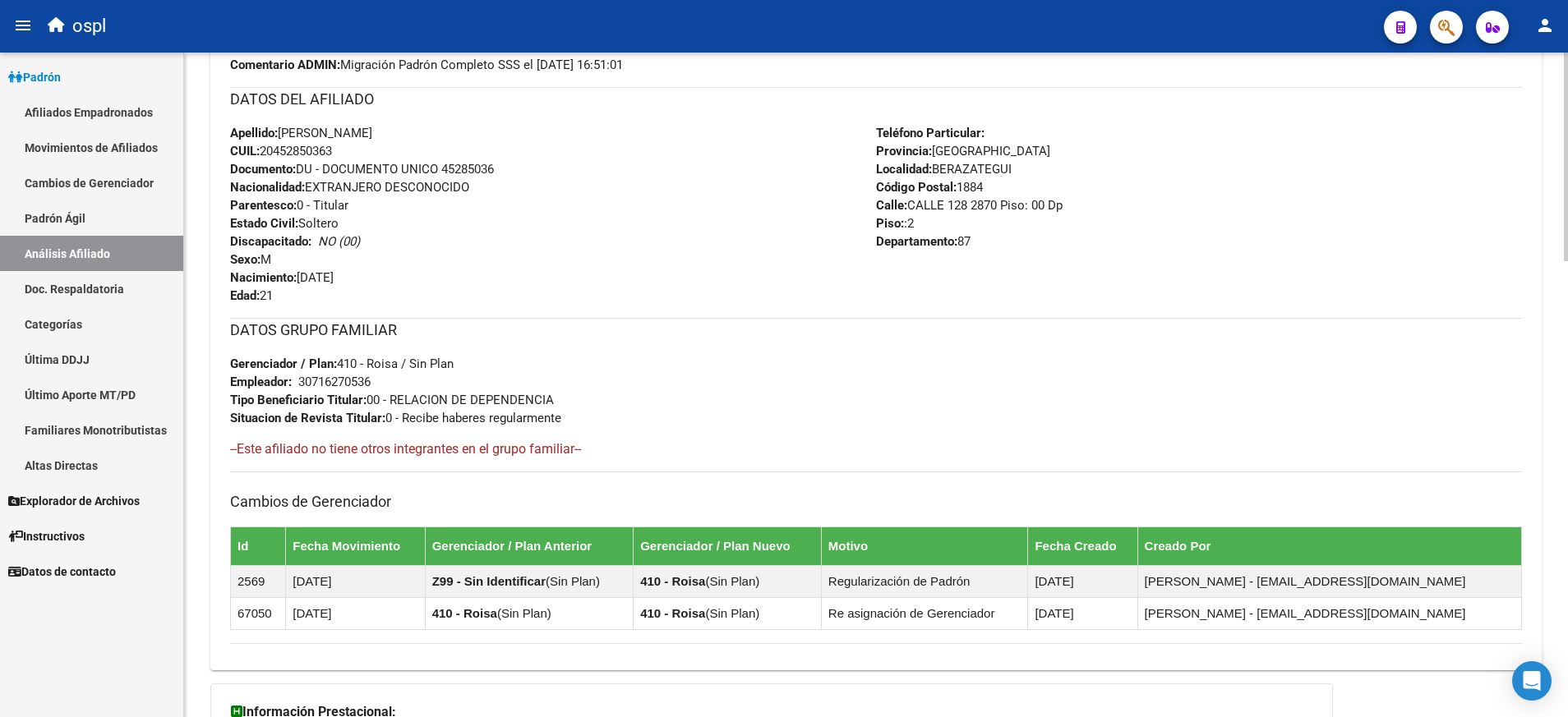
scroll to position [0, 0]
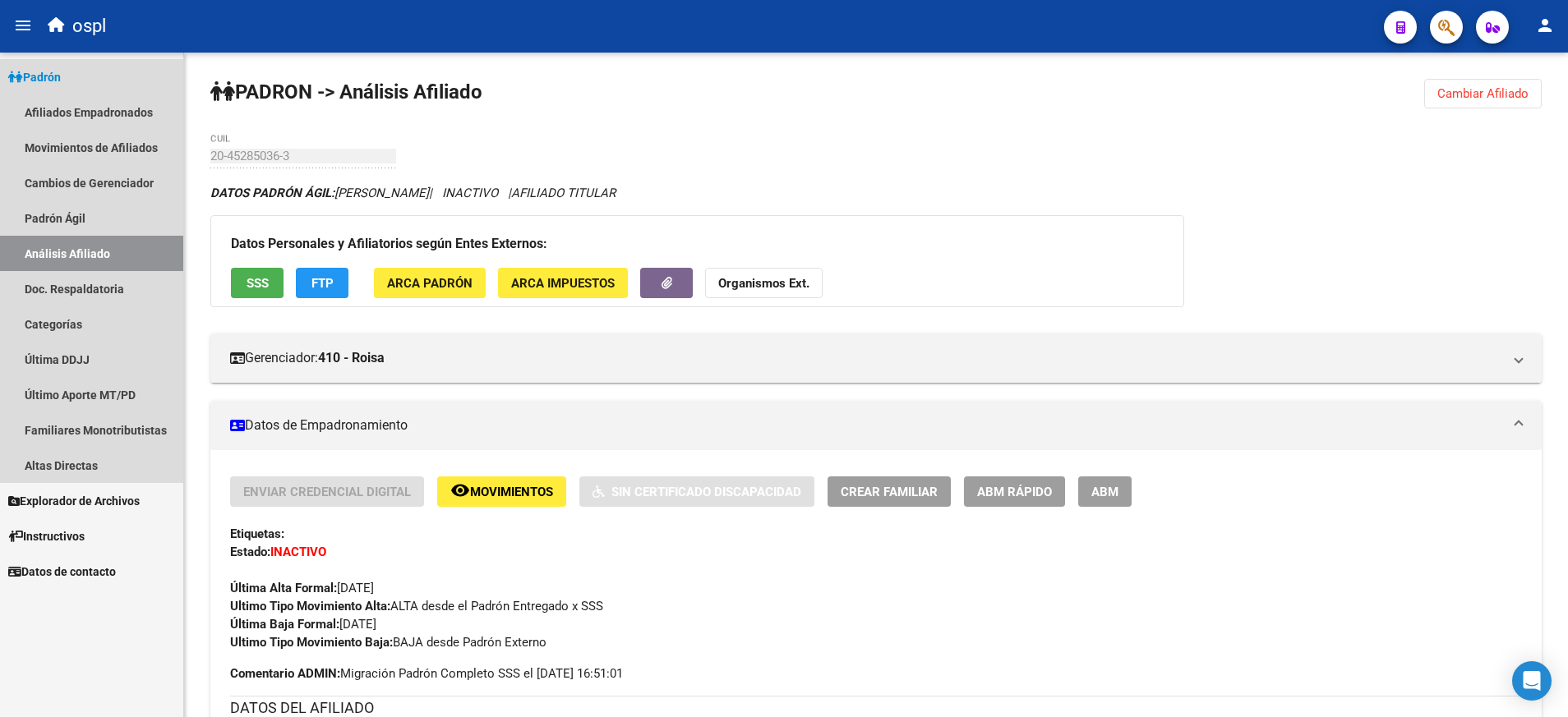
click at [117, 259] on link "Análisis Afiliado" at bounding box center [91, 253] width 183 height 36
click at [106, 211] on link "Padrón Ágil" at bounding box center [91, 218] width 183 height 36
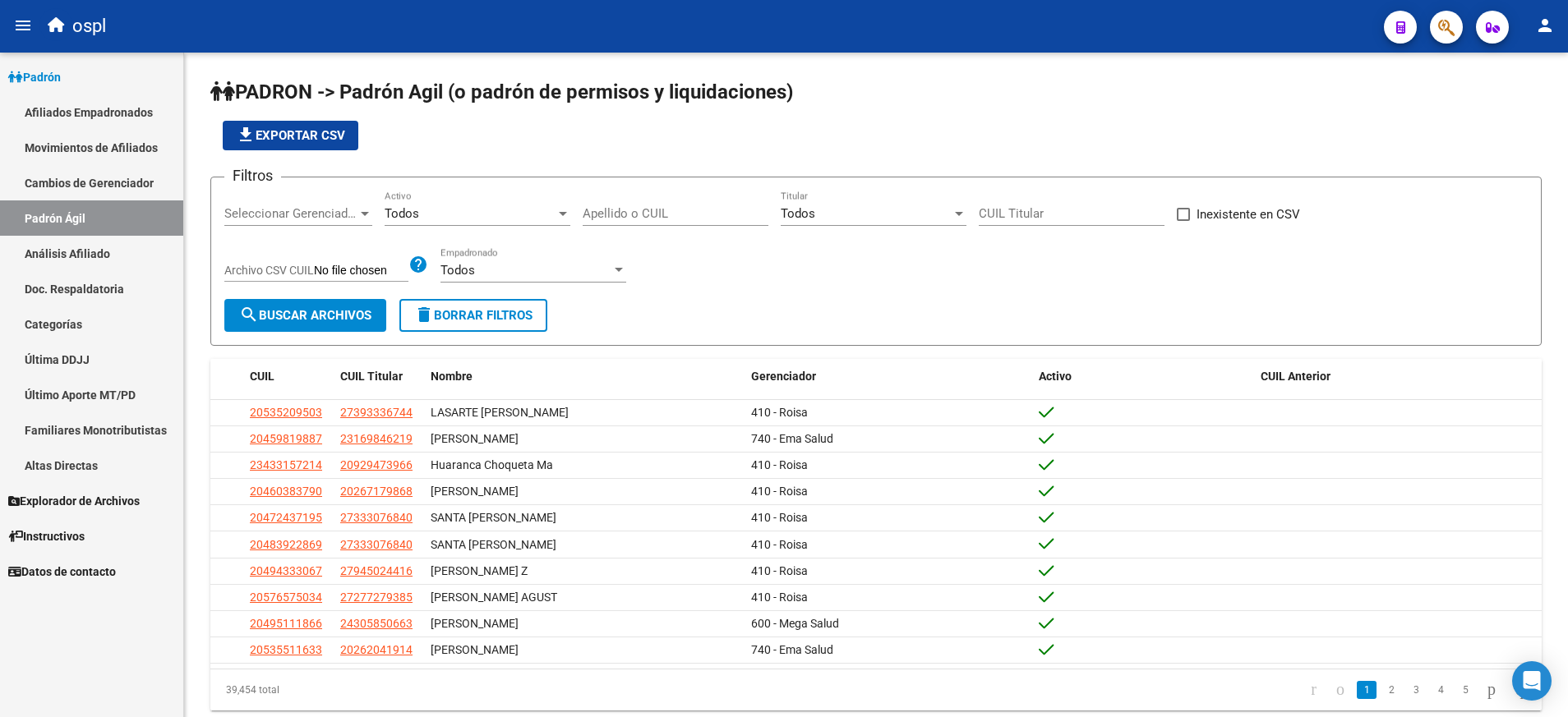
click at [105, 644] on div "Firma Express Padrón Afiliados Empadronados Movimientos de Afiliados Cambios de…" at bounding box center [91, 385] width 183 height 664
click at [619, 212] on input "Apellido o CUIL" at bounding box center [674, 213] width 185 height 15
paste input "27370659279"
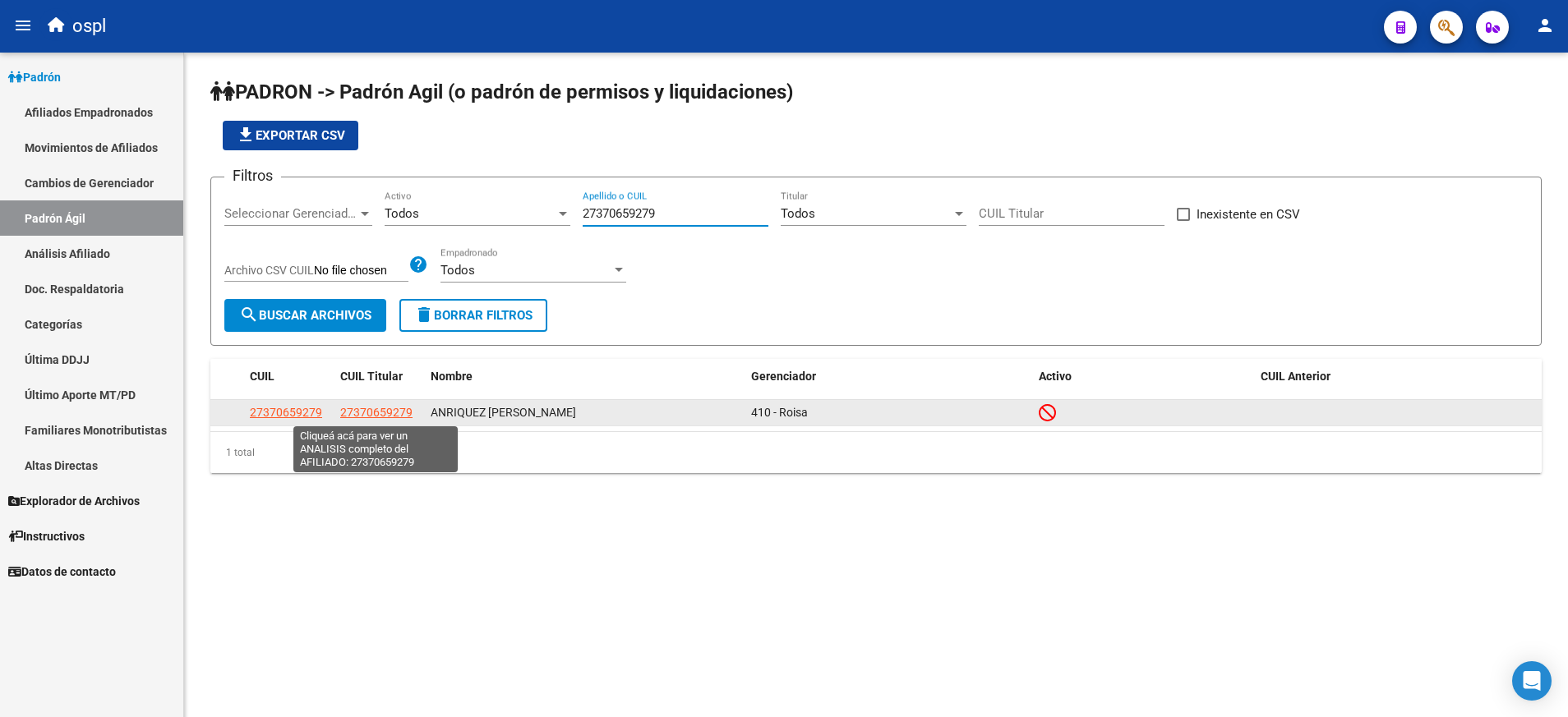
type input "27370659279"
click at [363, 409] on span "27370659279" at bounding box center [376, 412] width 72 height 13
type textarea "27370659279"
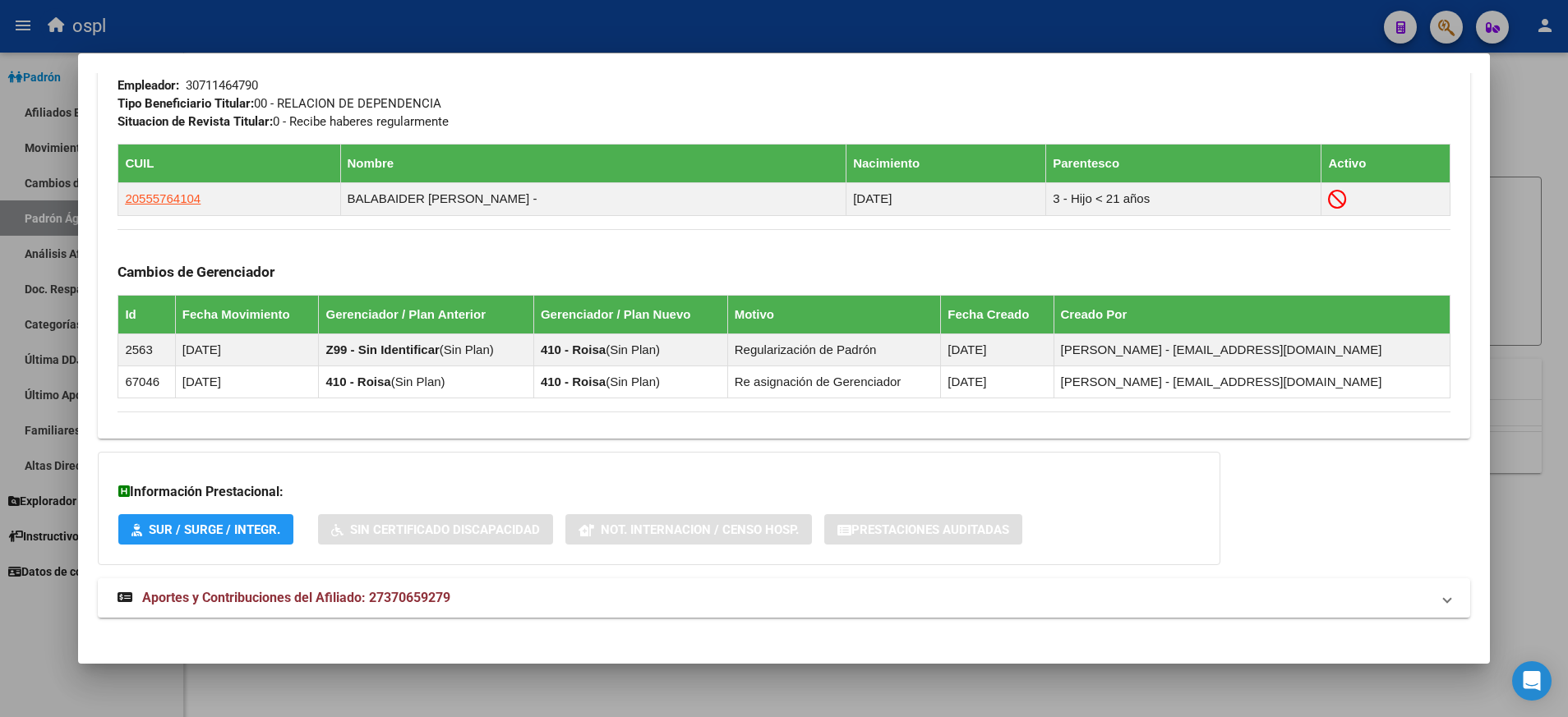
scroll to position [897, 0]
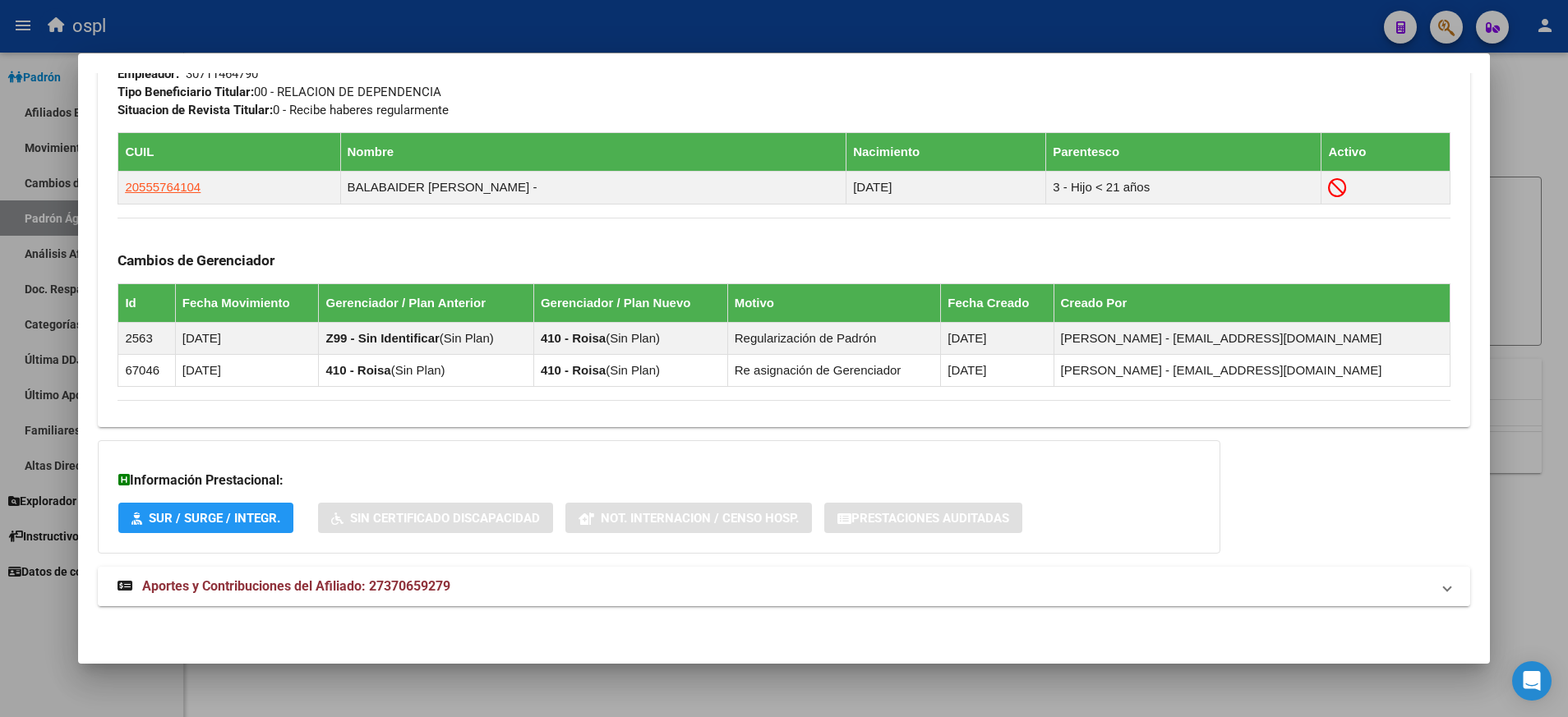
click at [288, 595] on strong "Aportes y Contribuciones del Afiliado: 27370659279" at bounding box center [284, 587] width 333 height 20
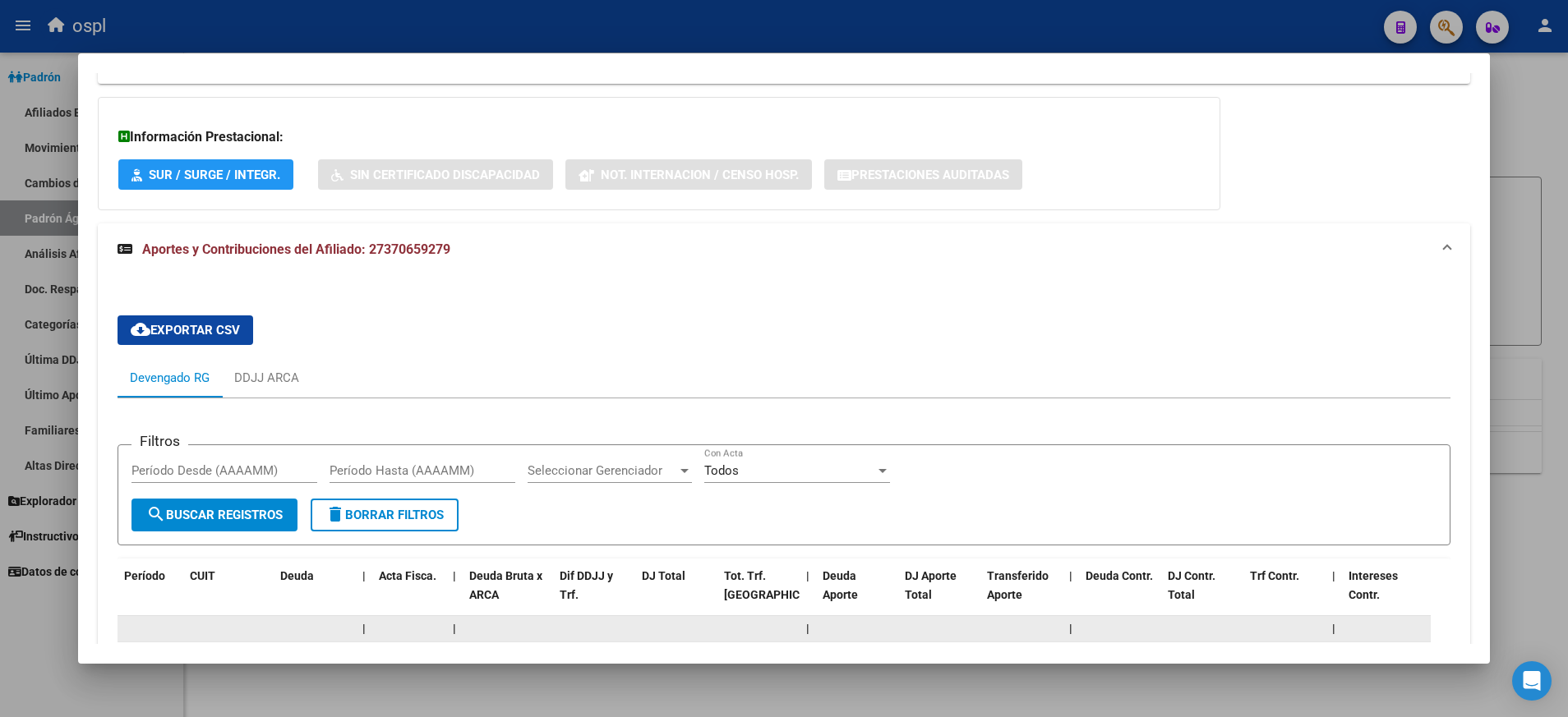
scroll to position [1413, 0]
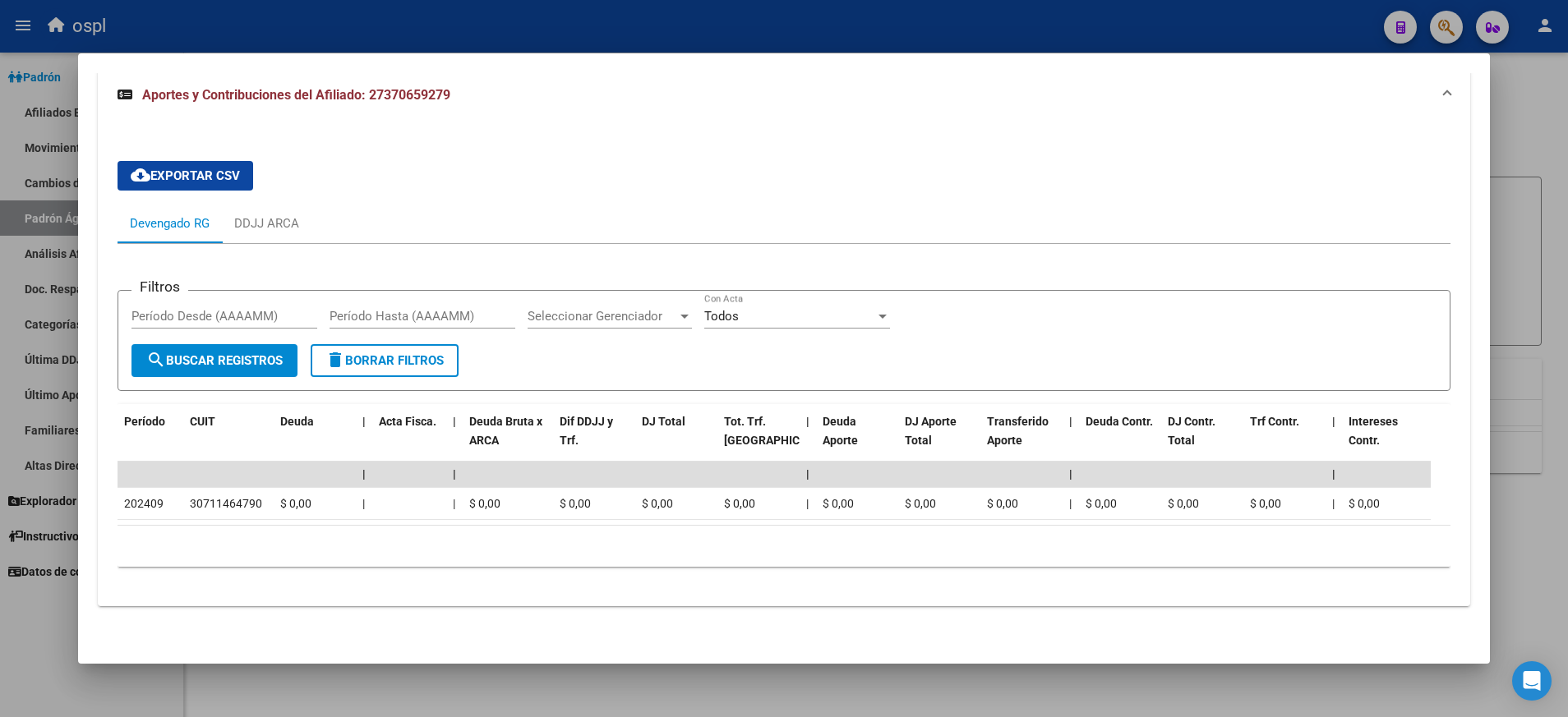
click at [438, 716] on html "menu ospl person Firma Express Padrón Afiliados Empadronados Movimientos de Afi…" at bounding box center [784, 358] width 1568 height 717
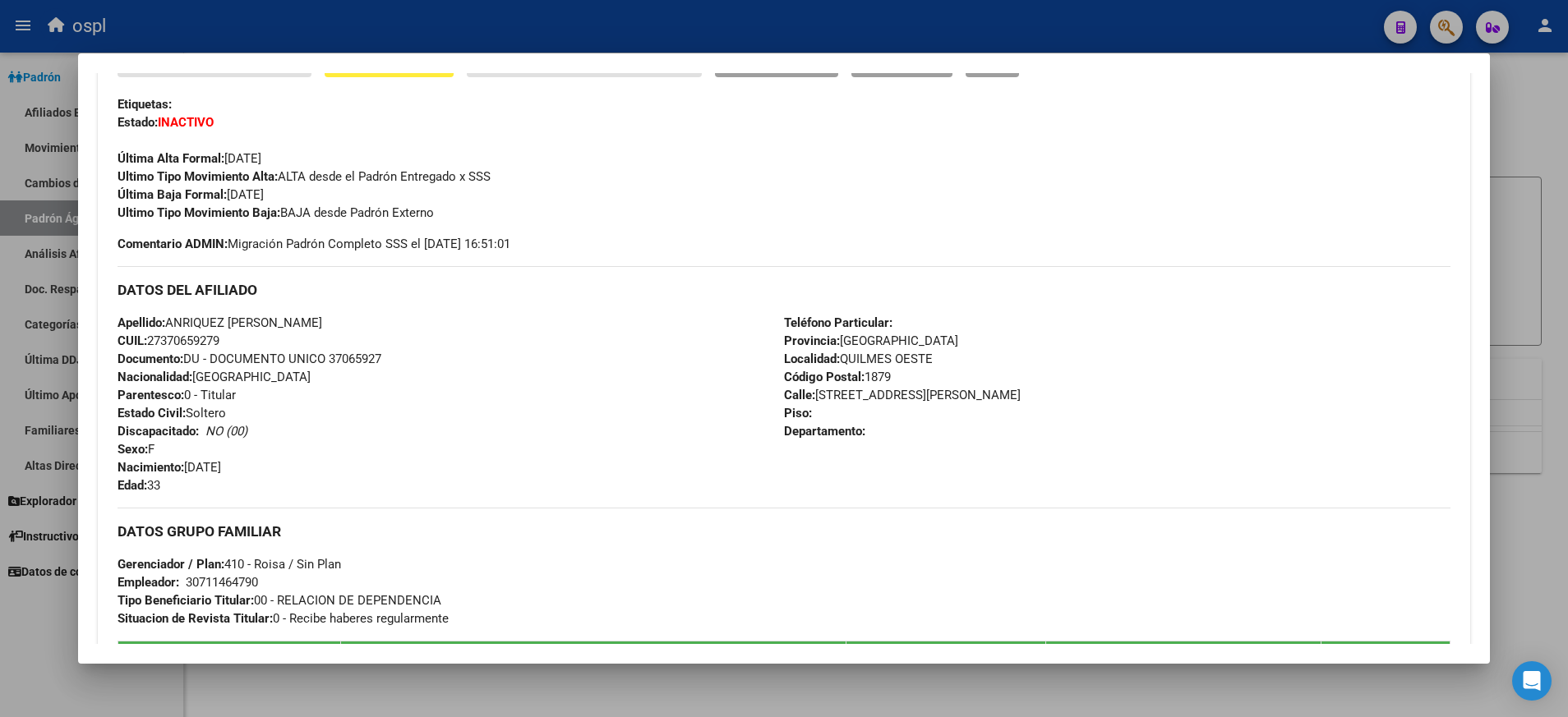
scroll to position [0, 0]
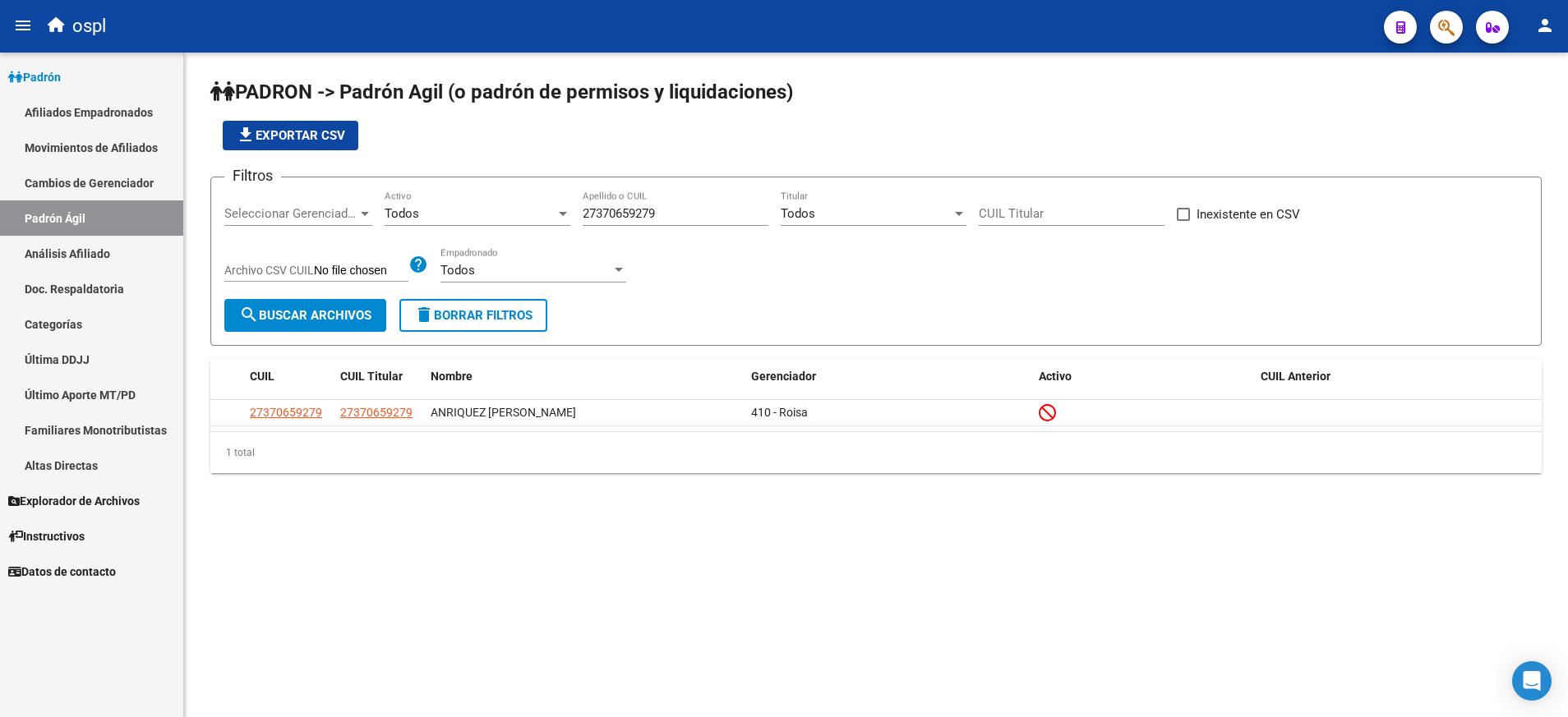
click at [139, 248] on link "Análisis Afiliado" at bounding box center [91, 253] width 183 height 36
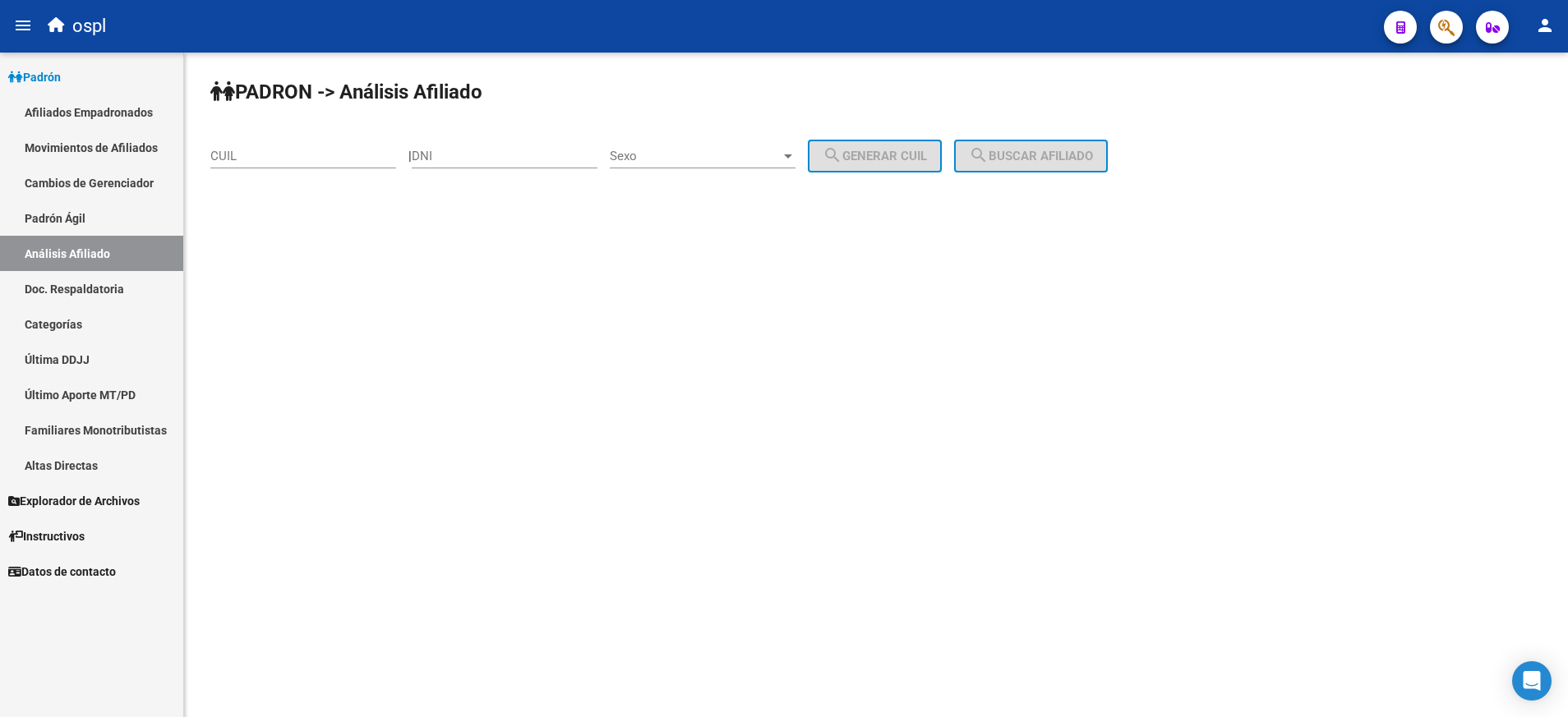
click at [307, 145] on div "CUIL" at bounding box center [302, 151] width 185 height 36
paste input "20-45848391-5"
type input "20-45848391-5"
click at [1034, 151] on span "search Buscar afiliado" at bounding box center [1030, 156] width 124 height 15
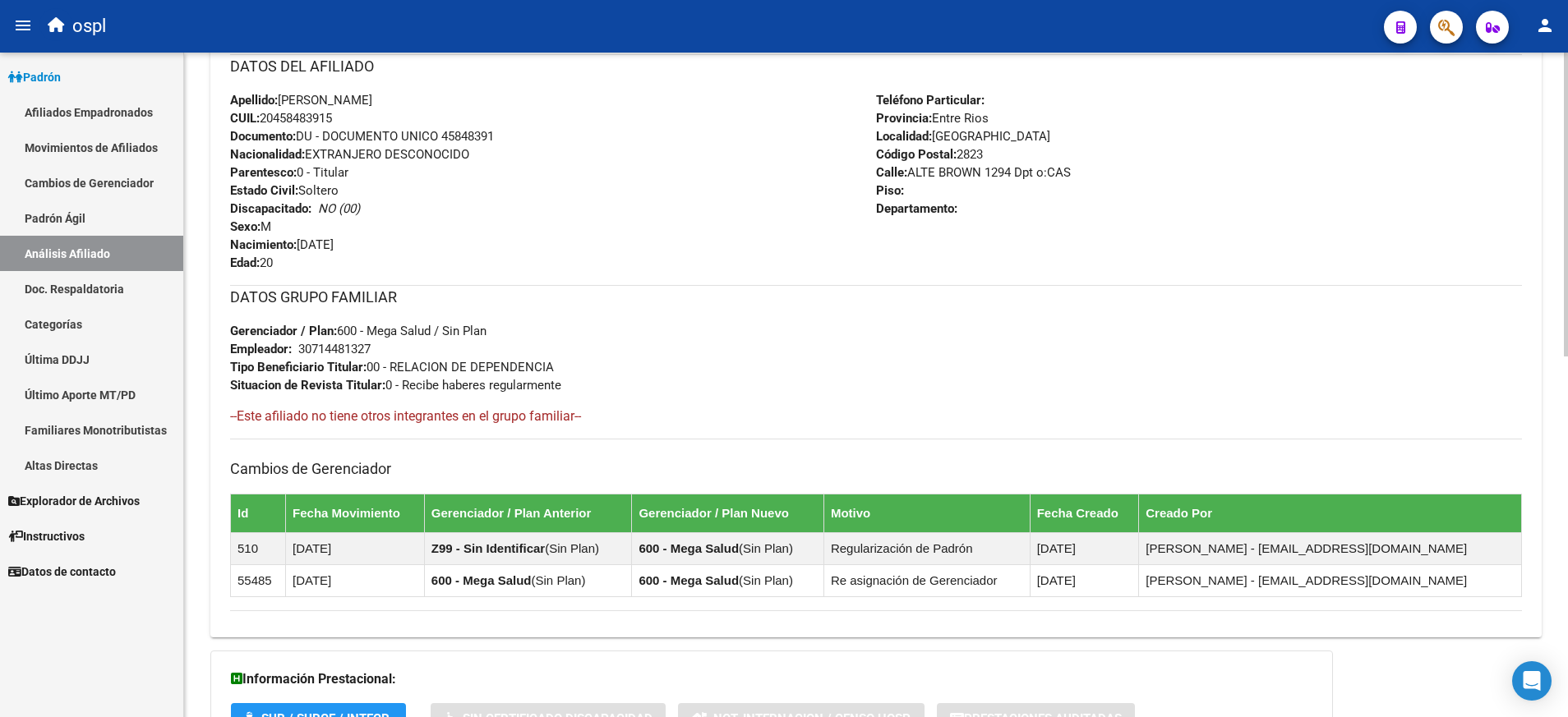
scroll to position [788, 0]
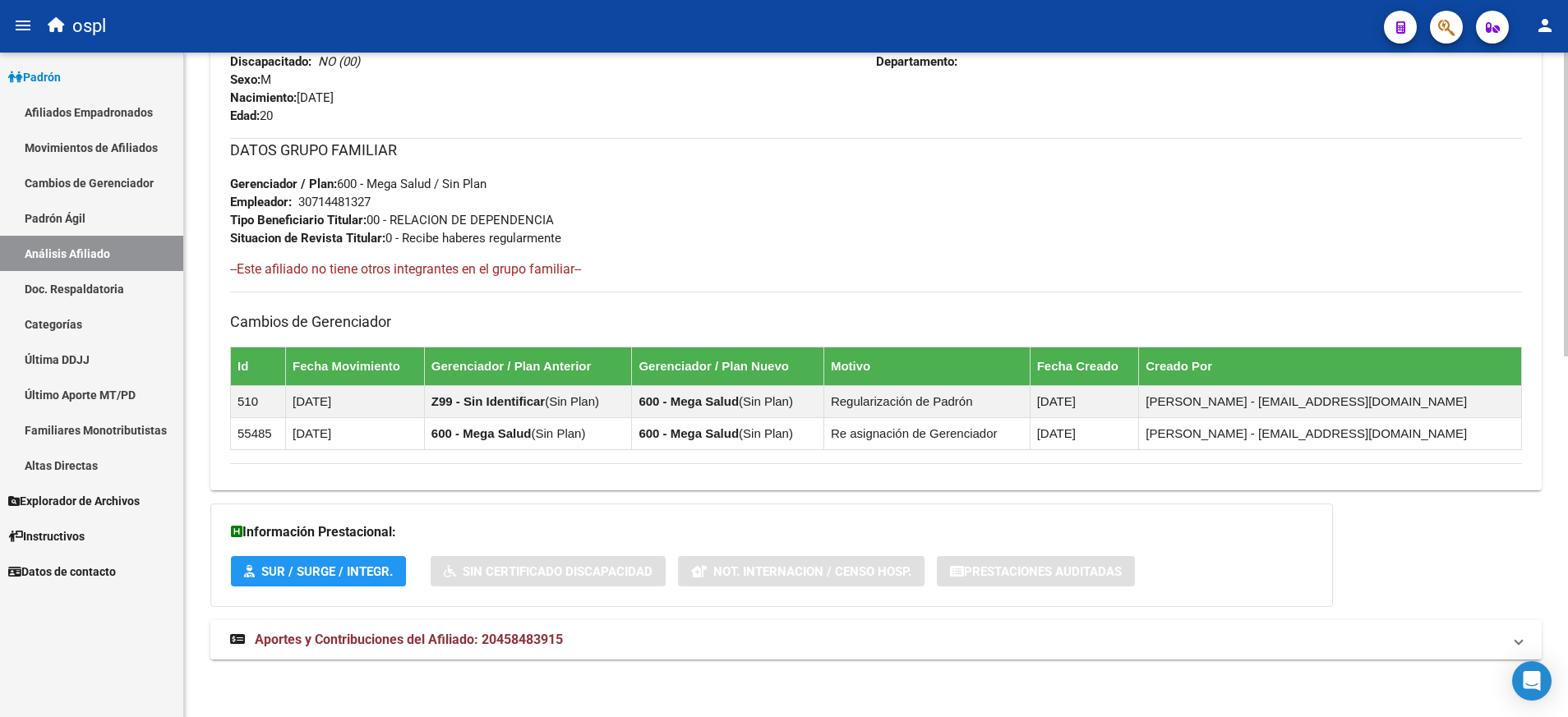
click at [444, 639] on span "Aportes y Contribuciones del Afiliado: 20458483915" at bounding box center [409, 639] width 308 height 16
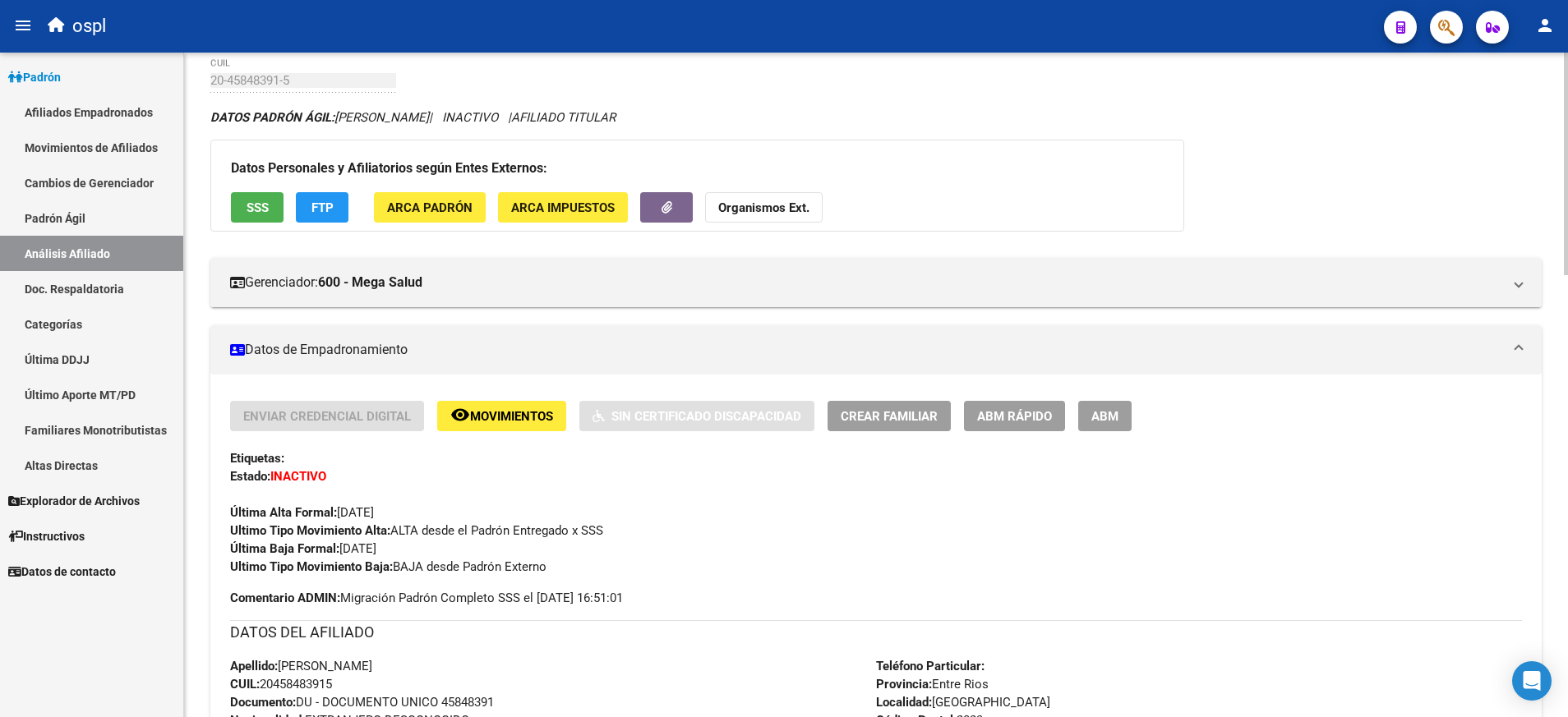
scroll to position [16, 0]
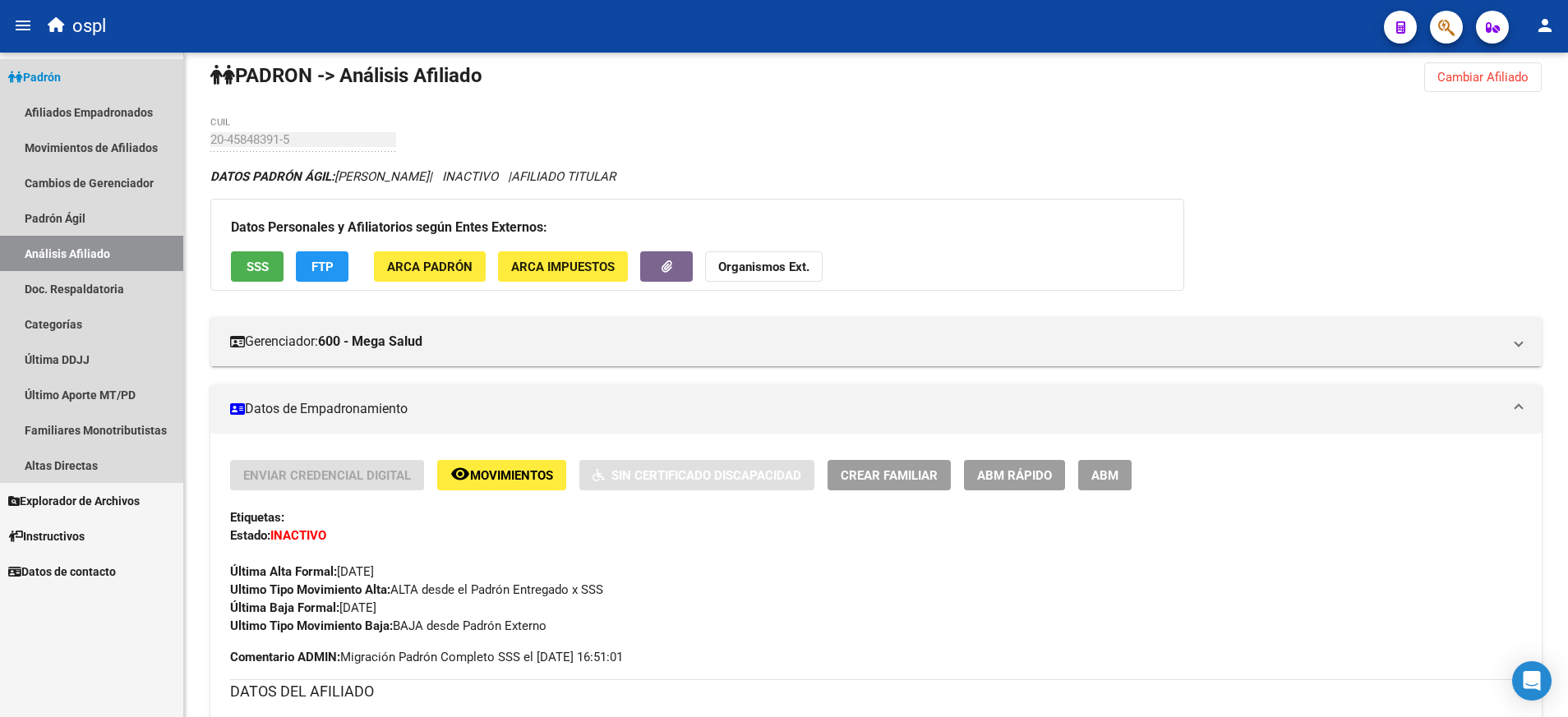
click at [123, 251] on link "Análisis Afiliado" at bounding box center [91, 253] width 183 height 36
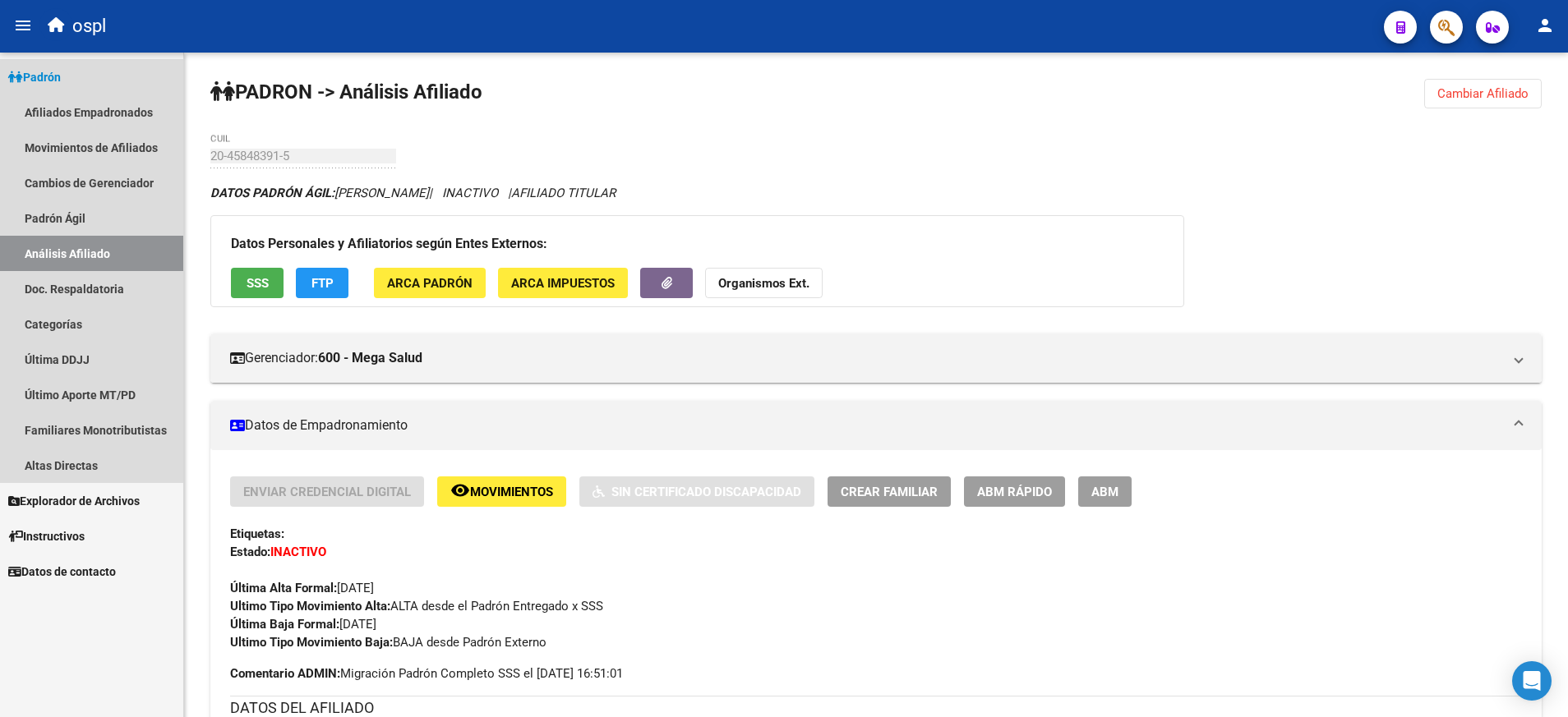
click at [151, 249] on link "Análisis Afiliado" at bounding box center [91, 253] width 183 height 36
click at [115, 204] on link "Padrón Ágil" at bounding box center [91, 218] width 183 height 36
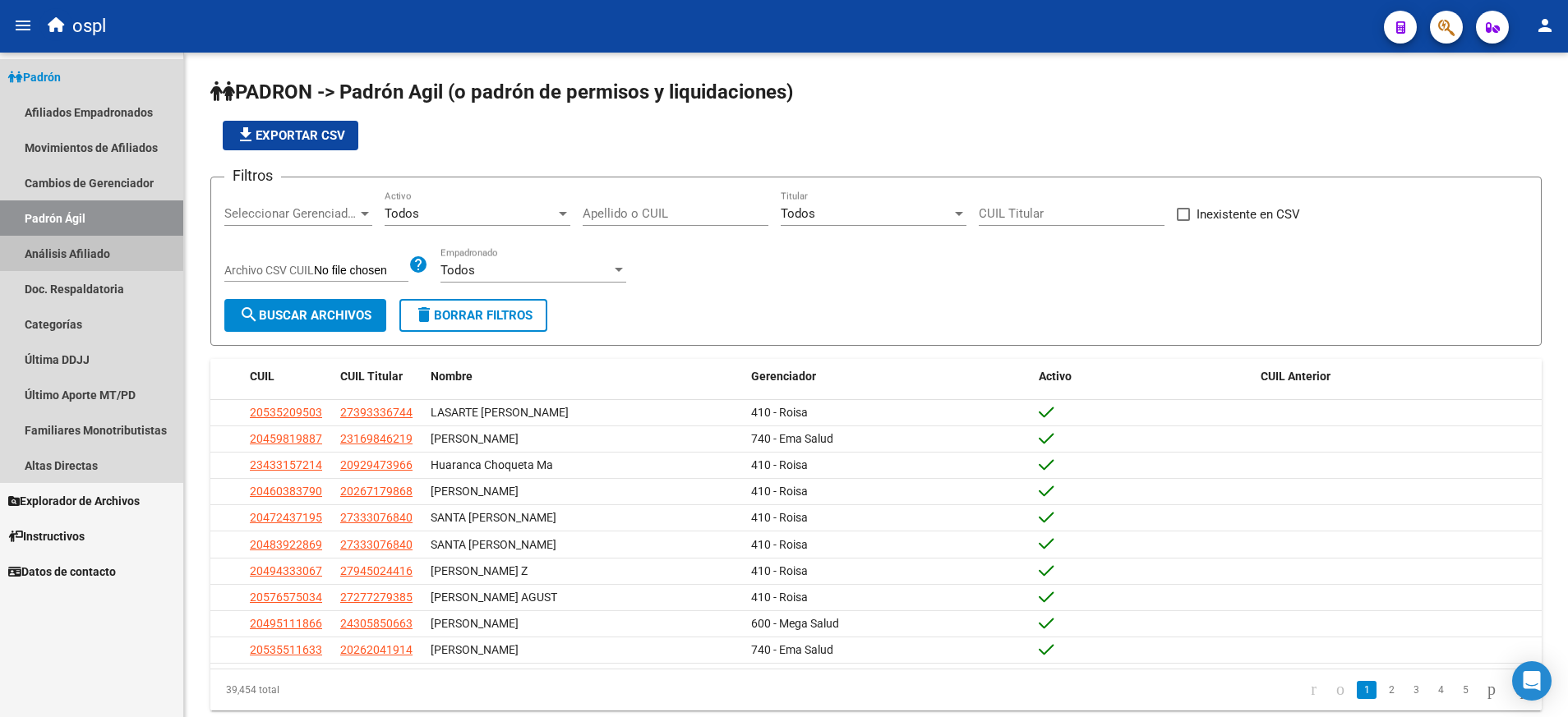
click at [130, 255] on link "Análisis Afiliado" at bounding box center [91, 253] width 183 height 36
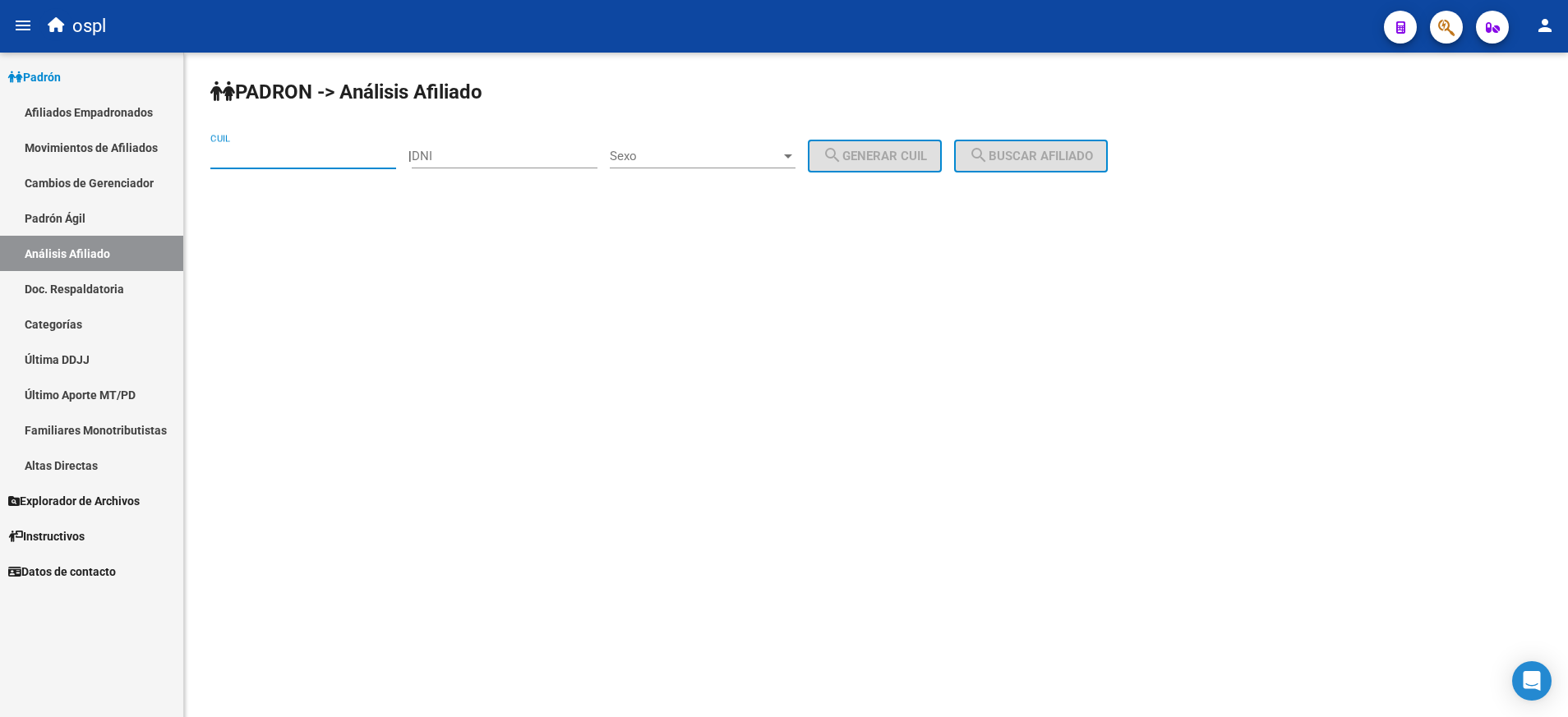
click at [305, 156] on input "CUIL" at bounding box center [302, 156] width 185 height 15
paste input "20-32232982-3"
type input "20-32232982-3"
click at [1036, 149] on span "search Buscar afiliado" at bounding box center [1030, 156] width 124 height 15
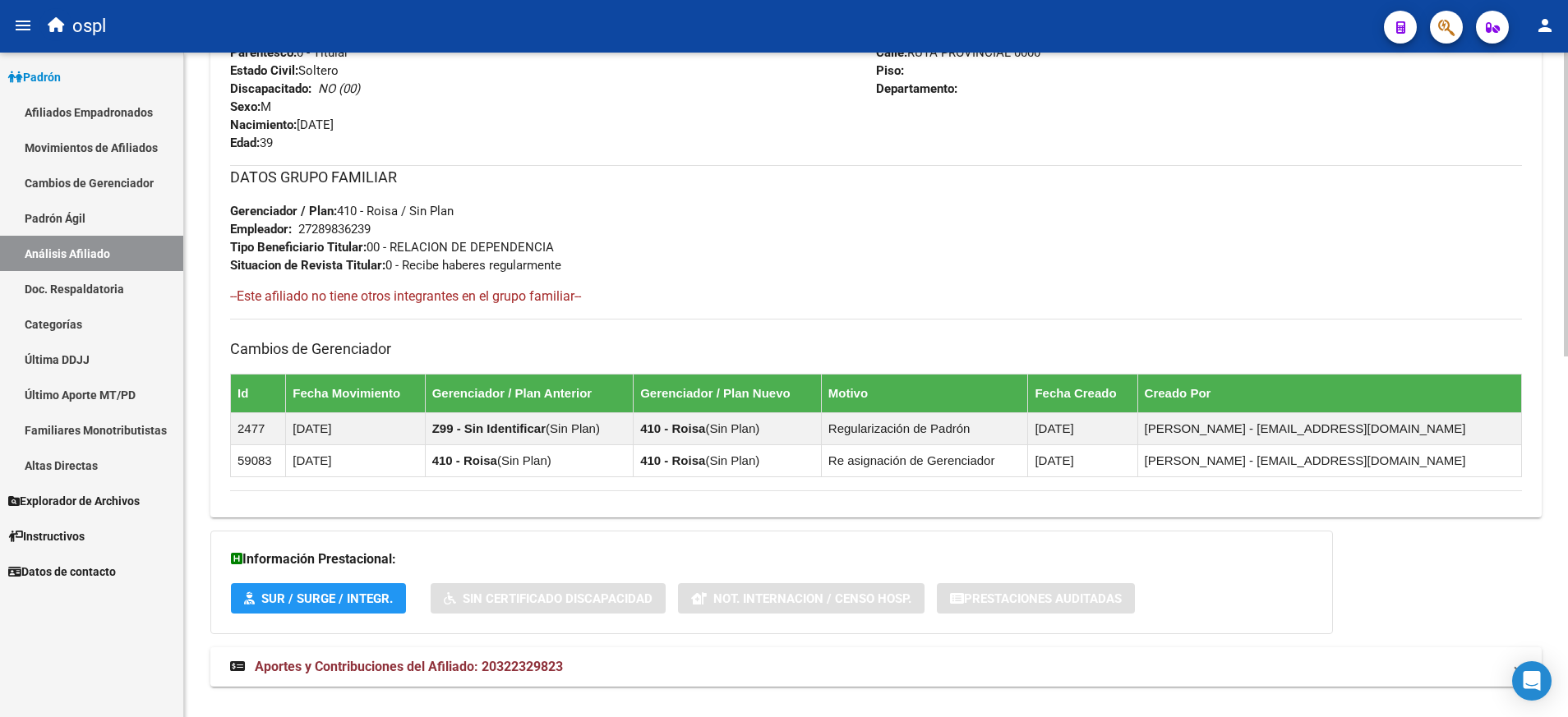
scroll to position [788, 0]
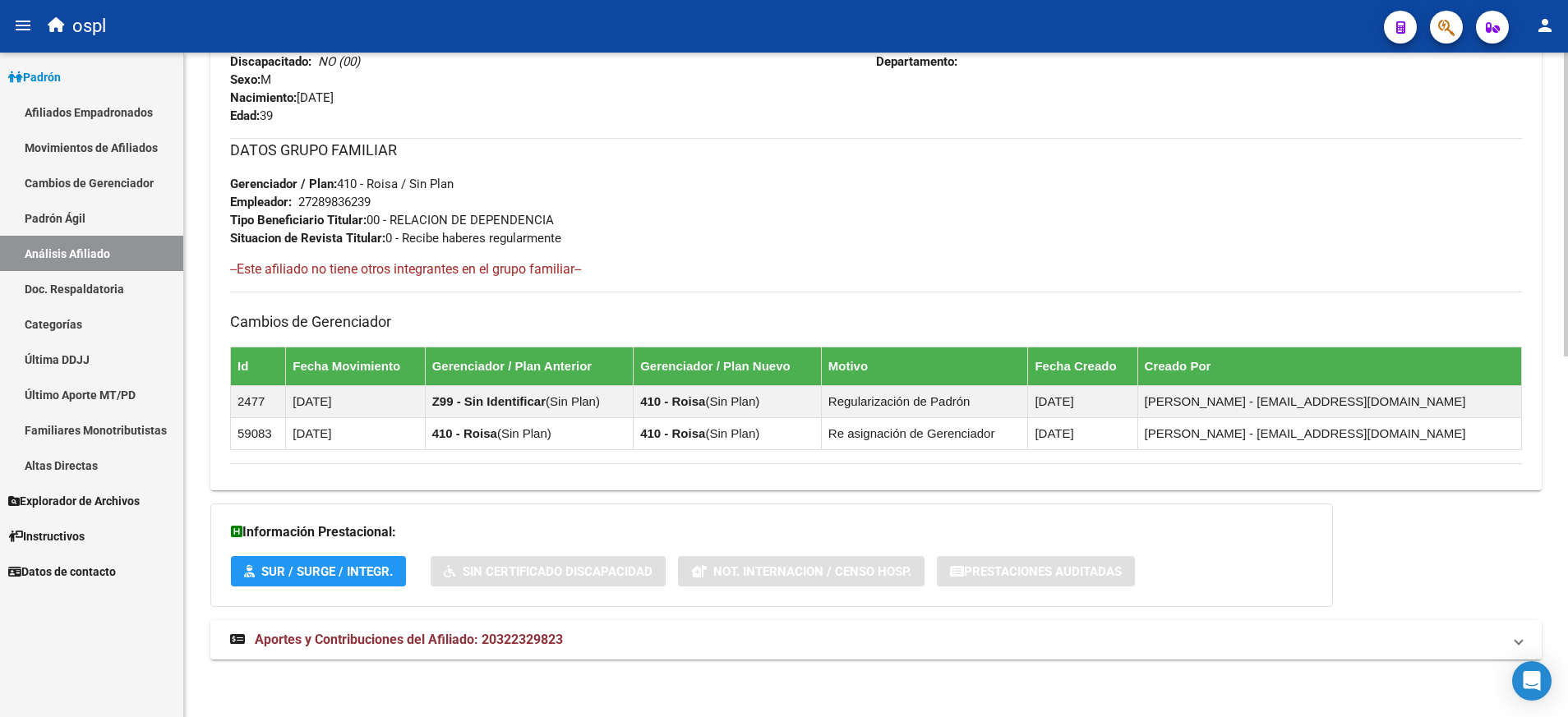
click at [460, 645] on span "Aportes y Contribuciones del Afiliado: 20322329823" at bounding box center [409, 639] width 308 height 16
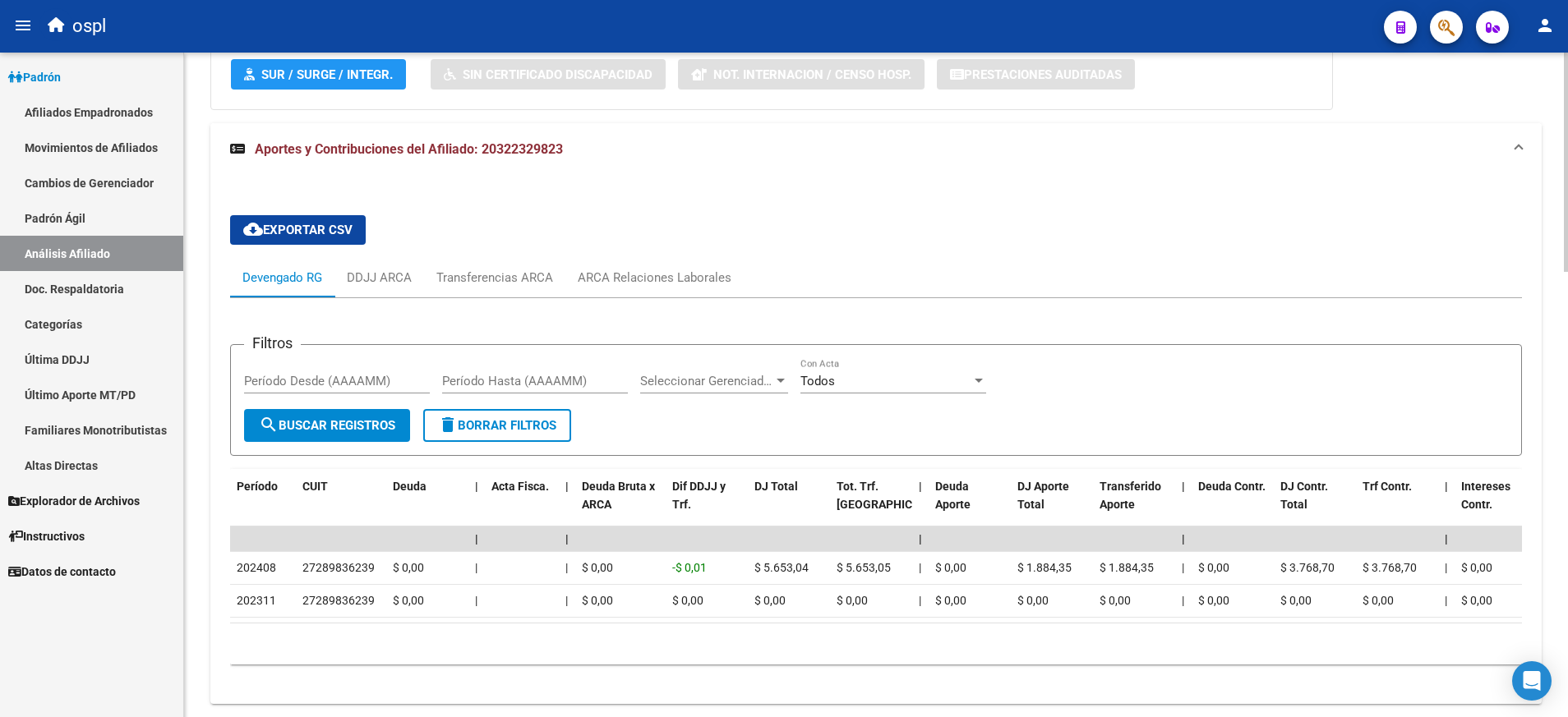
scroll to position [1286, 0]
